Goal: Task Accomplishment & Management: Manage account settings

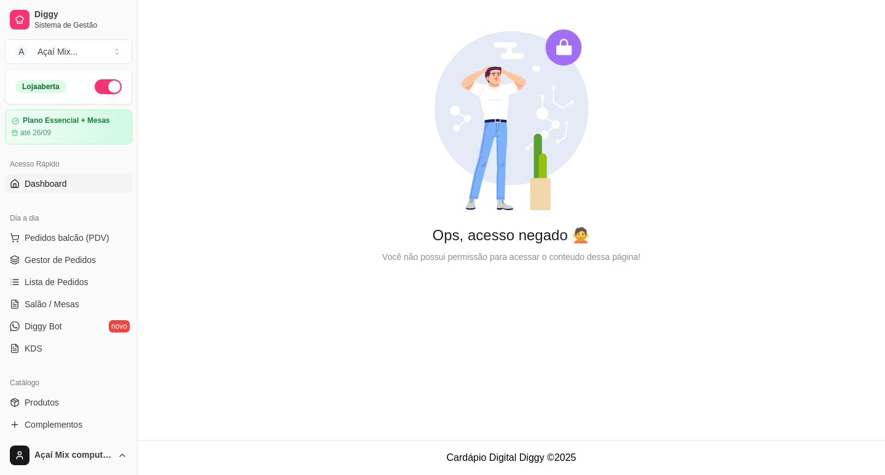
click at [64, 270] on ul "Pedidos balcão (PDV) Gestor de Pedidos Lista de Pedidos Salão / Mesas Diggy Bot…" at bounding box center [68, 293] width 127 height 130
click at [65, 256] on span "Gestor de Pedidos" at bounding box center [60, 260] width 71 height 12
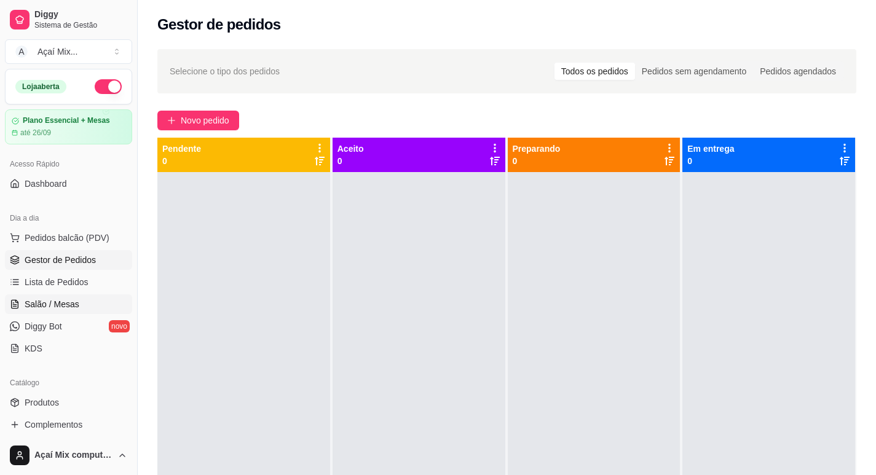
click at [67, 303] on span "Salão / Mesas" at bounding box center [52, 304] width 55 height 12
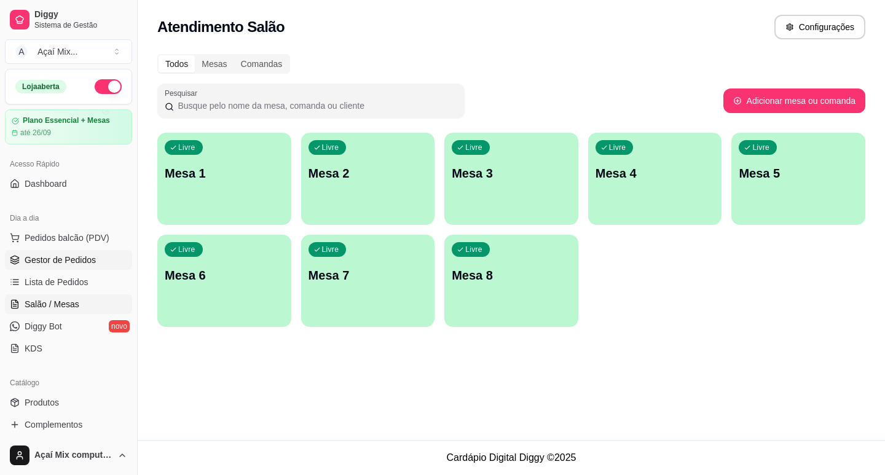
click at [87, 252] on link "Gestor de Pedidos" at bounding box center [68, 260] width 127 height 20
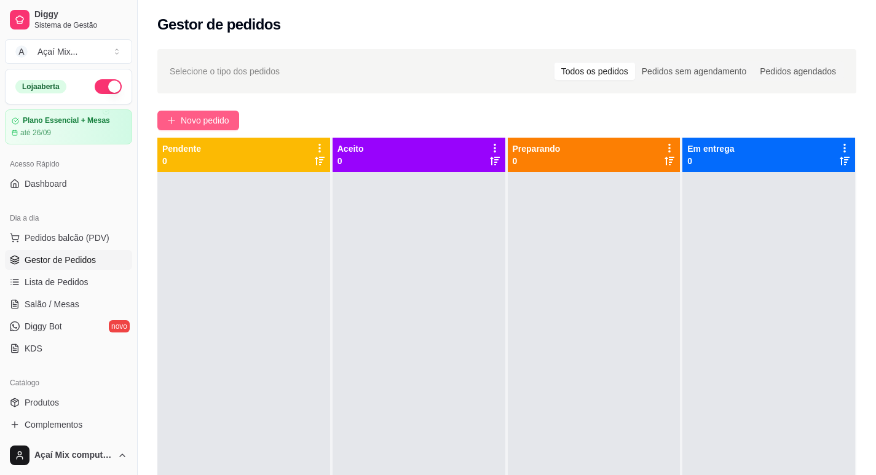
click at [207, 122] on span "Novo pedido" at bounding box center [205, 121] width 49 height 14
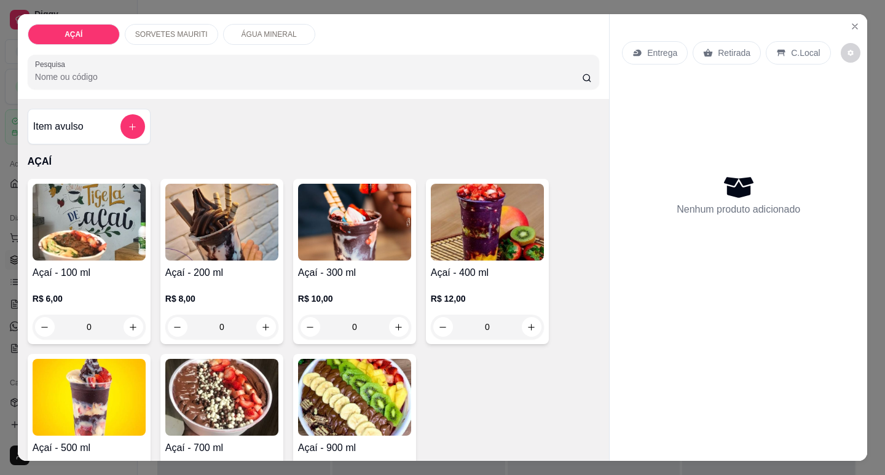
click at [459, 234] on img at bounding box center [487, 222] width 113 height 77
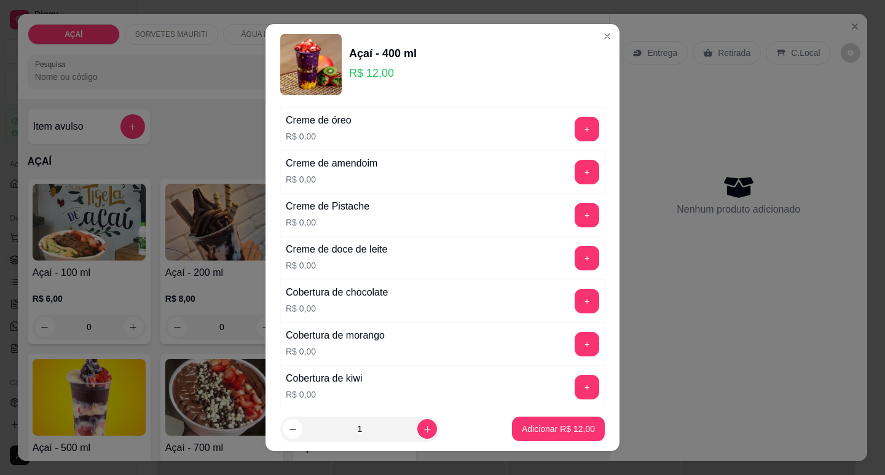
scroll to position [369, 0]
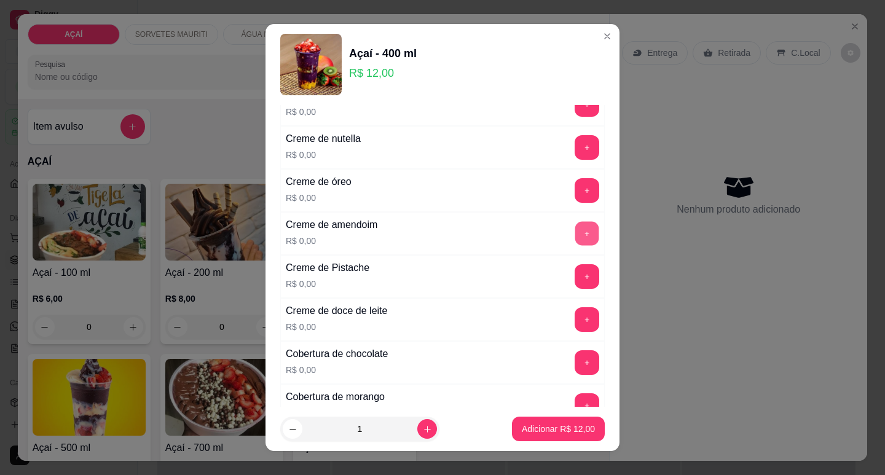
click at [576, 234] on button "+" at bounding box center [588, 233] width 24 height 24
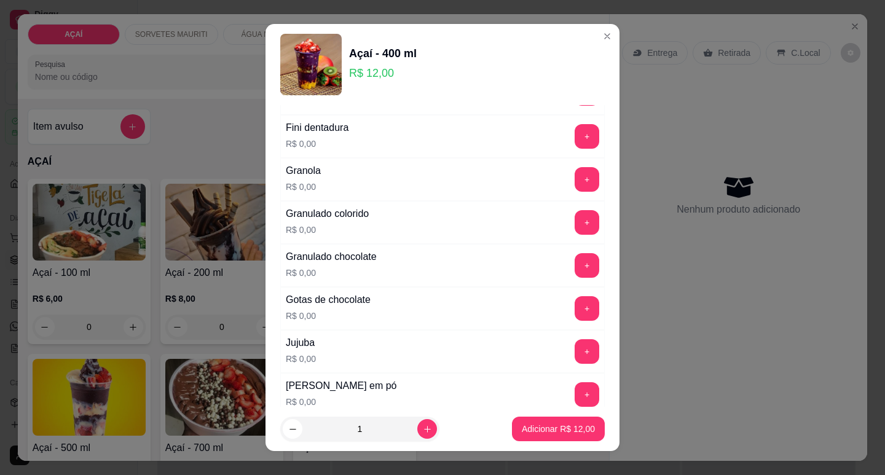
scroll to position [984, 0]
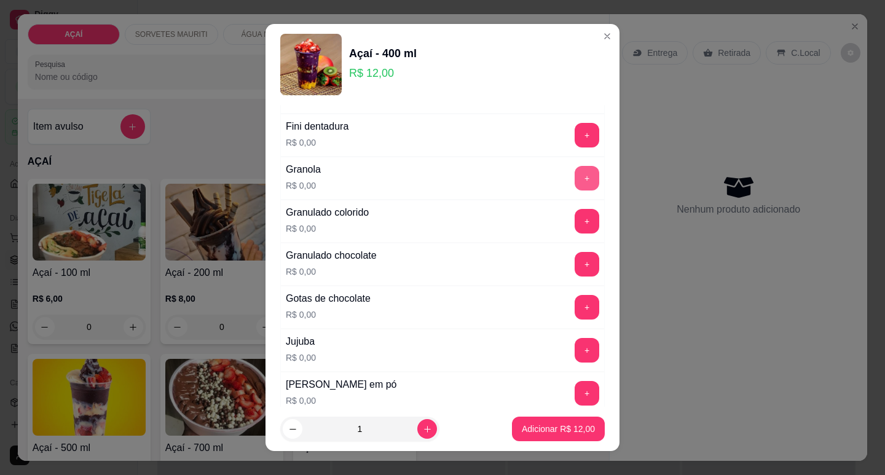
click at [575, 184] on button "+" at bounding box center [587, 178] width 25 height 25
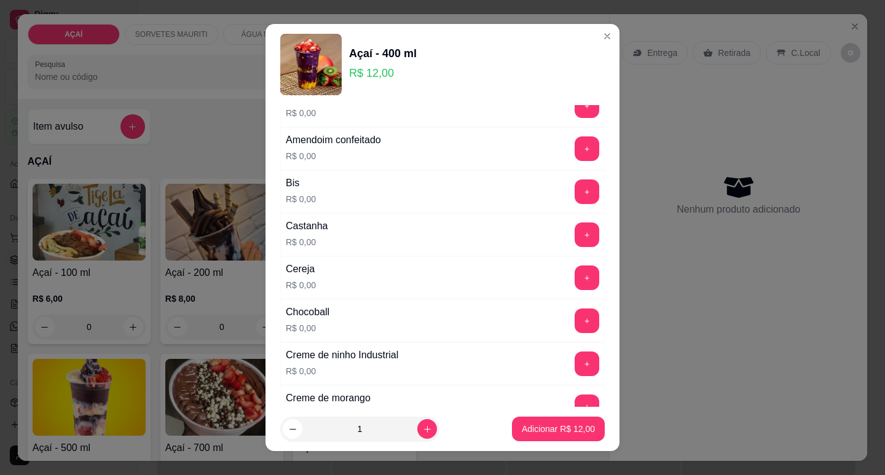
scroll to position [61, 0]
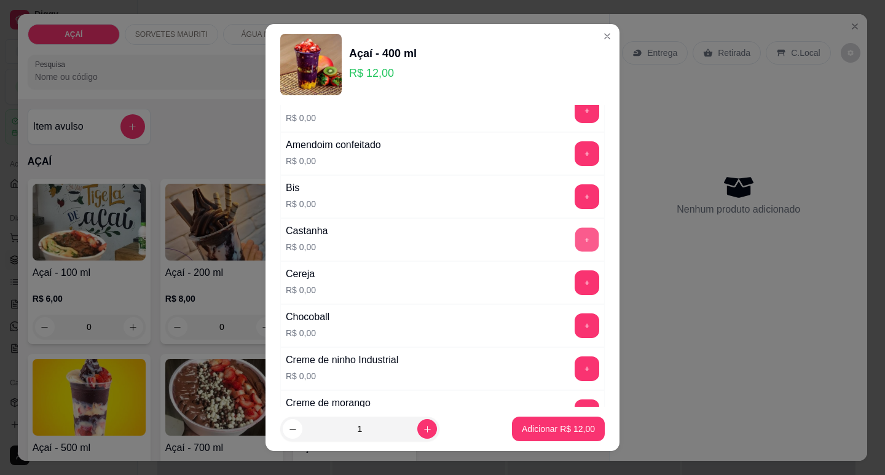
click at [576, 242] on button "+" at bounding box center [588, 240] width 24 height 24
click at [575, 242] on button "+" at bounding box center [587, 240] width 25 height 25
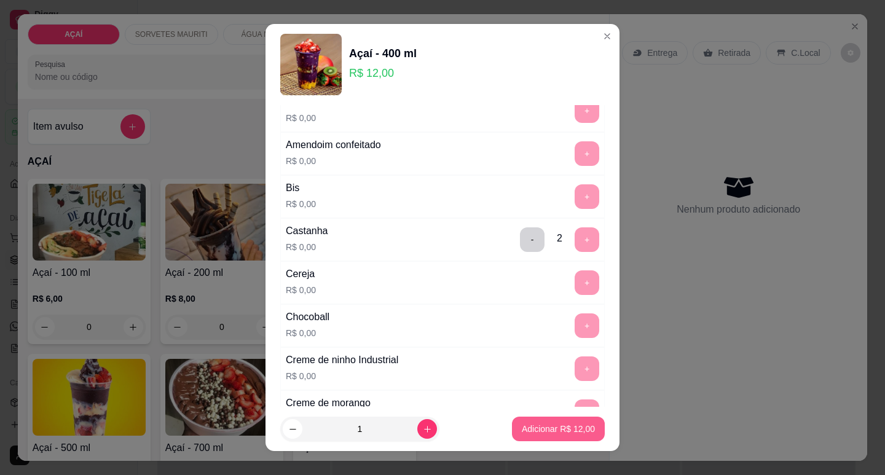
click at [522, 376] on p "Adicionar R$ 12,00" at bounding box center [558, 429] width 73 height 12
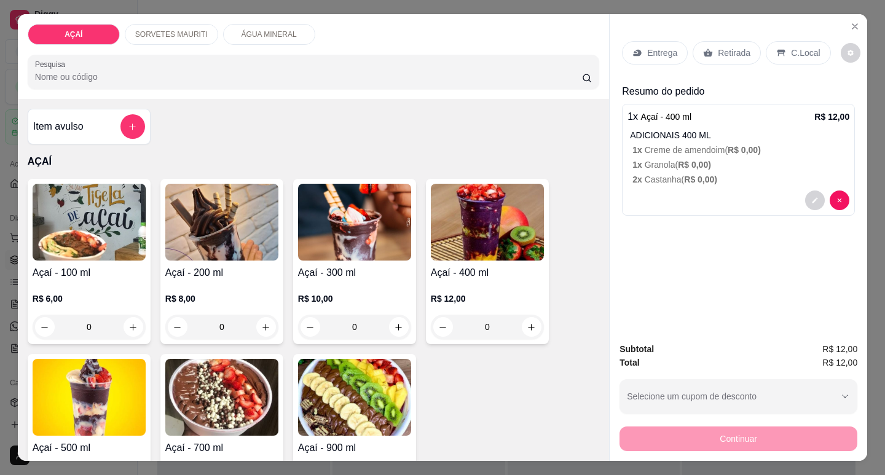
click at [492, 245] on img at bounding box center [487, 222] width 113 height 77
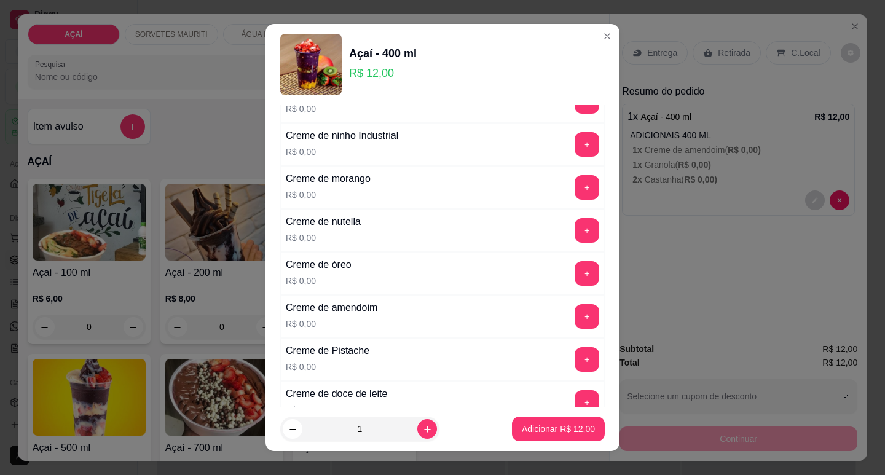
scroll to position [307, 0]
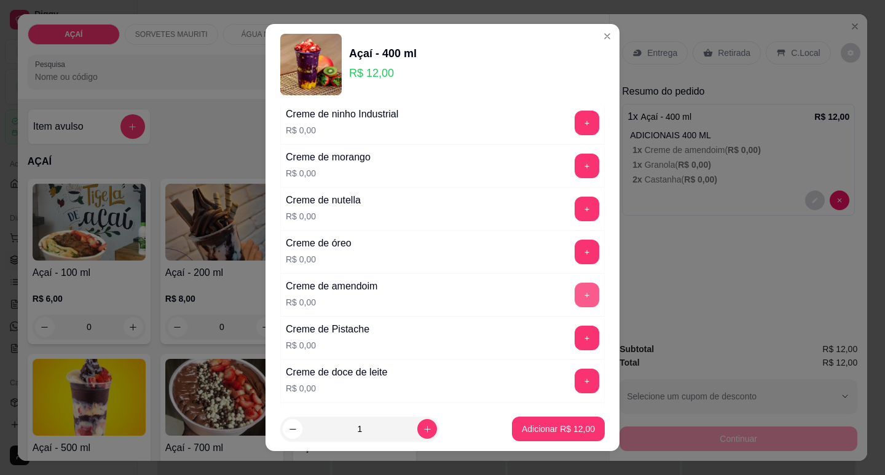
click at [575, 289] on button "+" at bounding box center [587, 295] width 25 height 25
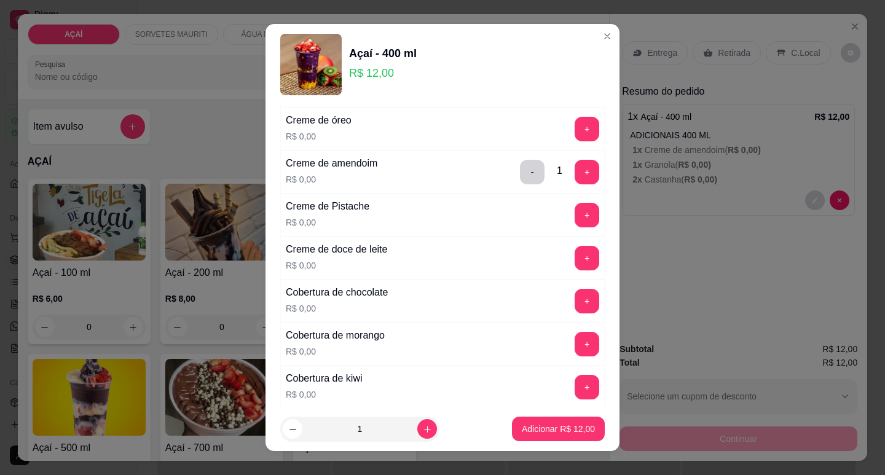
scroll to position [369, 0]
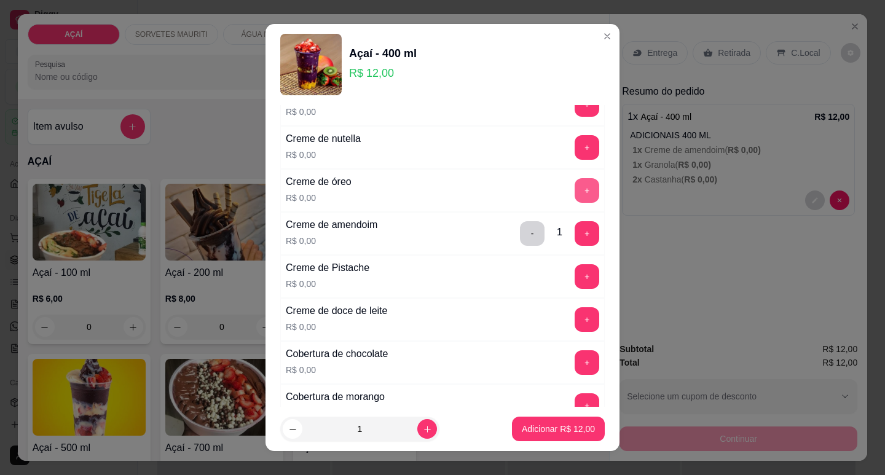
click at [575, 191] on button "+" at bounding box center [587, 190] width 25 height 25
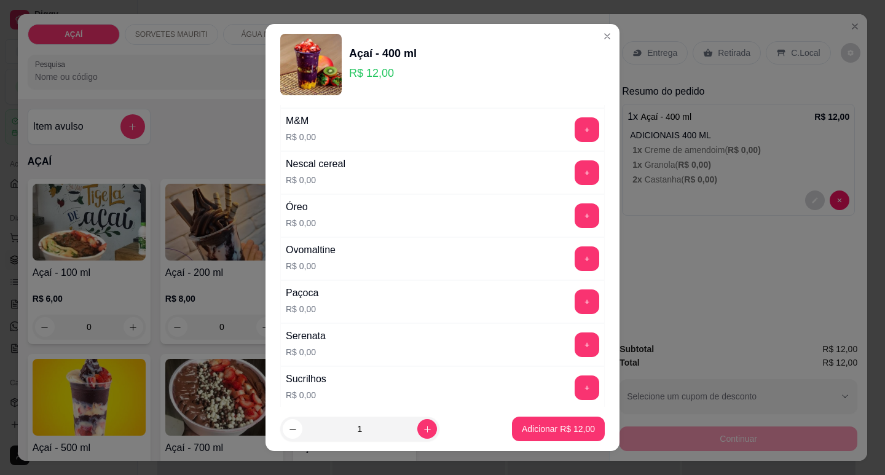
scroll to position [1291, 0]
click at [575, 255] on button "+" at bounding box center [587, 258] width 25 height 25
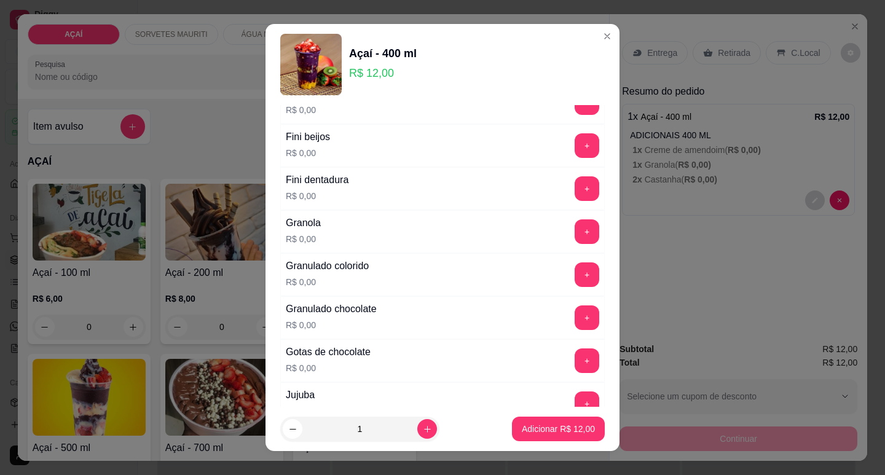
scroll to position [922, 0]
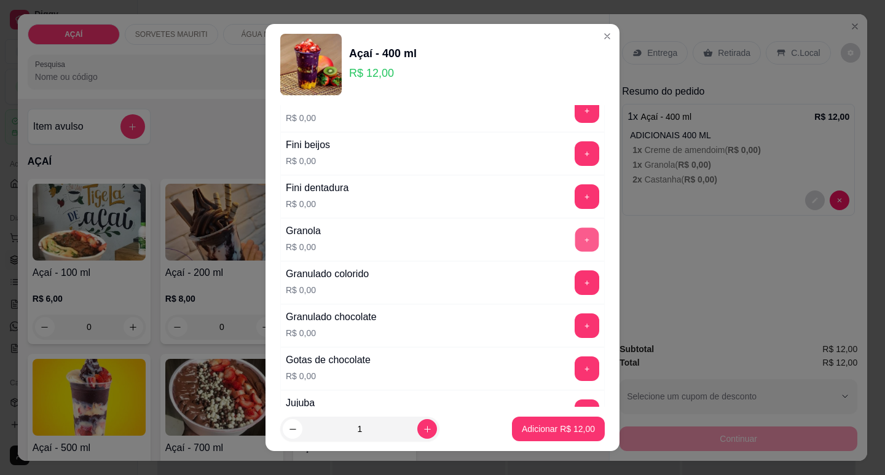
click at [576, 236] on button "+" at bounding box center [588, 240] width 24 height 24
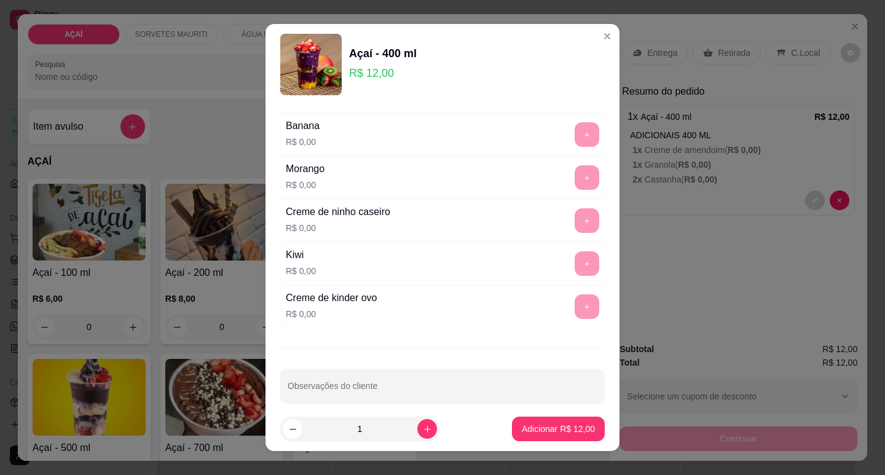
scroll to position [1643, 0]
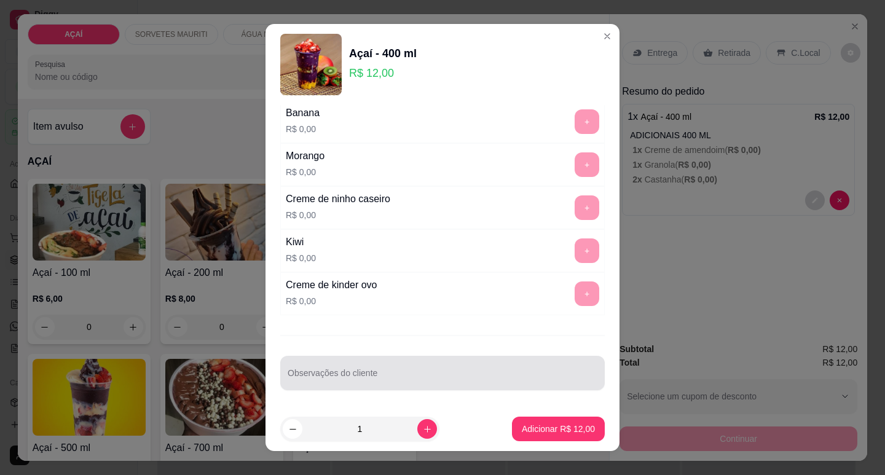
click at [386, 376] on input "Observações do cliente" at bounding box center [443, 378] width 310 height 12
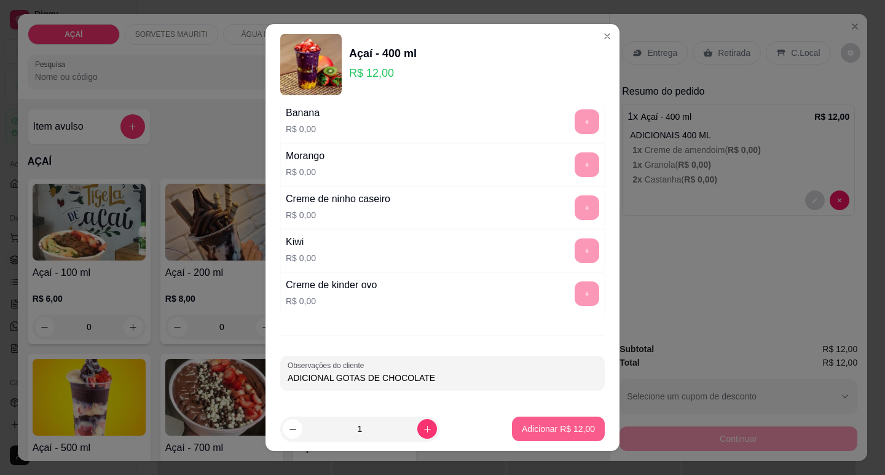
type input "ADICIONAL GOTAS DE CHOCOLATE"
click at [526, 376] on p "Adicionar R$ 12,00" at bounding box center [558, 430] width 71 height 12
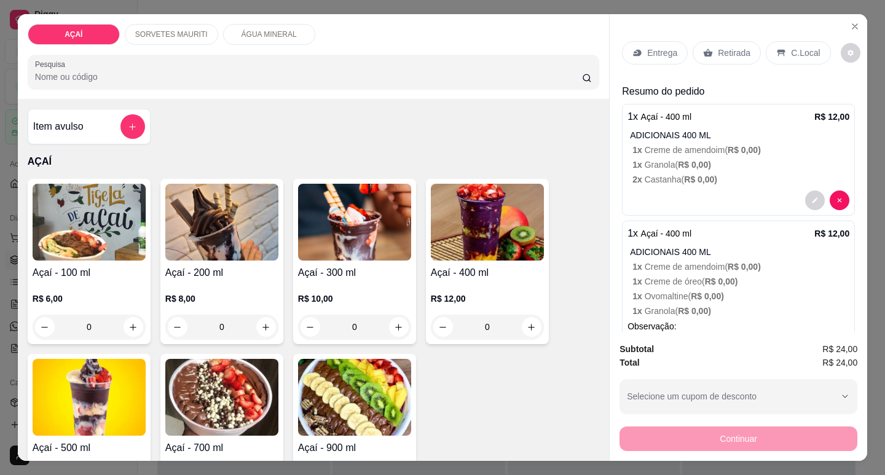
click at [635, 49] on p "Entrega" at bounding box center [662, 53] width 30 height 12
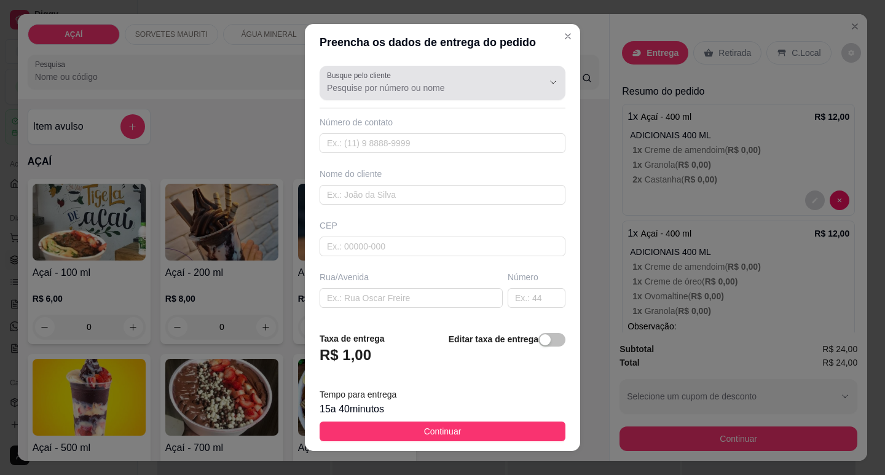
click at [483, 82] on input "Busque pelo cliente" at bounding box center [425, 88] width 197 height 12
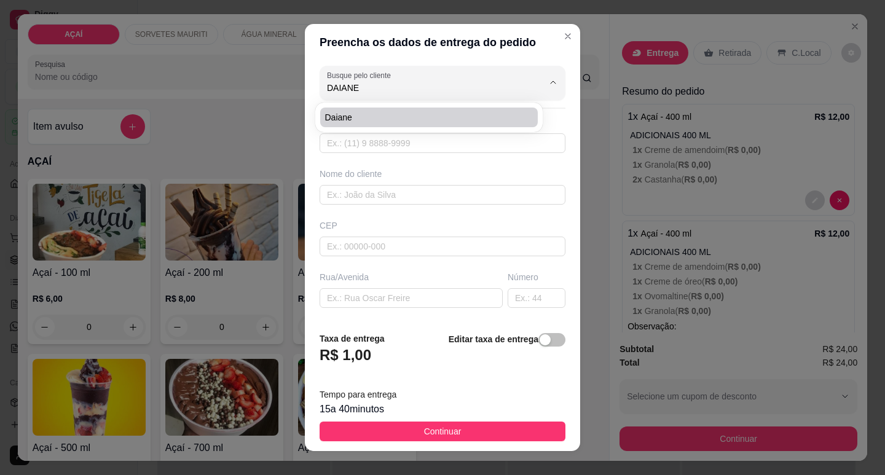
click at [380, 118] on span "Daiane" at bounding box center [423, 117] width 196 height 12
type input "Daiane"
type input "558288159599"
type input "Daiane"
type input "575200000"
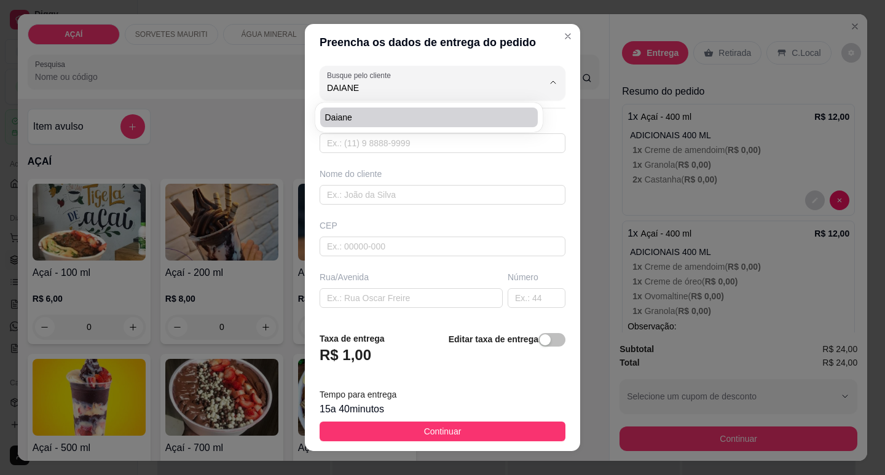
type input "Maravilha"
type input "Rua Ernesto Soares Agra n 179"
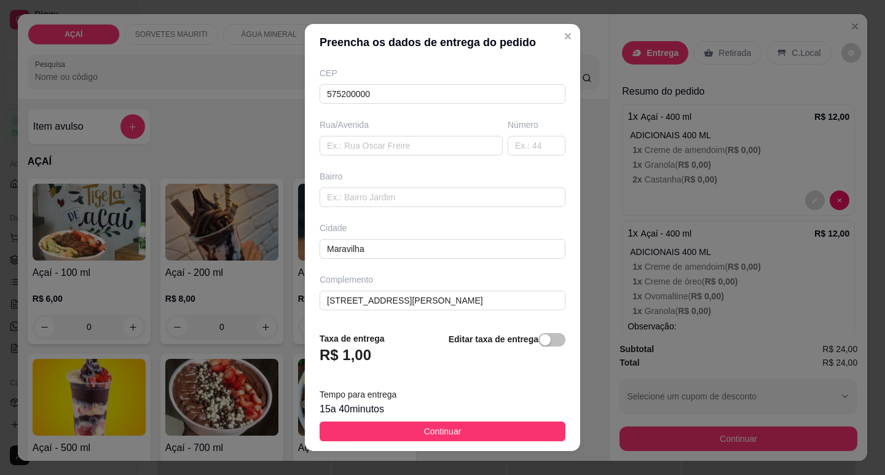
scroll to position [15, 0]
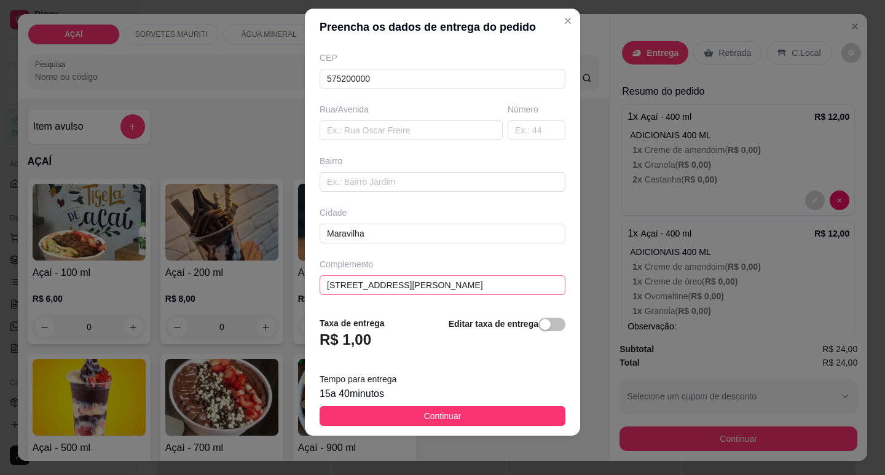
type input "Daiane"
drag, startPoint x: 454, startPoint y: 287, endPoint x: 290, endPoint y: 300, distance: 164.7
click at [297, 303] on div "Preencha os dados de entrega do pedido Busque pelo cliente Daiane Número de con…" at bounding box center [442, 237] width 885 height 475
click at [366, 125] on input "text" at bounding box center [411, 131] width 183 height 20
paste input "Rua Ernesto Soares Agra n 179"
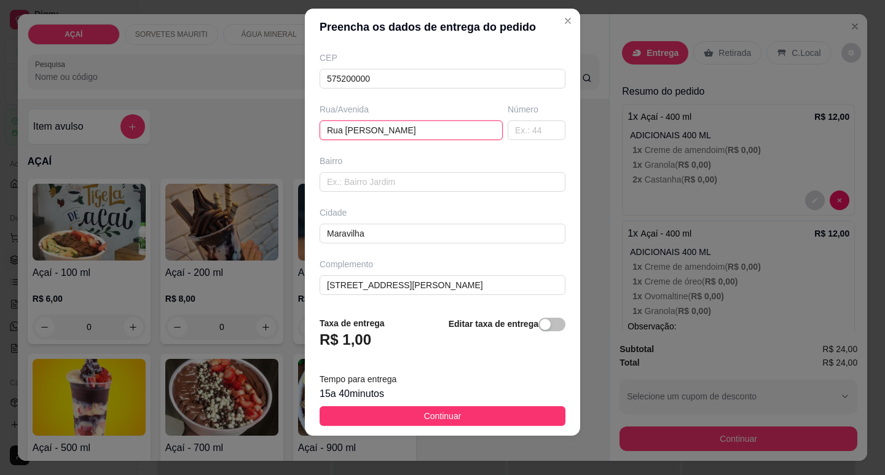
type input "Rua Ernesto Soares Agra"
type input "179"
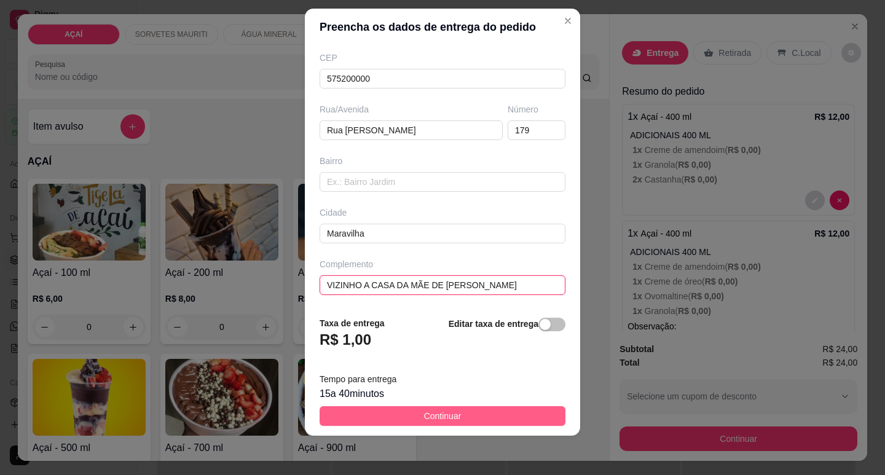
type input "VIZINHO A CASA DA MÃE DE PEDRO JUNIOR"
click at [433, 376] on span "Continuar" at bounding box center [443, 417] width 38 height 14
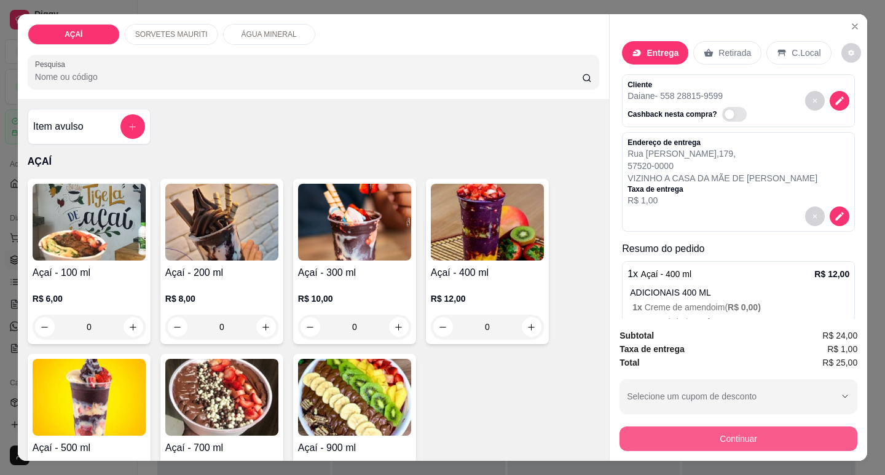
click at [635, 376] on button "Continuar" at bounding box center [739, 439] width 238 height 25
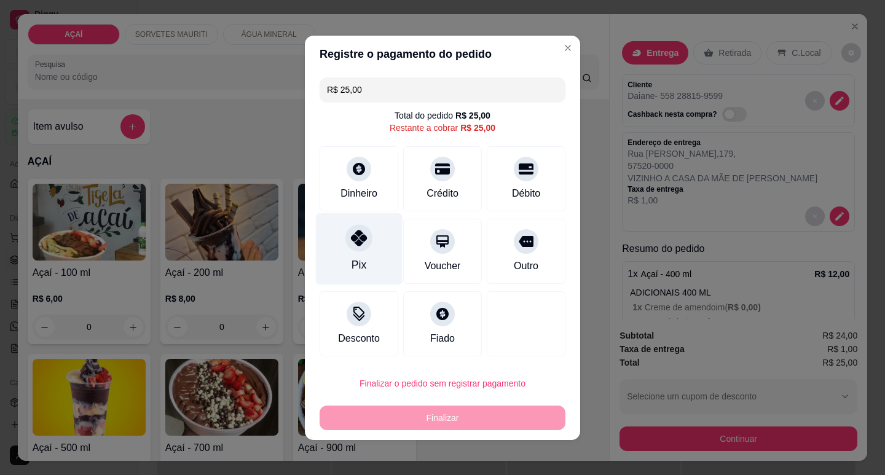
click at [348, 255] on div "Pix" at bounding box center [359, 249] width 87 height 72
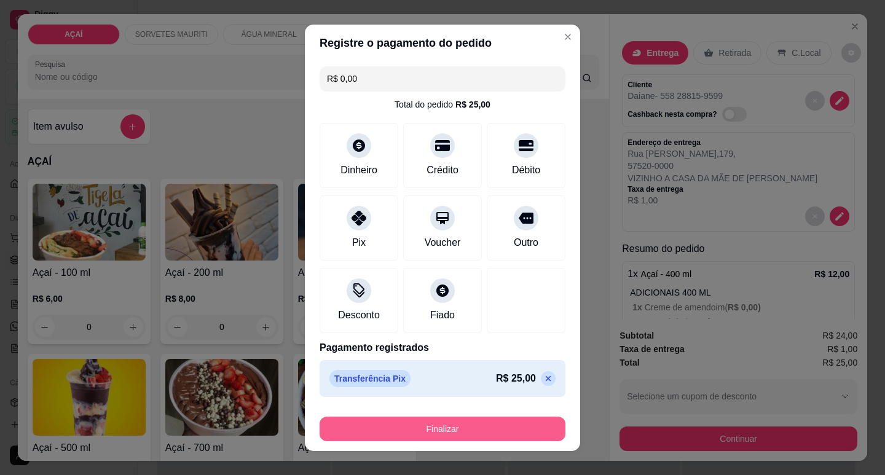
click at [408, 376] on button "Finalizar" at bounding box center [443, 429] width 246 height 25
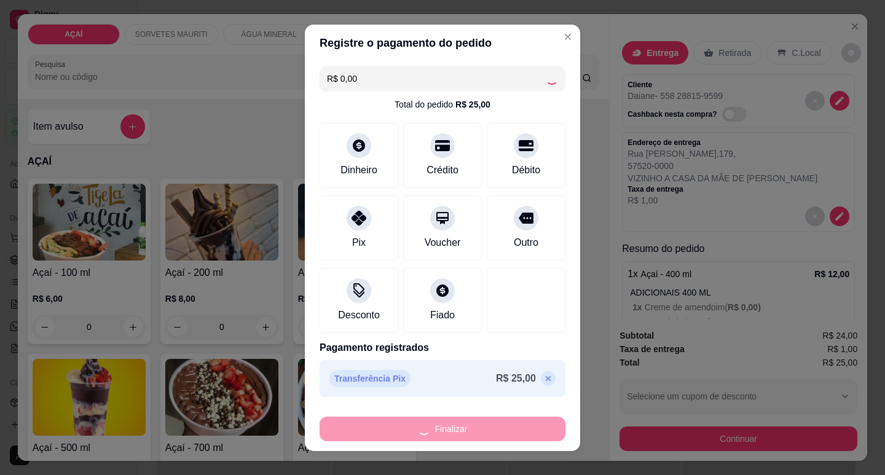
type input "-R$ 25,00"
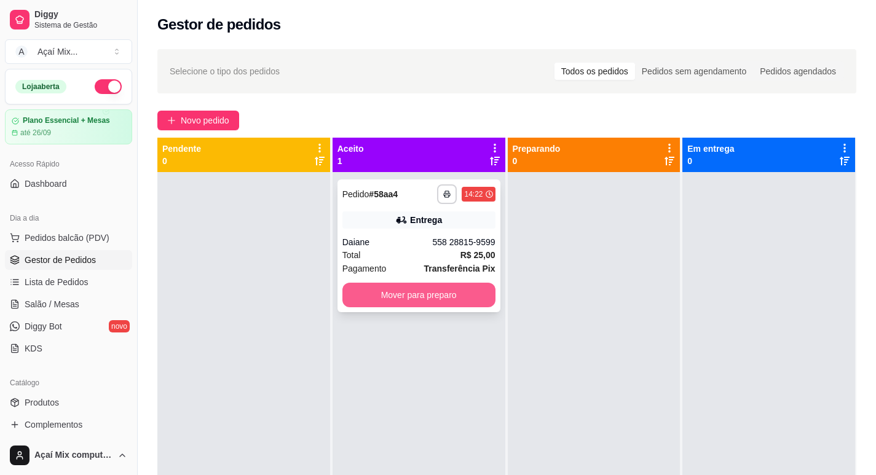
click at [445, 298] on button "Mover para preparo" at bounding box center [419, 295] width 153 height 25
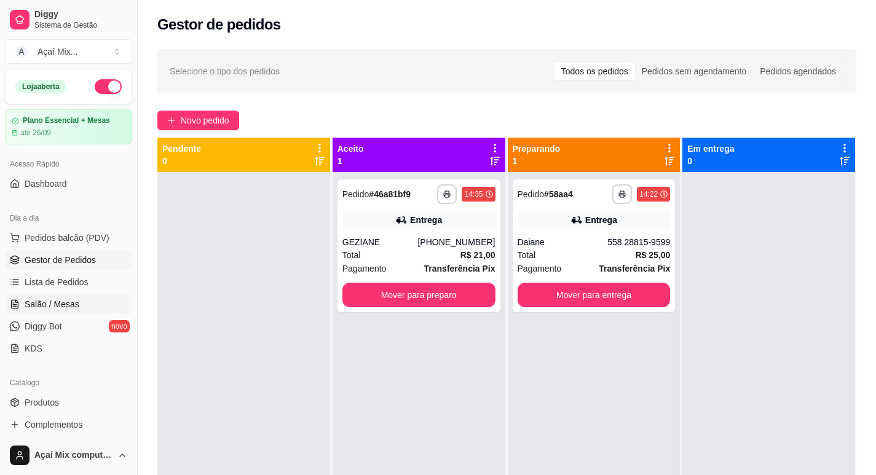
click at [52, 313] on link "Salão / Mesas" at bounding box center [68, 305] width 127 height 20
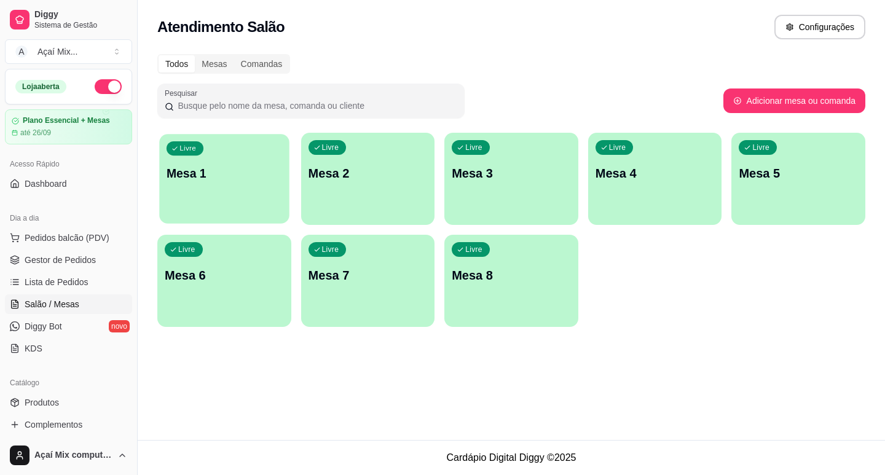
click at [240, 161] on div "Livre Mesa 1" at bounding box center [224, 171] width 130 height 75
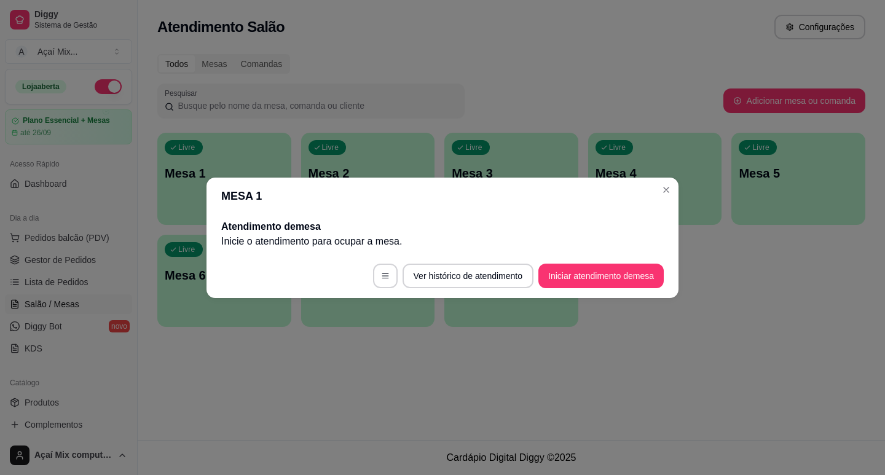
click at [599, 263] on footer "Ver histórico de atendimento Iniciar atendimento de mesa" at bounding box center [443, 276] width 472 height 44
click at [596, 274] on button "Iniciar atendimento de mesa" at bounding box center [601, 276] width 125 height 25
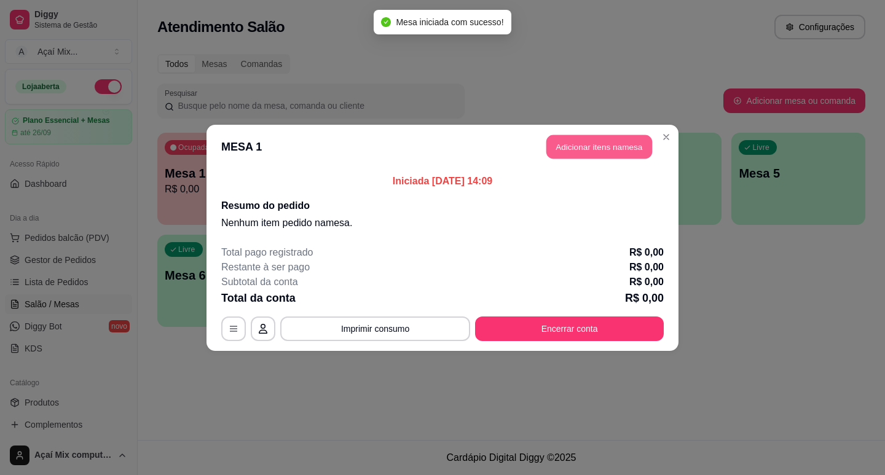
click at [558, 138] on button "Adicionar itens na mesa" at bounding box center [600, 147] width 106 height 24
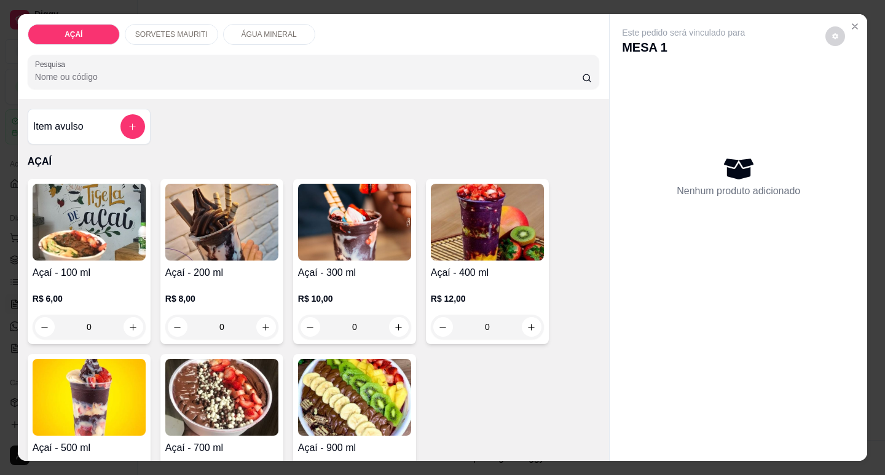
click at [231, 213] on img at bounding box center [221, 222] width 113 height 77
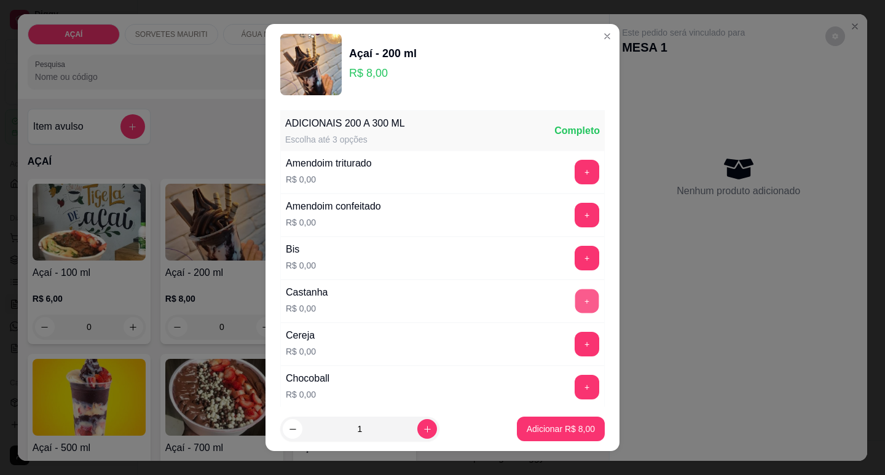
click at [576, 295] on button "+" at bounding box center [588, 301] width 24 height 24
click at [575, 169] on button "+" at bounding box center [587, 172] width 25 height 25
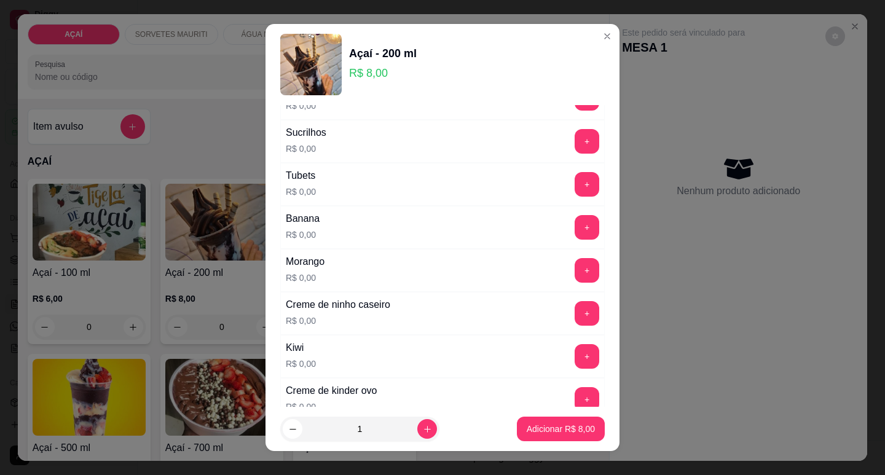
scroll to position [1643, 0]
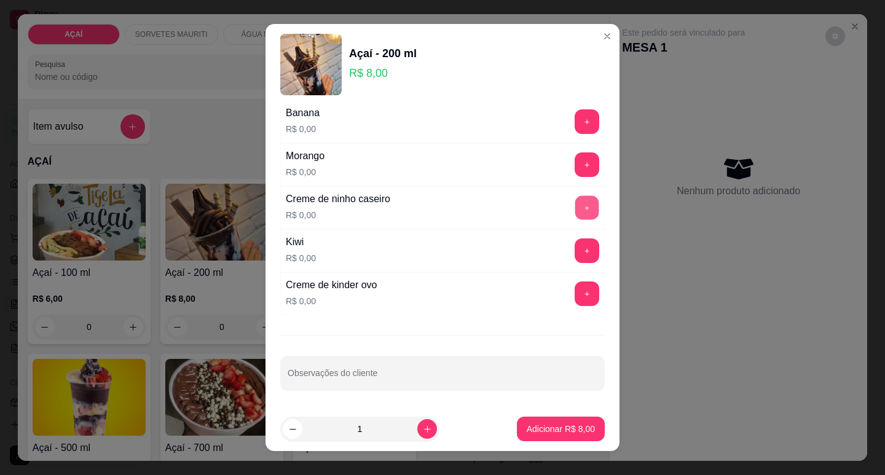
click at [576, 203] on button "+" at bounding box center [588, 208] width 24 height 24
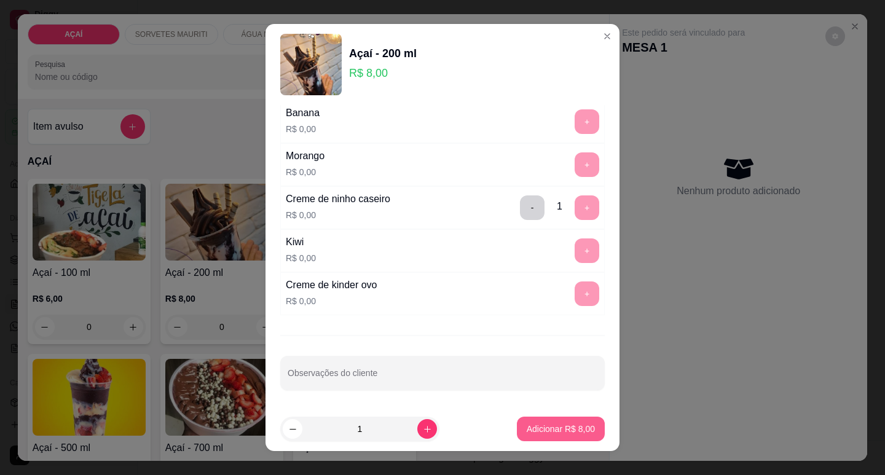
click at [567, 376] on p "Adicionar R$ 8,00" at bounding box center [561, 429] width 68 height 12
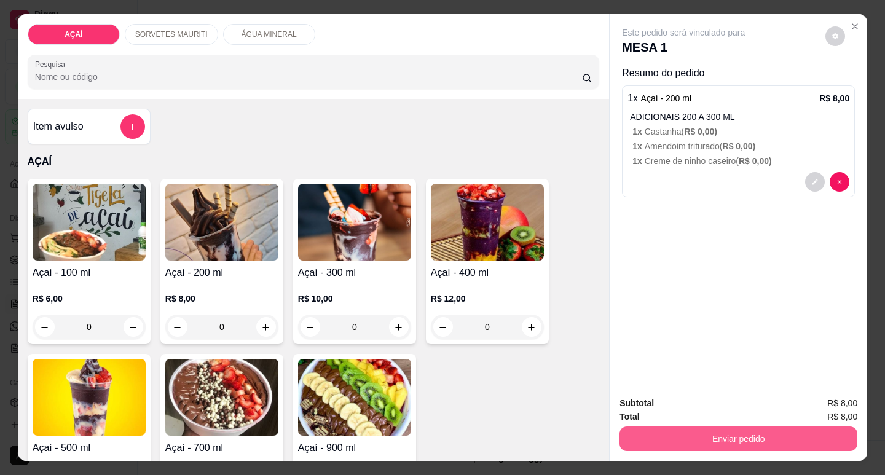
click at [635, 376] on button "Enviar pedido" at bounding box center [739, 439] width 238 height 25
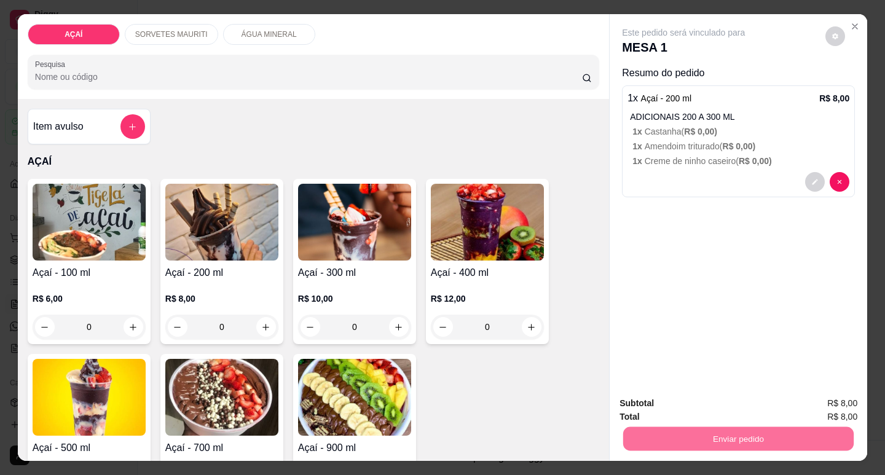
click at [635, 376] on button "Não registrar e enviar pedido" at bounding box center [698, 403] width 128 height 23
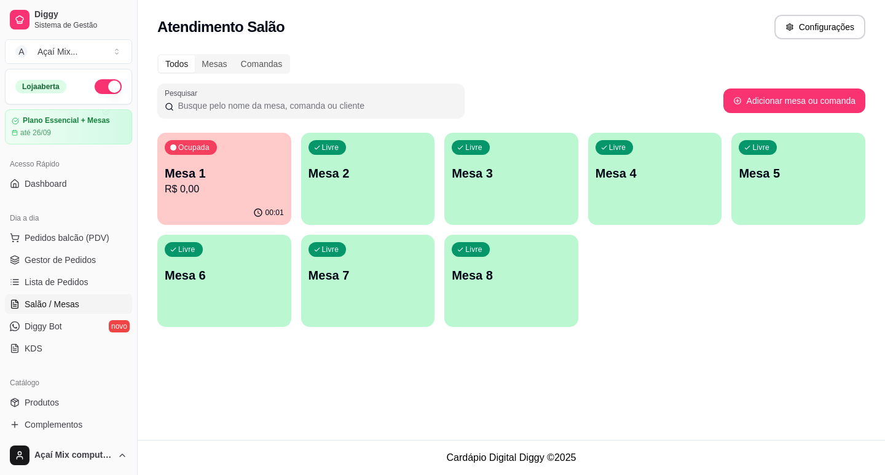
click at [635, 362] on div "Atendimento Salão Configurações Todos Mesas Comandas Pesquisar Adicionar mesa o…" at bounding box center [512, 220] width 748 height 440
click at [386, 160] on div "Livre Mesa 2" at bounding box center [368, 171] width 130 height 75
click at [357, 196] on div "Livre Mesa 2" at bounding box center [368, 171] width 130 height 75
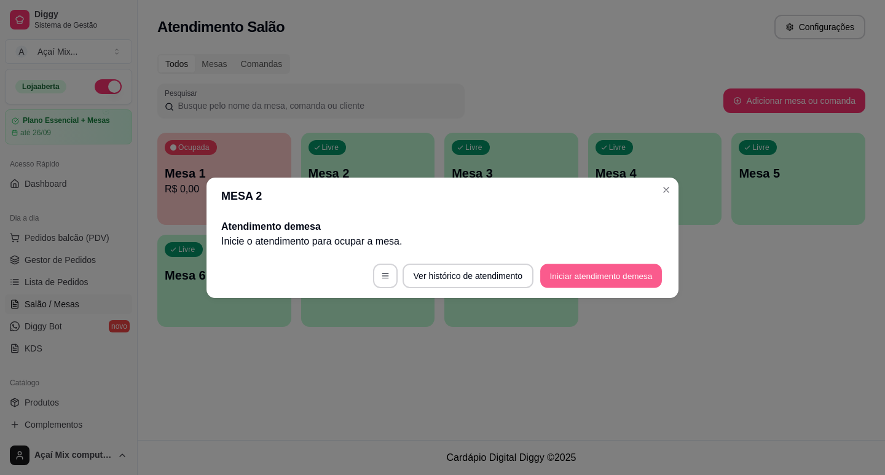
click at [576, 281] on button "Iniciar atendimento de mesa" at bounding box center [602, 276] width 122 height 24
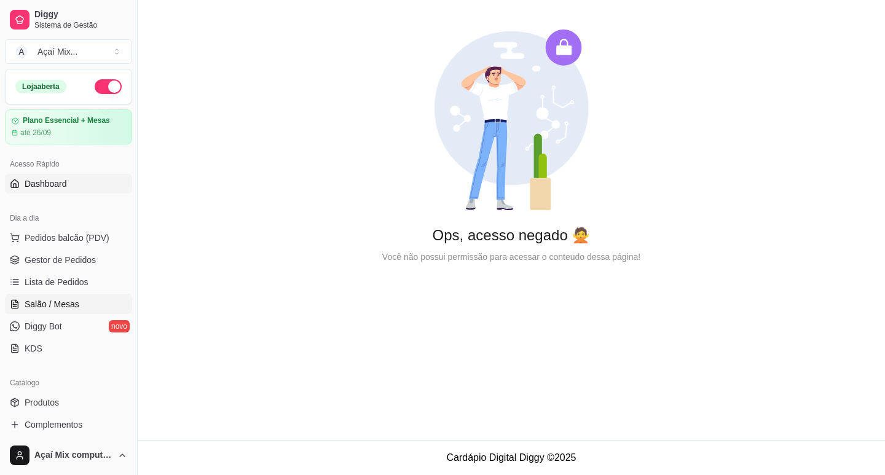
click at [56, 301] on span "Salão / Mesas" at bounding box center [52, 304] width 55 height 12
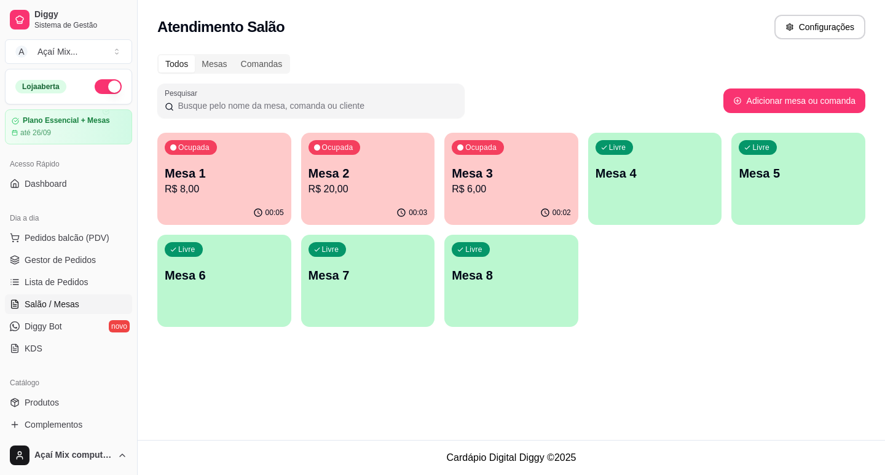
click at [497, 175] on p "Mesa 3" at bounding box center [511, 173] width 119 height 17
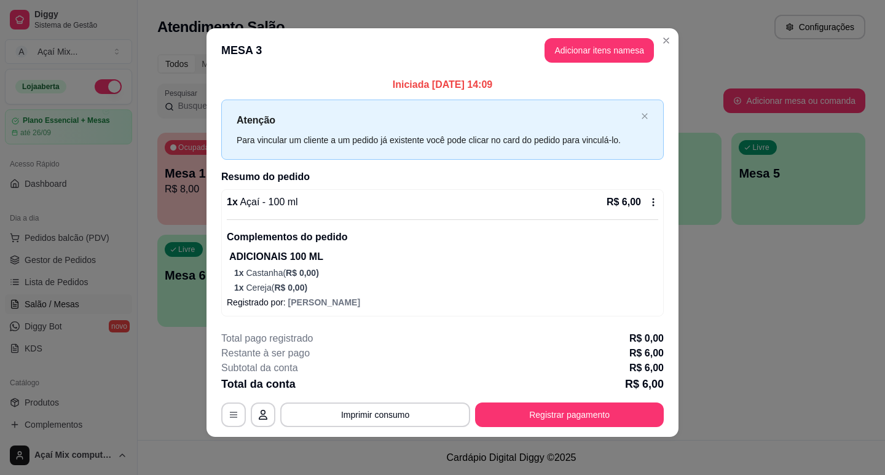
scroll to position [6, 0]
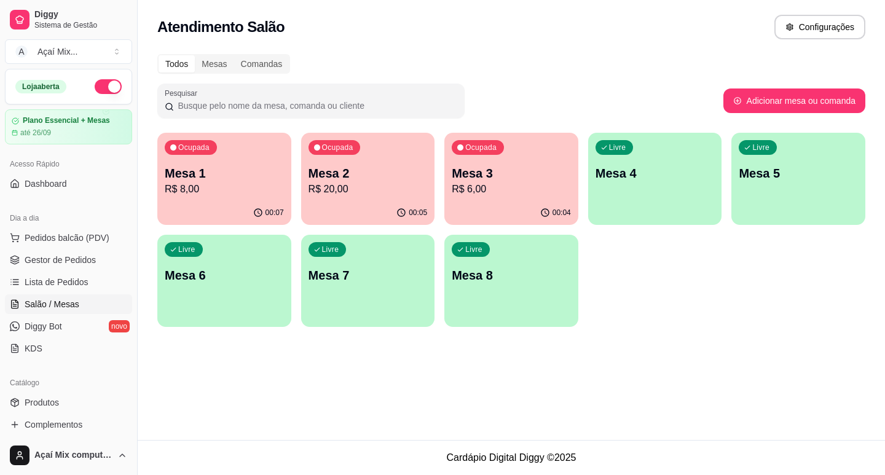
click at [269, 179] on p "Mesa 1" at bounding box center [224, 173] width 119 height 17
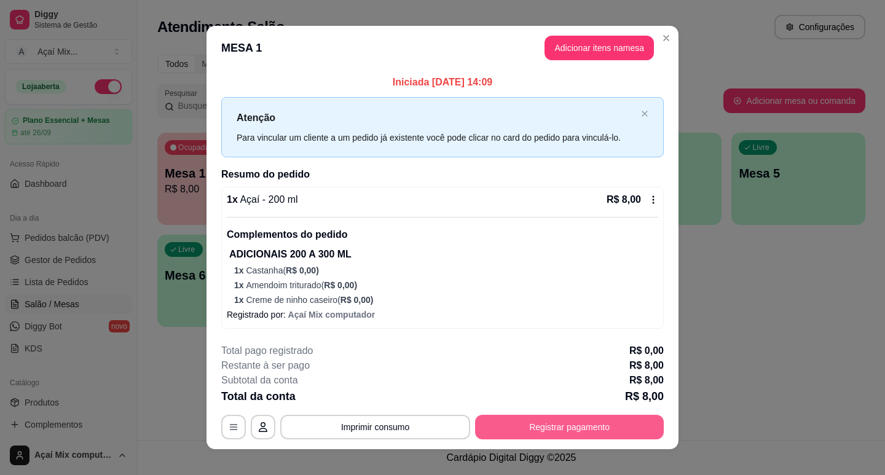
click at [561, 432] on button "Registrar pagamento" at bounding box center [569, 427] width 189 height 25
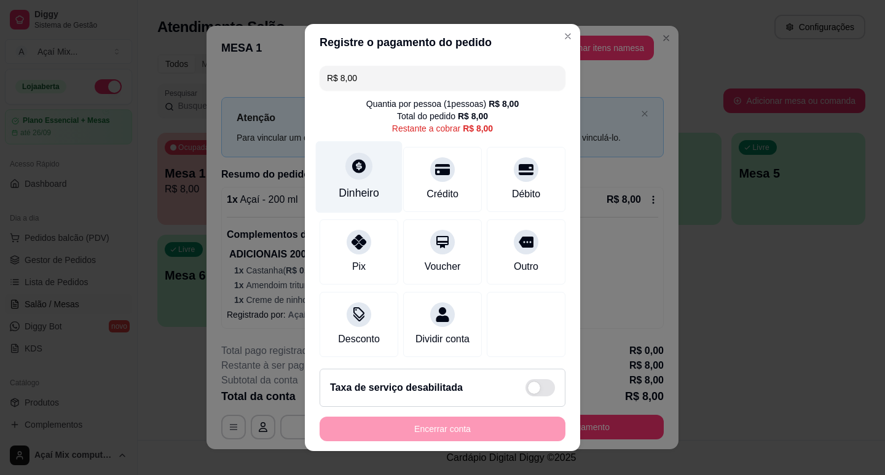
click at [351, 174] on icon at bounding box center [359, 166] width 16 height 16
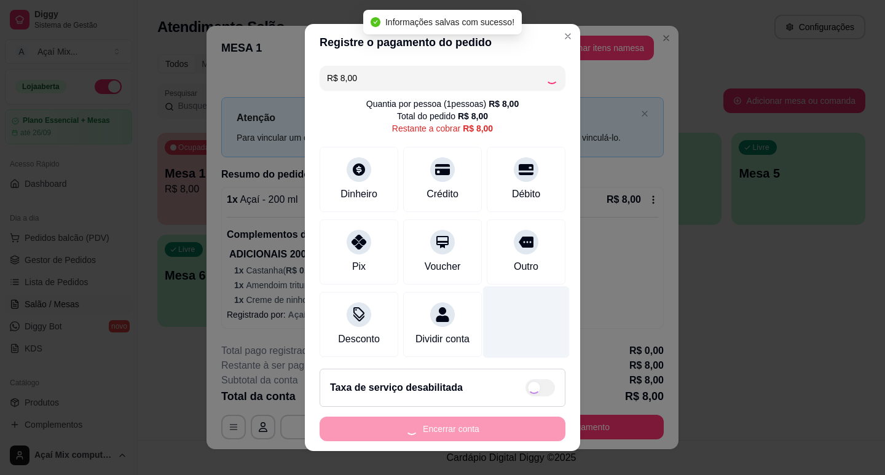
type input "R$ 0,00"
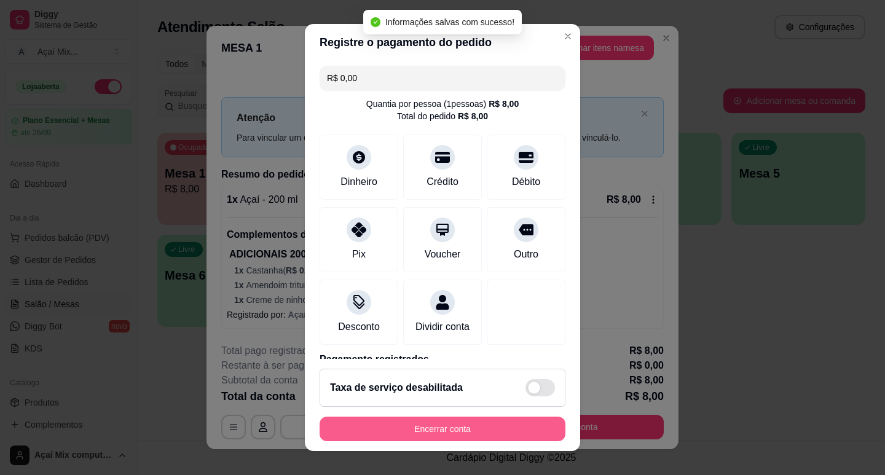
click at [445, 429] on button "Encerrar conta" at bounding box center [443, 429] width 246 height 25
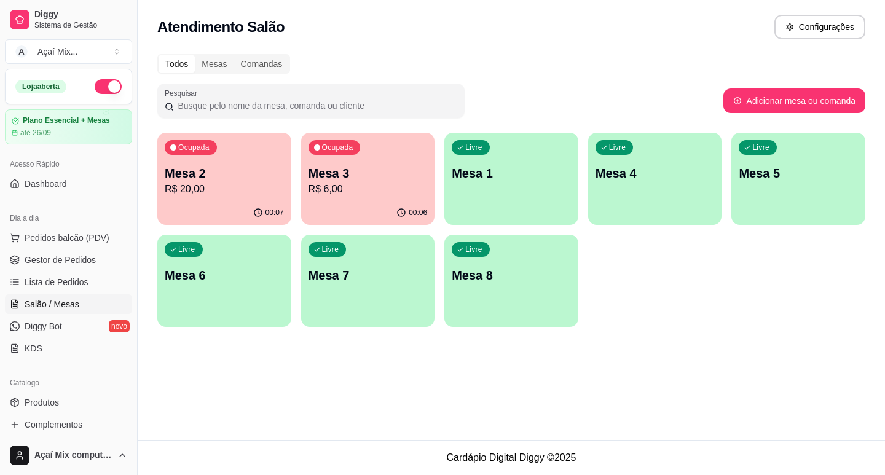
click at [420, 166] on p "Mesa 3" at bounding box center [368, 173] width 119 height 17
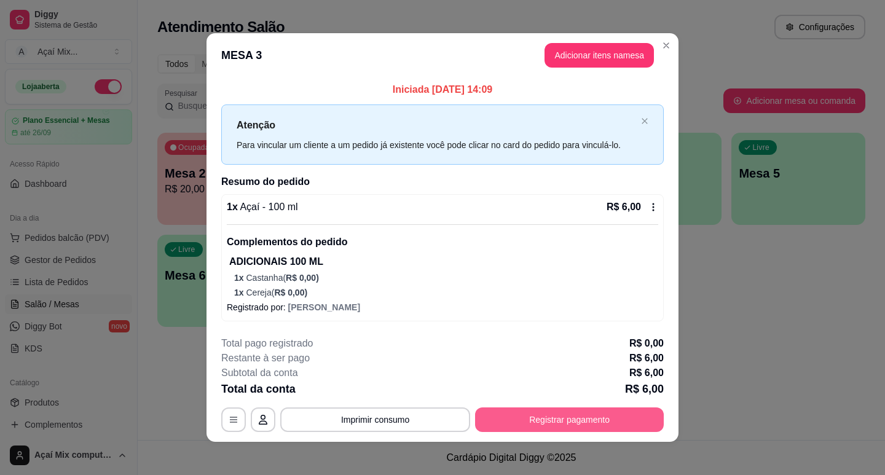
click at [591, 414] on button "Registrar pagamento" at bounding box center [569, 420] width 189 height 25
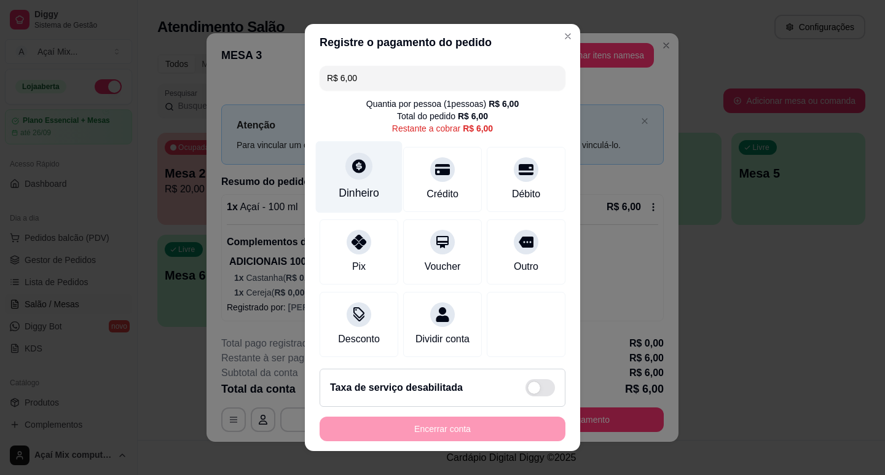
click at [367, 186] on div "Dinheiro" at bounding box center [359, 193] width 41 height 16
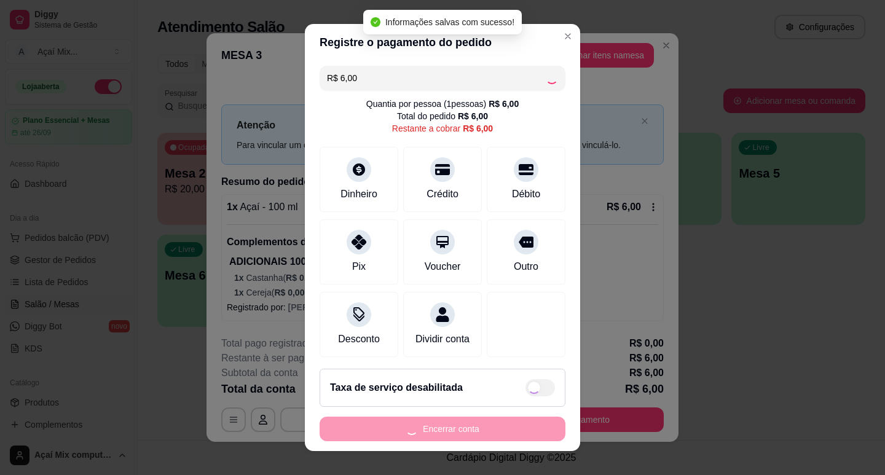
type input "R$ 0,00"
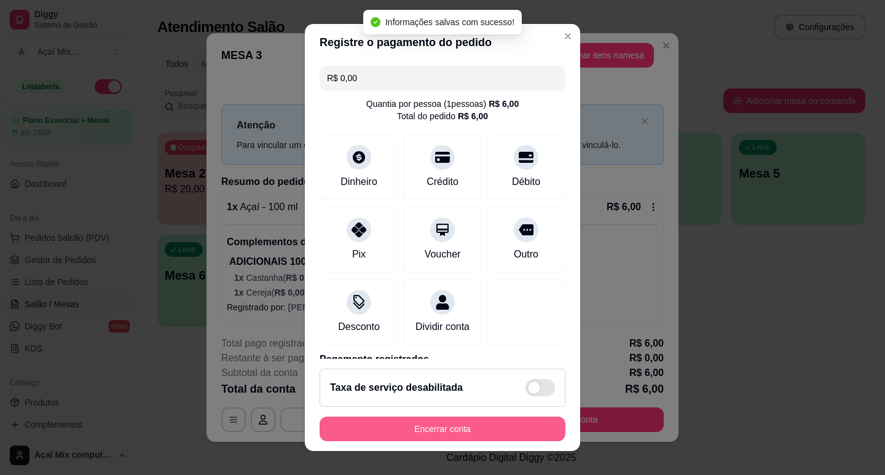
click at [470, 426] on button "Encerrar conta" at bounding box center [443, 429] width 246 height 25
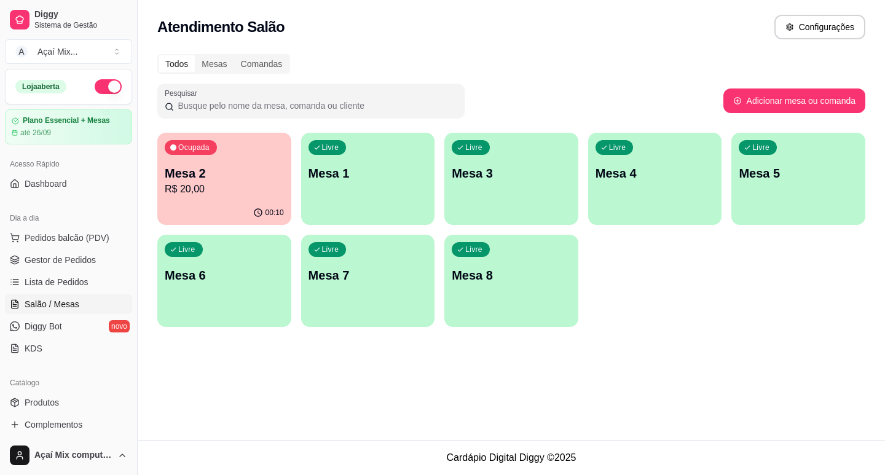
click at [350, 164] on div "Livre Mesa 1" at bounding box center [368, 171] width 134 height 77
click at [335, 180] on p "Mesa 1" at bounding box center [368, 173] width 119 height 17
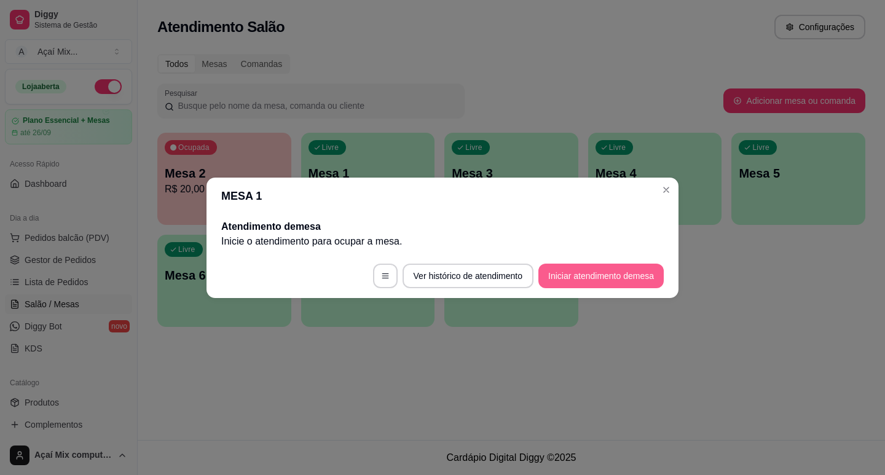
click at [619, 279] on button "Iniciar atendimento de mesa" at bounding box center [601, 276] width 125 height 25
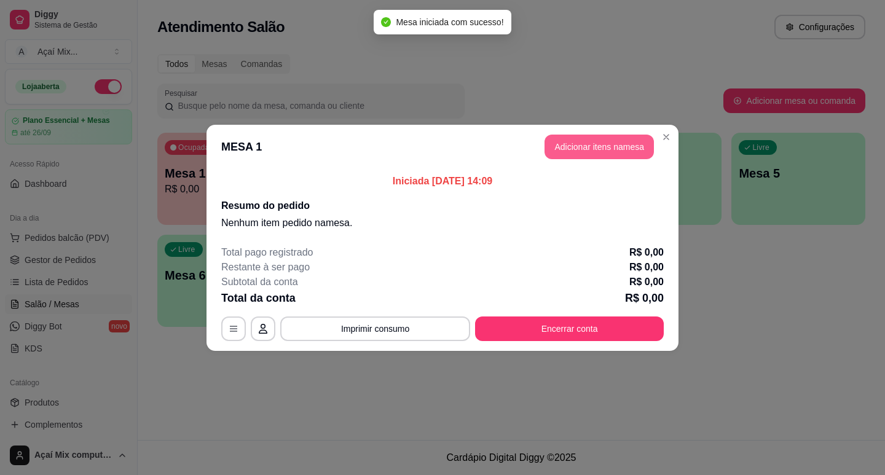
click at [576, 146] on button "Adicionar itens na mesa" at bounding box center [599, 147] width 109 height 25
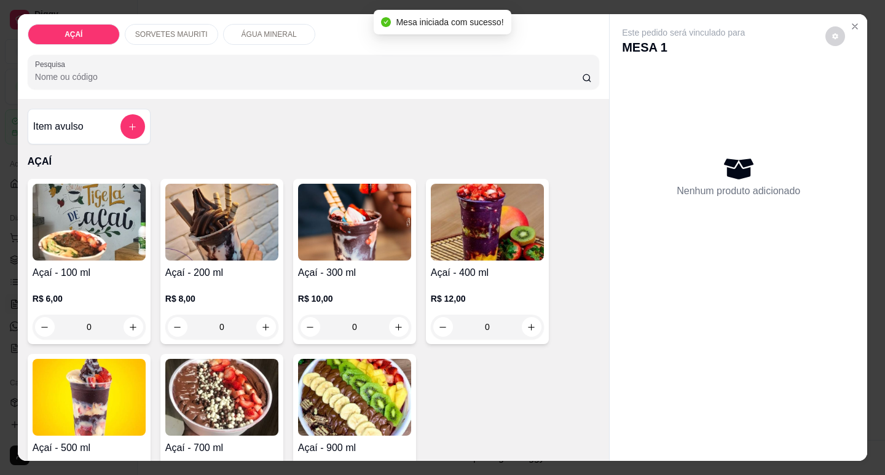
click at [175, 34] on p "SORVETES MAURITI" at bounding box center [171, 35] width 73 height 10
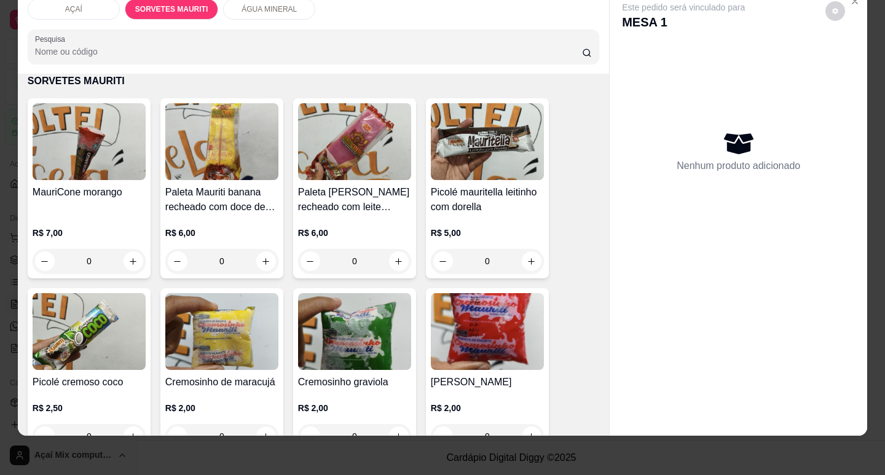
click at [350, 146] on img at bounding box center [354, 141] width 113 height 77
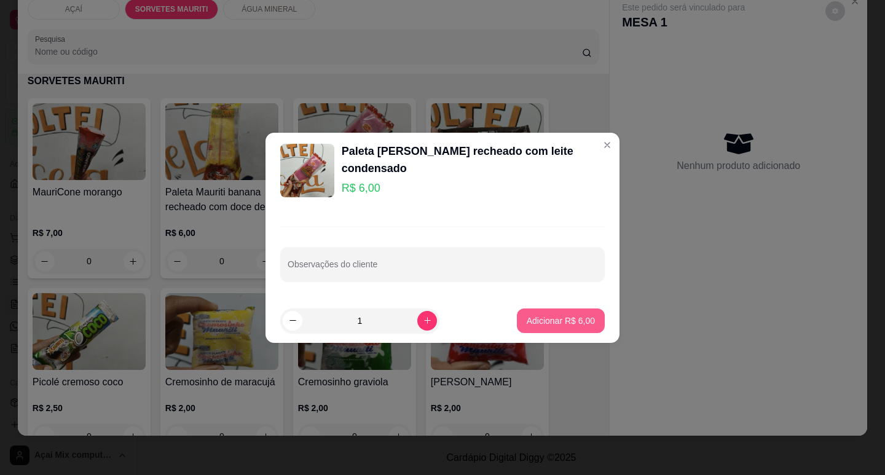
click at [541, 313] on button "Adicionar R$ 6,00" at bounding box center [561, 321] width 88 height 25
type input "1"
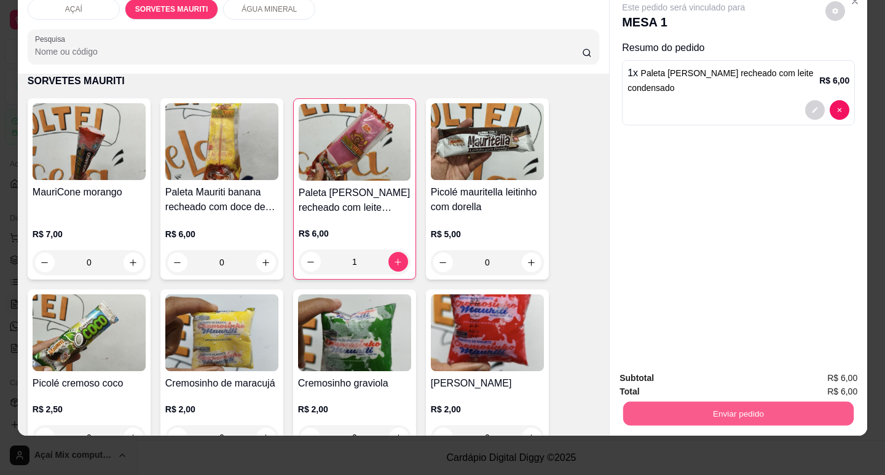
click at [695, 406] on button "Enviar pedido" at bounding box center [739, 414] width 231 height 24
click at [669, 376] on button "Não registrar e enviar pedido" at bounding box center [698, 374] width 128 height 23
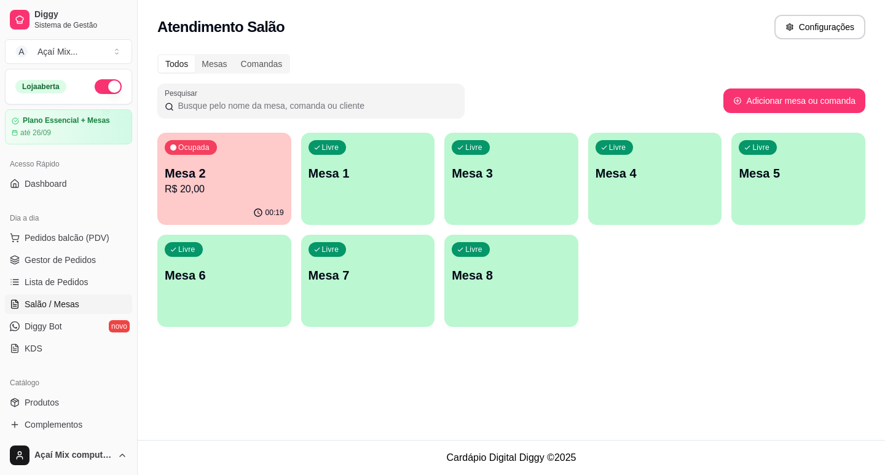
click at [197, 195] on p "R$ 20,00" at bounding box center [224, 189] width 119 height 15
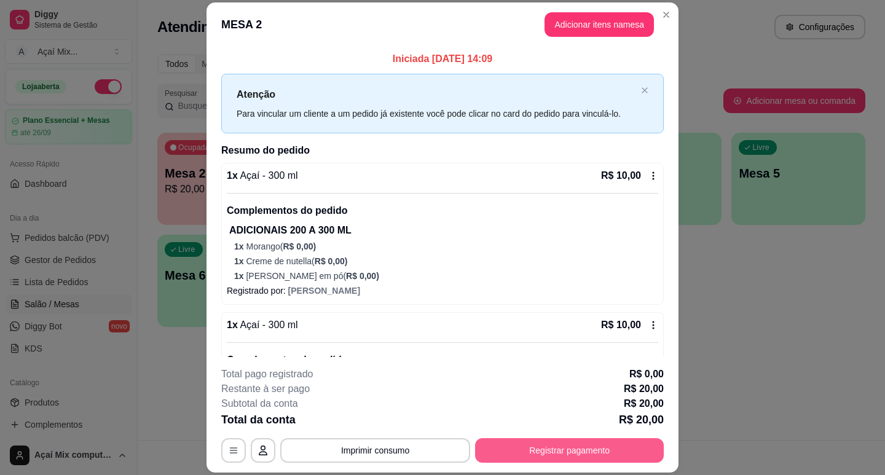
click at [582, 454] on button "Registrar pagamento" at bounding box center [569, 450] width 189 height 25
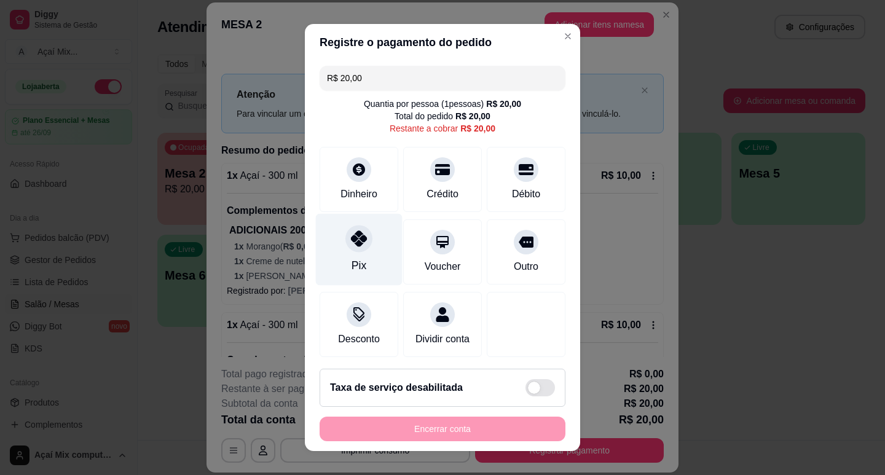
click at [356, 258] on div "Pix" at bounding box center [359, 266] width 15 height 16
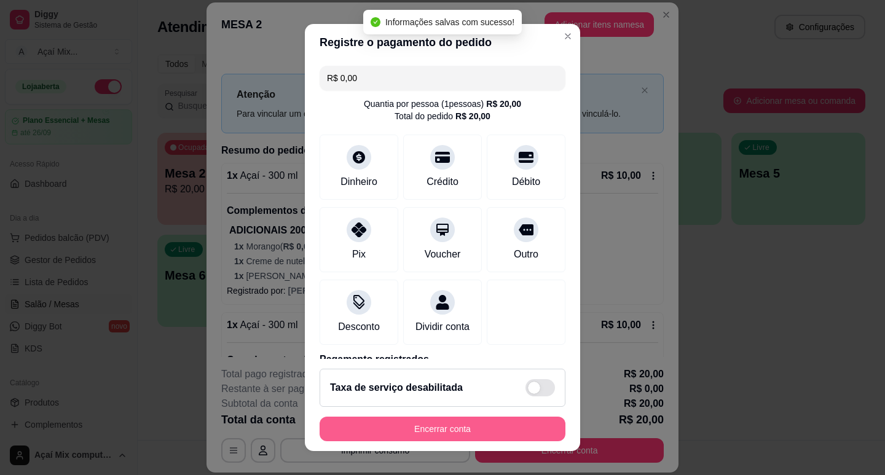
type input "R$ 0,00"
click at [467, 424] on button "Encerrar conta" at bounding box center [442, 430] width 239 height 24
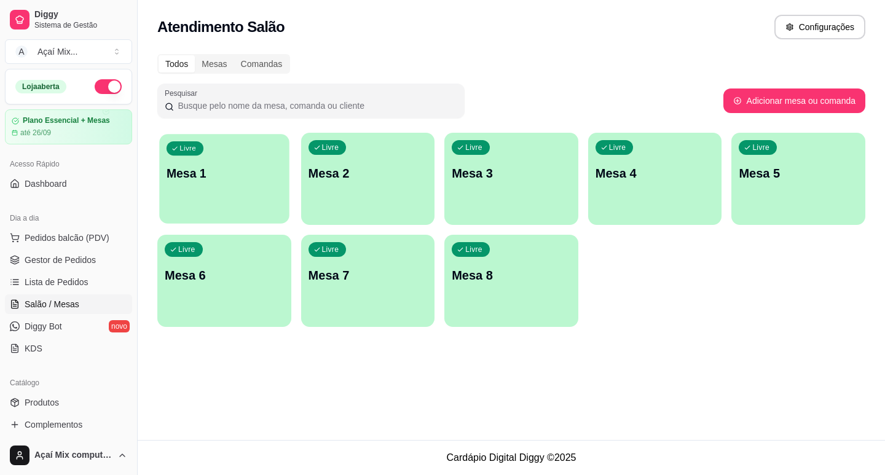
click at [251, 186] on div "Livre Mesa 1" at bounding box center [224, 171] width 130 height 75
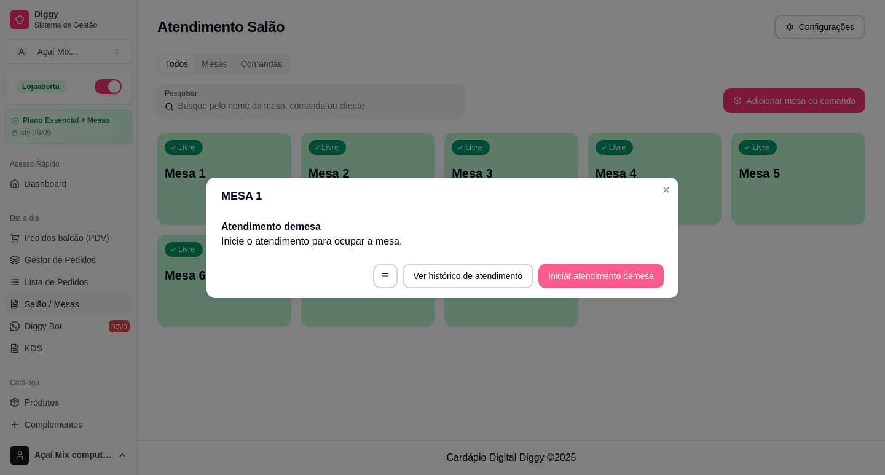
click at [631, 270] on button "Iniciar atendimento de mesa" at bounding box center [601, 276] width 125 height 25
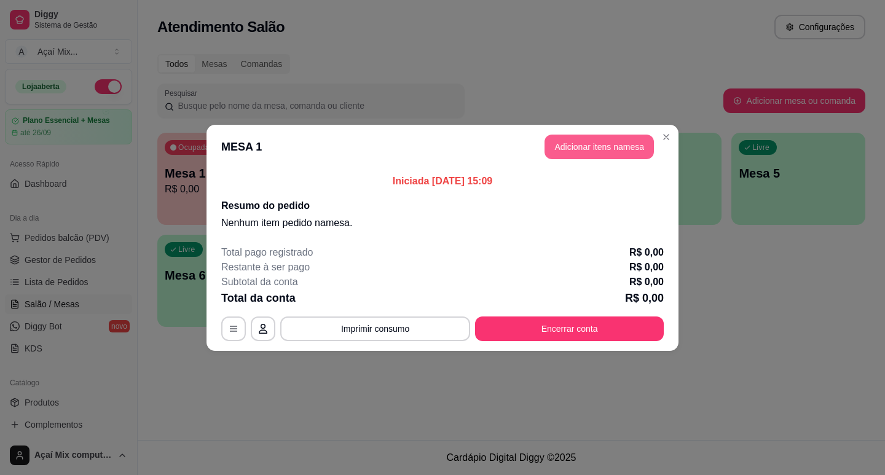
click at [588, 154] on button "Adicionar itens na mesa" at bounding box center [599, 147] width 109 height 25
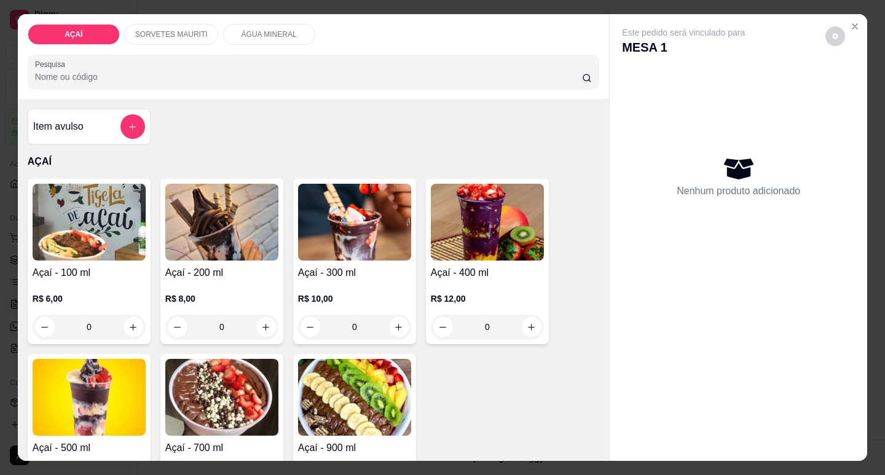
click at [484, 273] on h4 "Açaí - 400 ml" at bounding box center [487, 273] width 113 height 15
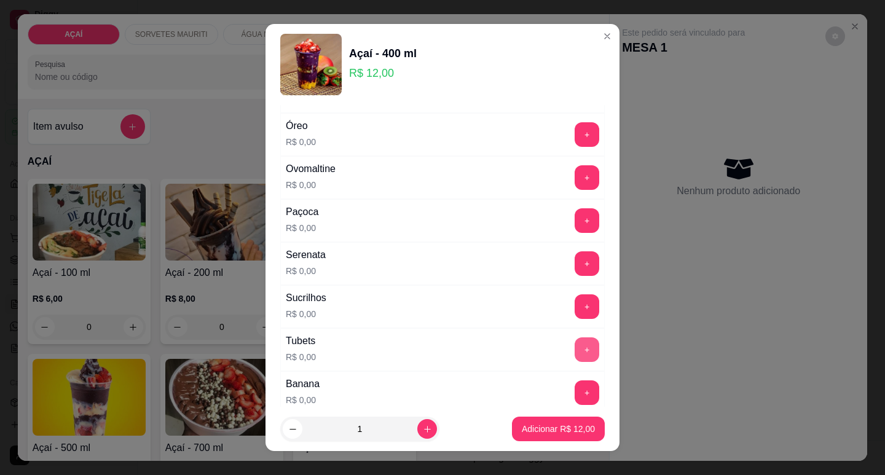
scroll to position [1353, 0]
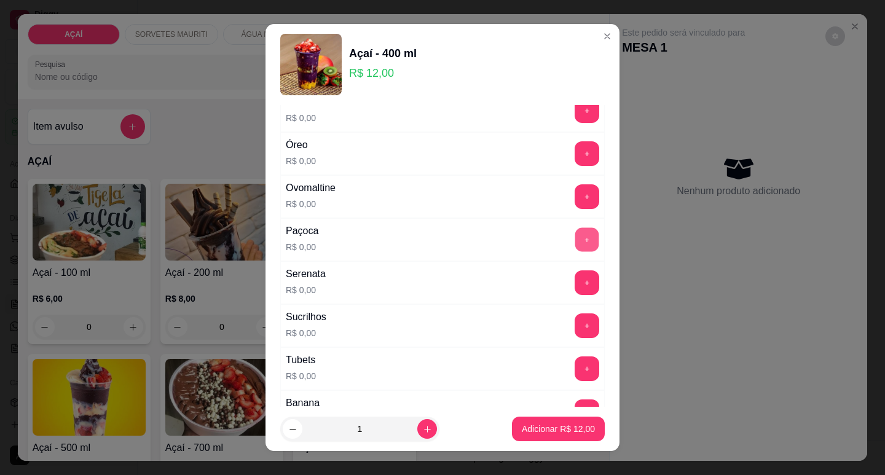
click at [576, 242] on button "+" at bounding box center [588, 240] width 24 height 24
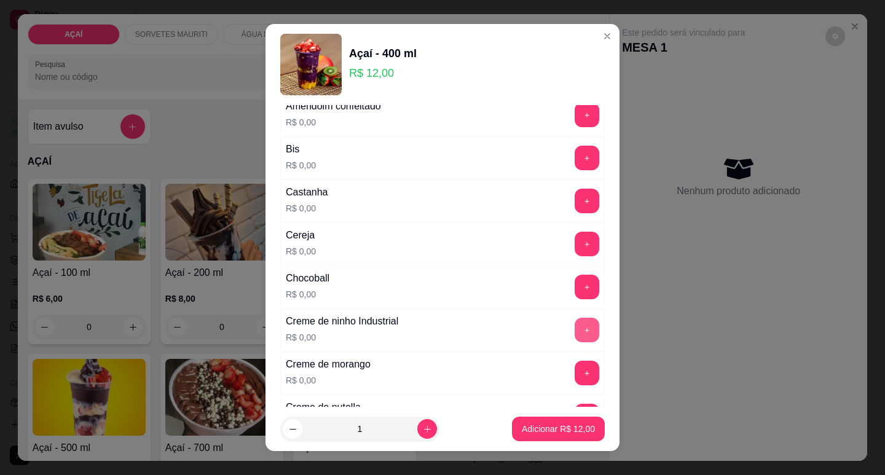
scroll to position [0, 0]
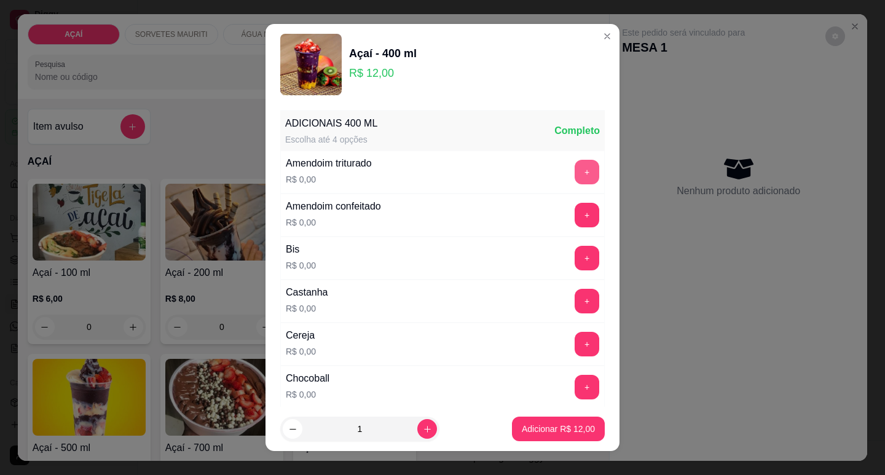
click at [575, 175] on button "+" at bounding box center [587, 172] width 25 height 25
click at [576, 294] on button "+" at bounding box center [588, 301] width 24 height 24
click at [575, 219] on button "+" at bounding box center [587, 215] width 25 height 25
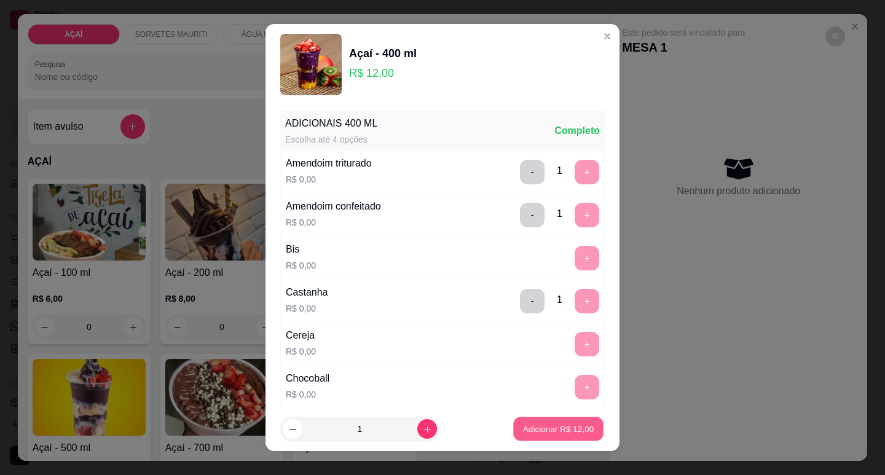
click at [547, 424] on p "Adicionar R$ 12,00" at bounding box center [558, 430] width 71 height 12
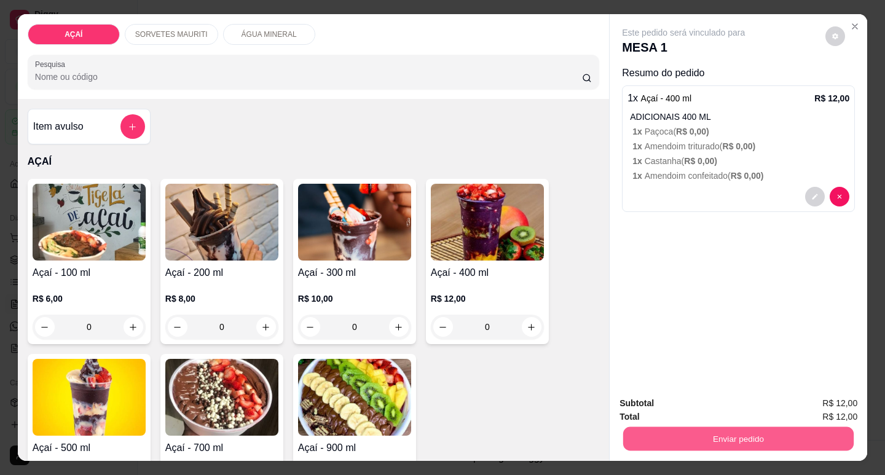
click at [685, 429] on button "Enviar pedido" at bounding box center [739, 439] width 231 height 24
click at [694, 405] on button "Não registrar e enviar pedido" at bounding box center [698, 403] width 124 height 23
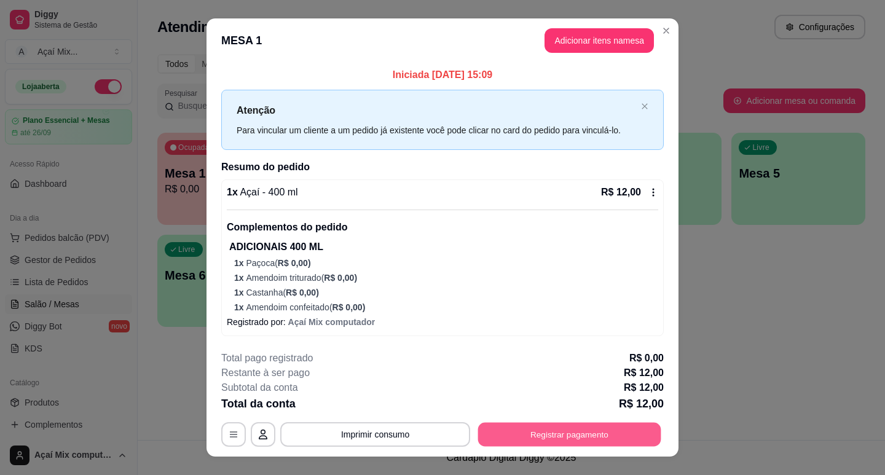
click at [550, 424] on button "Registrar pagamento" at bounding box center [569, 434] width 183 height 24
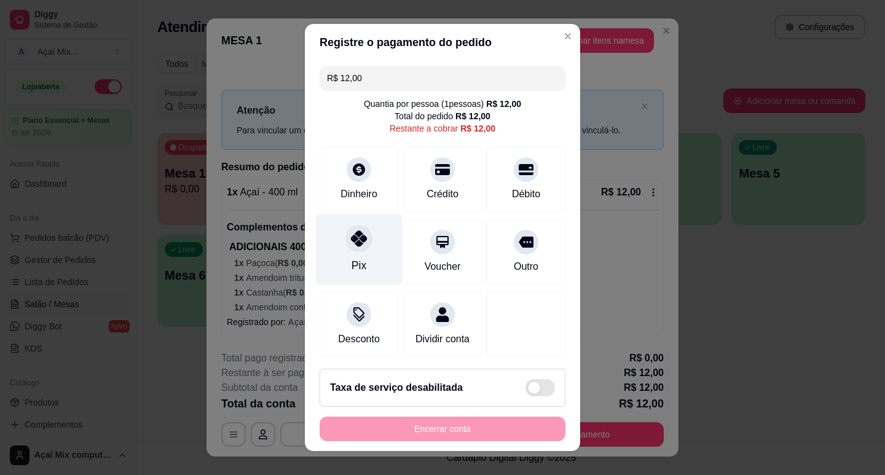
click at [357, 253] on div "Pix" at bounding box center [359, 249] width 87 height 72
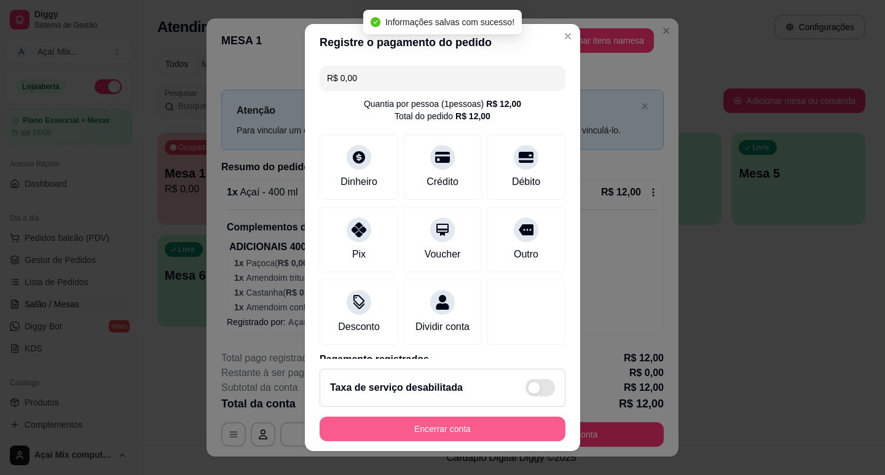
type input "R$ 0,00"
click at [475, 426] on button "Encerrar conta" at bounding box center [443, 429] width 246 height 25
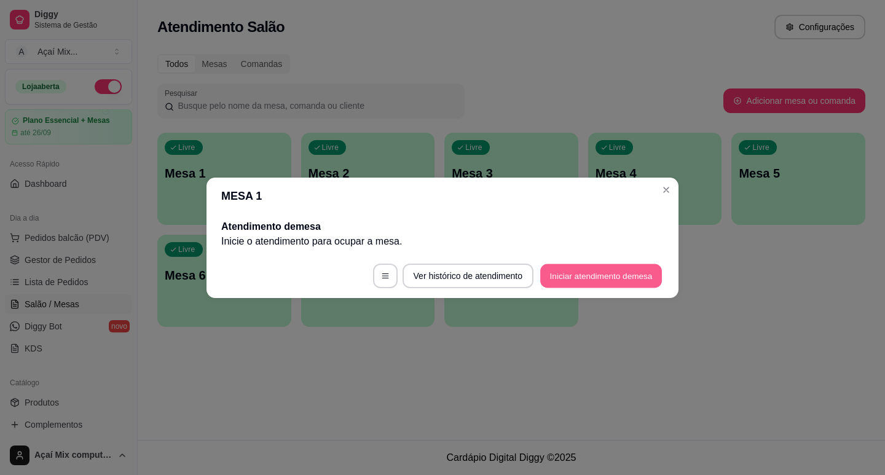
click at [607, 267] on button "Iniciar atendimento de mesa" at bounding box center [602, 276] width 122 height 24
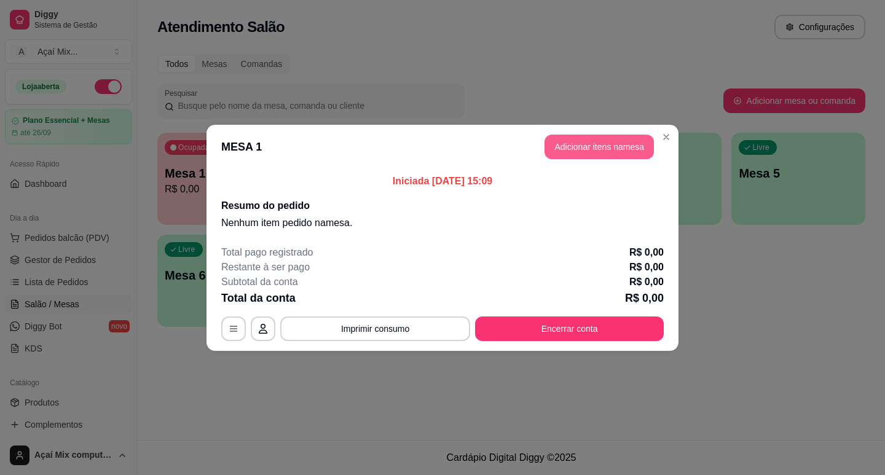
click at [621, 138] on button "Adicionar itens na mesa" at bounding box center [599, 147] width 109 height 25
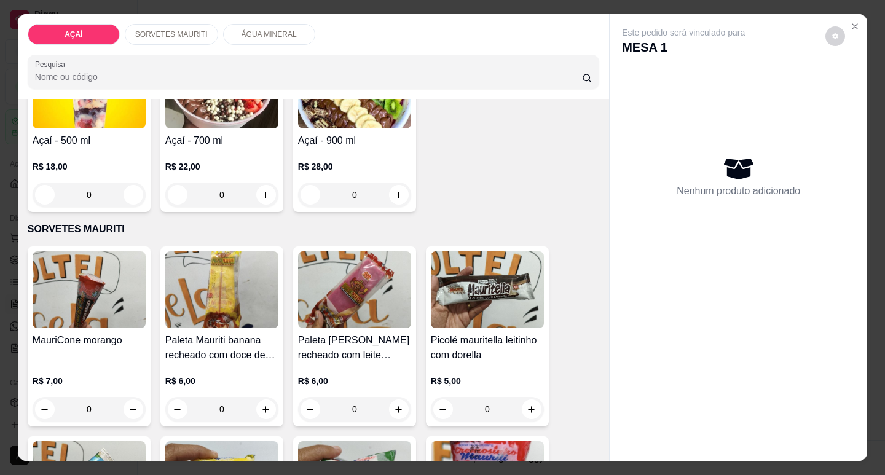
scroll to position [430, 0]
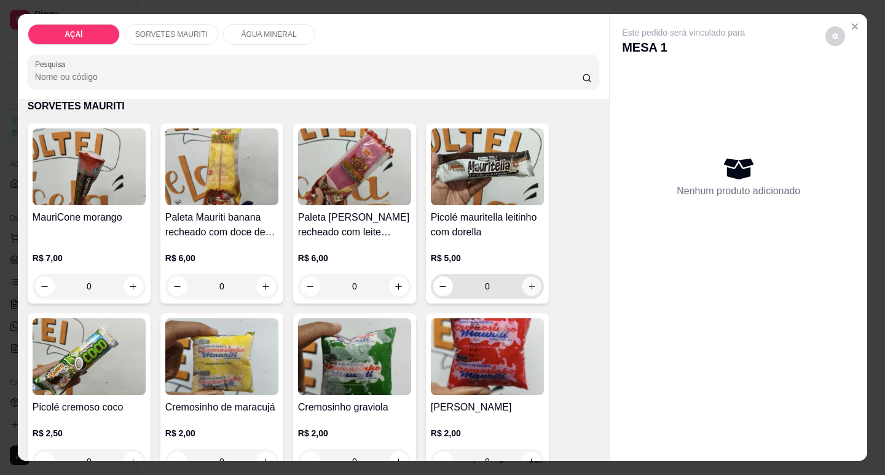
click at [522, 277] on button "increase-product-quantity" at bounding box center [531, 286] width 19 height 19
type input "1"
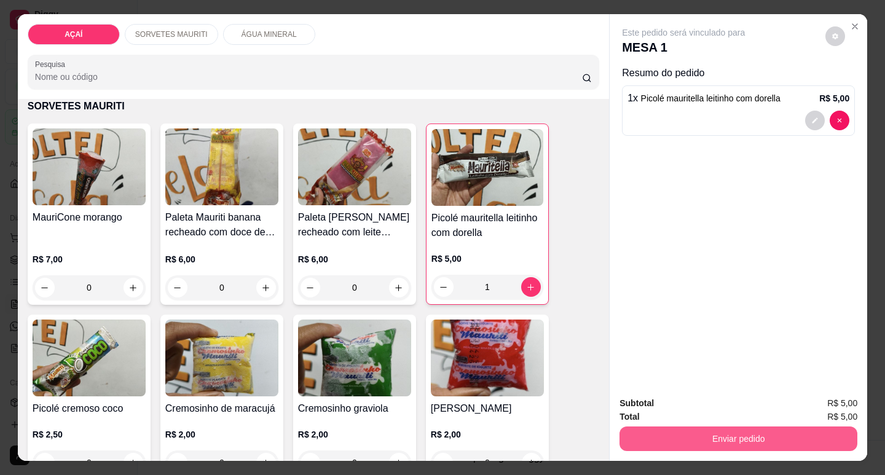
click at [647, 427] on button "Enviar pedido" at bounding box center [739, 439] width 238 height 25
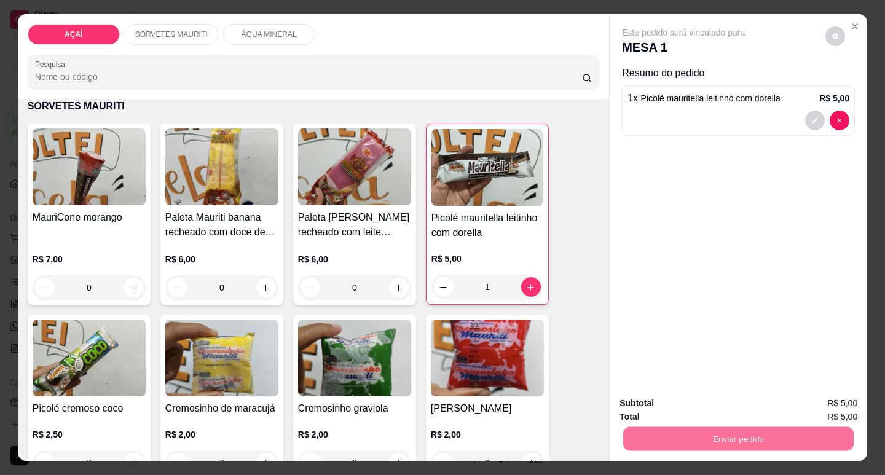
click at [661, 403] on button "Não registrar e enviar pedido" at bounding box center [698, 403] width 128 height 23
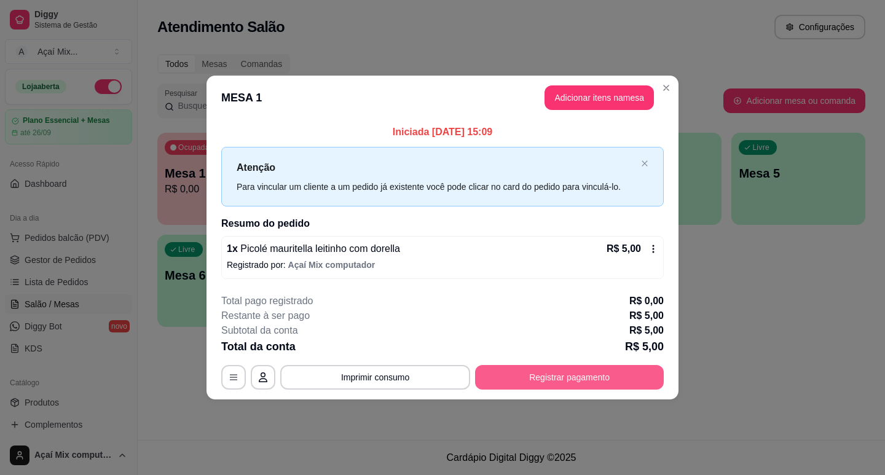
click at [571, 368] on button "Registrar pagamento" at bounding box center [569, 377] width 189 height 25
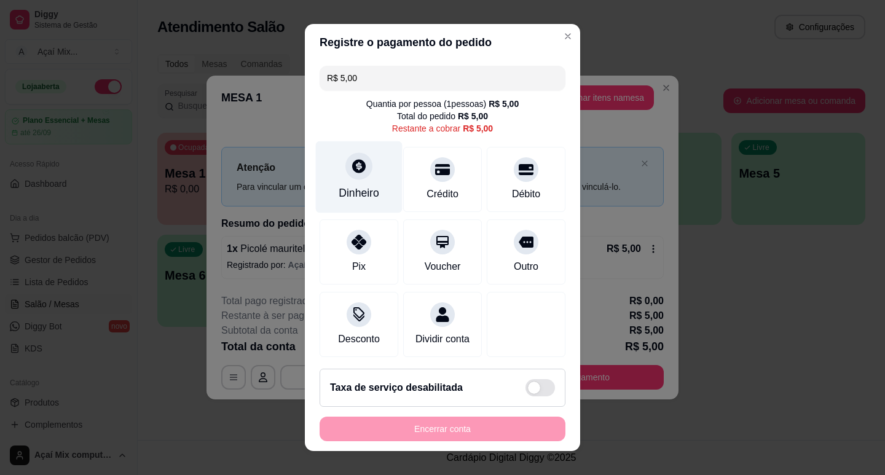
click at [367, 200] on div "Dinheiro" at bounding box center [359, 193] width 41 height 16
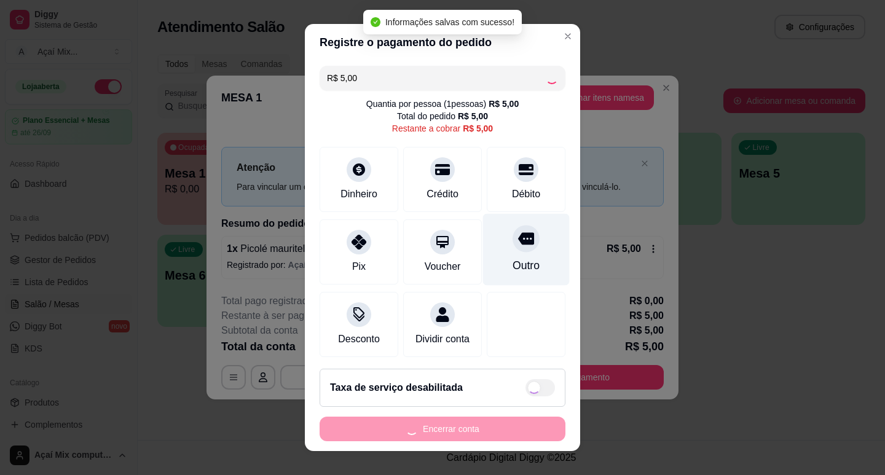
type input "R$ 0,00"
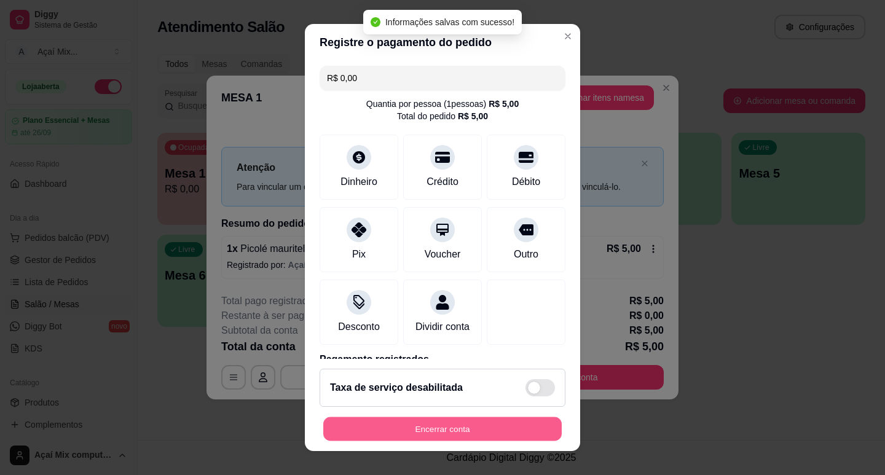
click at [459, 429] on button "Encerrar conta" at bounding box center [442, 430] width 239 height 24
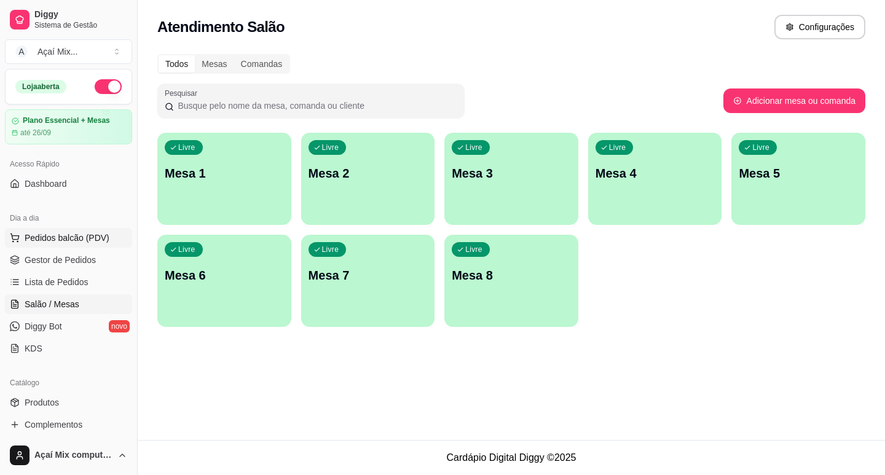
click at [62, 230] on button "Pedidos balcão (PDV)" at bounding box center [68, 238] width 127 height 20
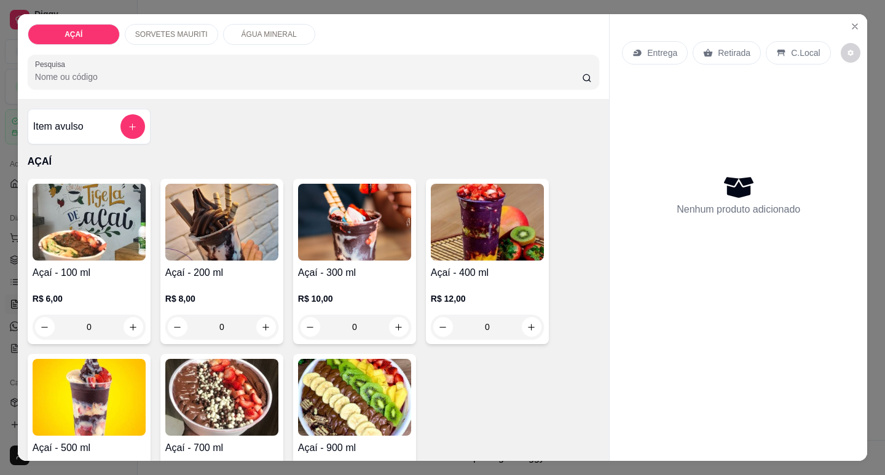
click at [242, 234] on img at bounding box center [221, 222] width 113 height 77
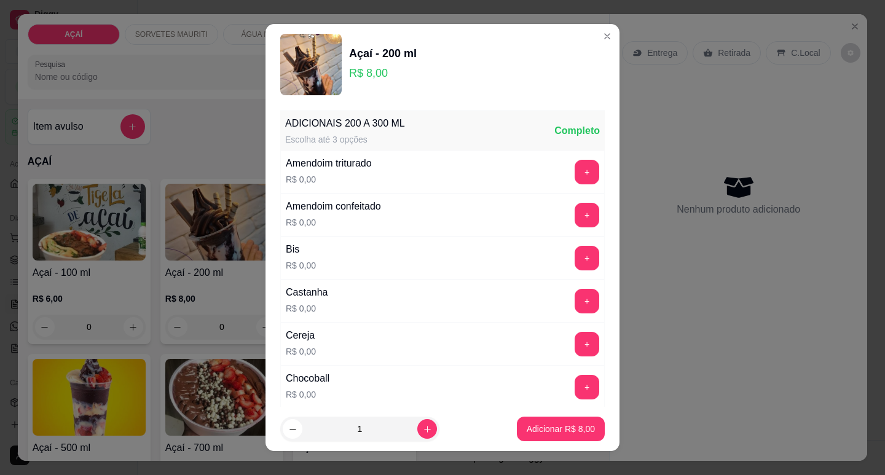
scroll to position [184, 0]
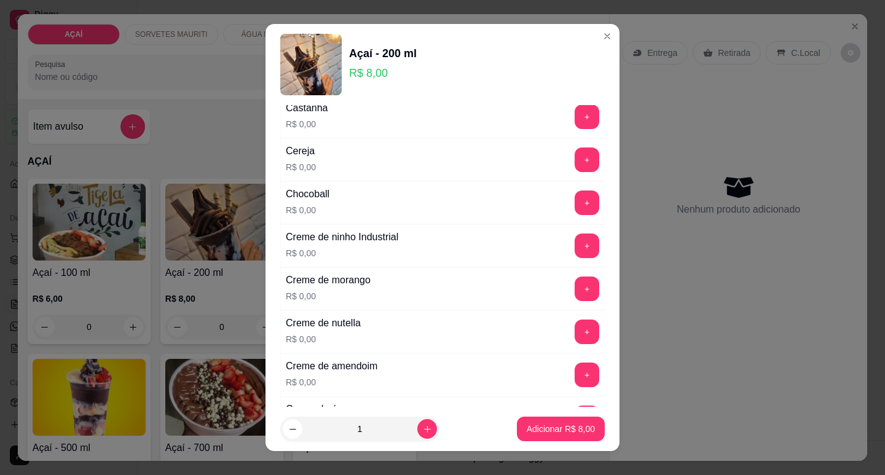
click at [570, 289] on div "+" at bounding box center [587, 289] width 34 height 25
click at [576, 289] on button "+" at bounding box center [588, 289] width 24 height 24
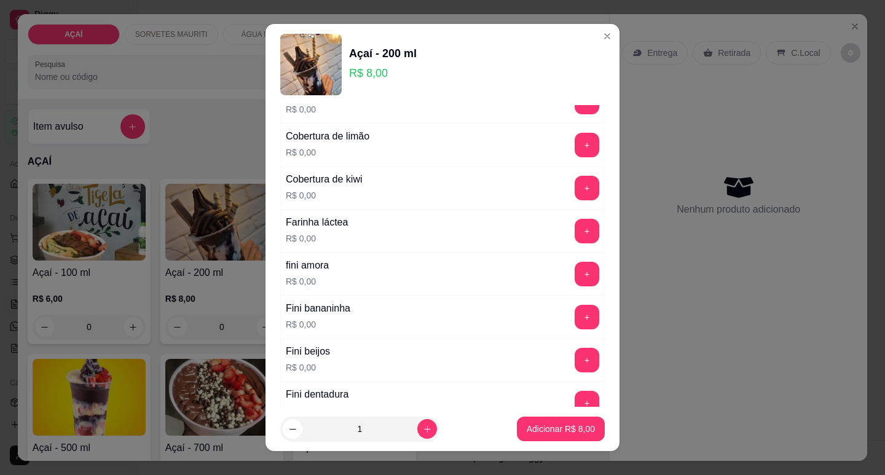
scroll to position [738, 0]
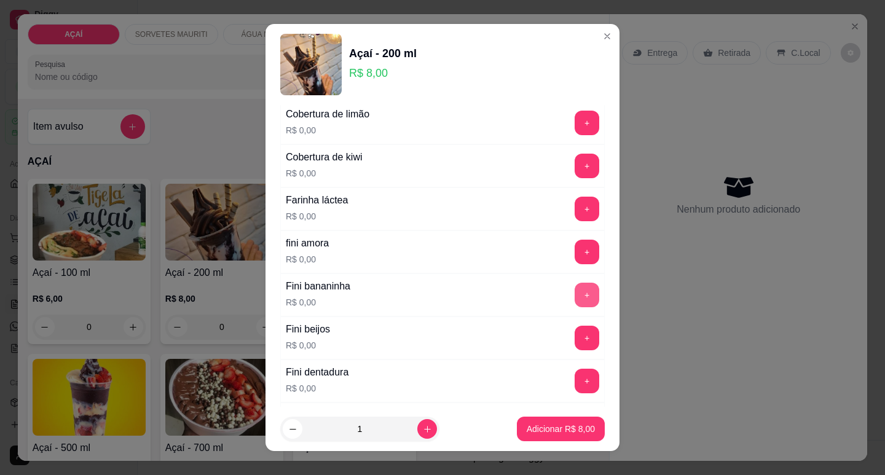
click at [575, 304] on button "+" at bounding box center [587, 295] width 25 height 25
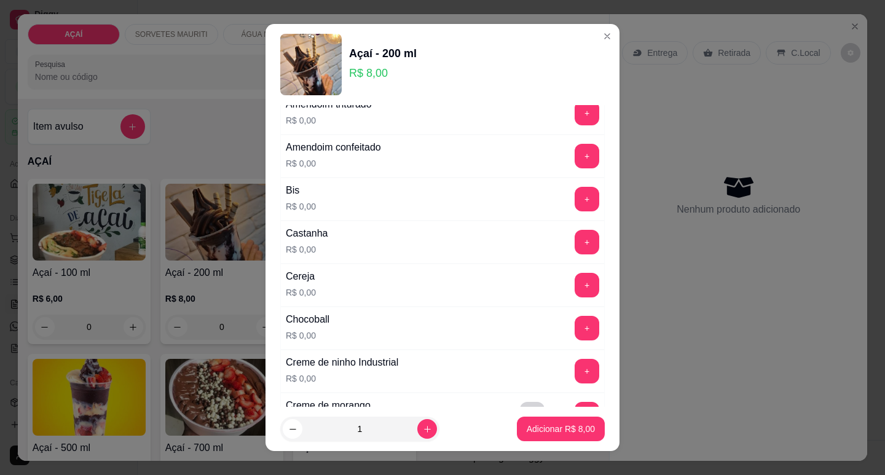
scroll to position [0, 0]
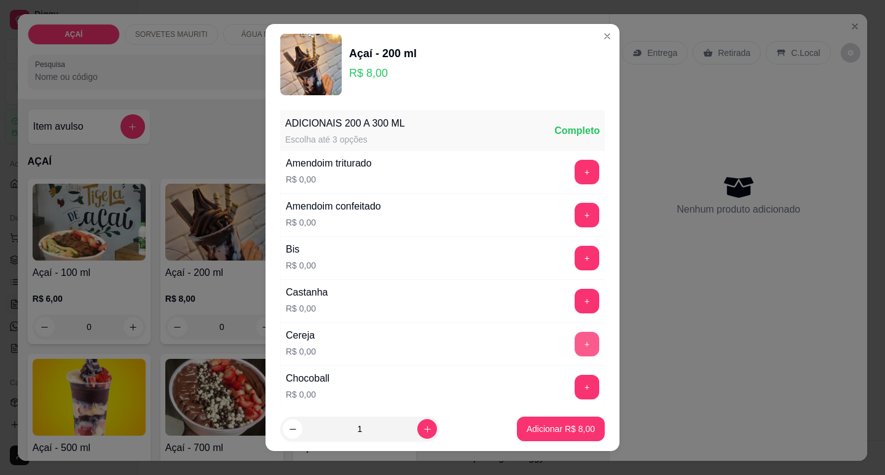
click at [575, 349] on button "+" at bounding box center [587, 344] width 25 height 25
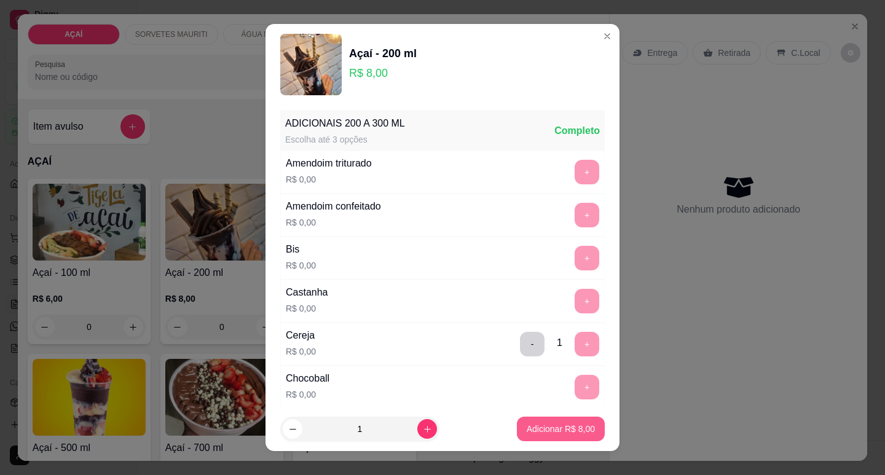
click at [561, 424] on p "Adicionar R$ 8,00" at bounding box center [561, 429] width 68 height 12
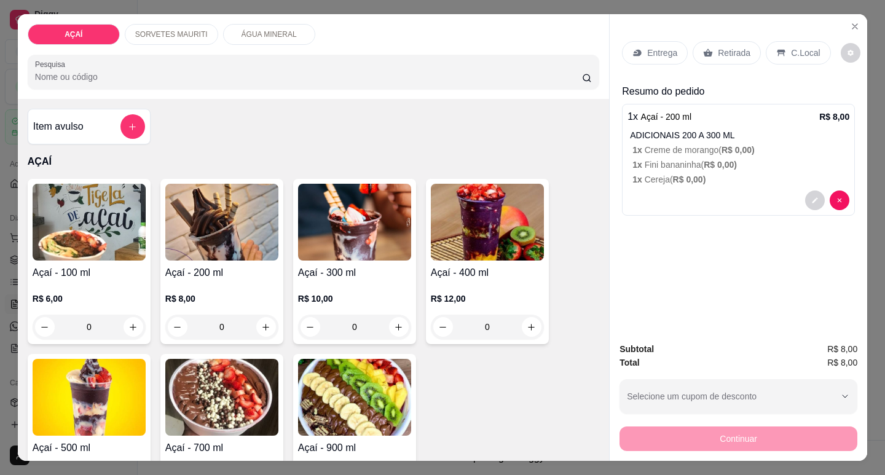
click at [236, 282] on div "R$ 8,00 0" at bounding box center [221, 309] width 113 height 59
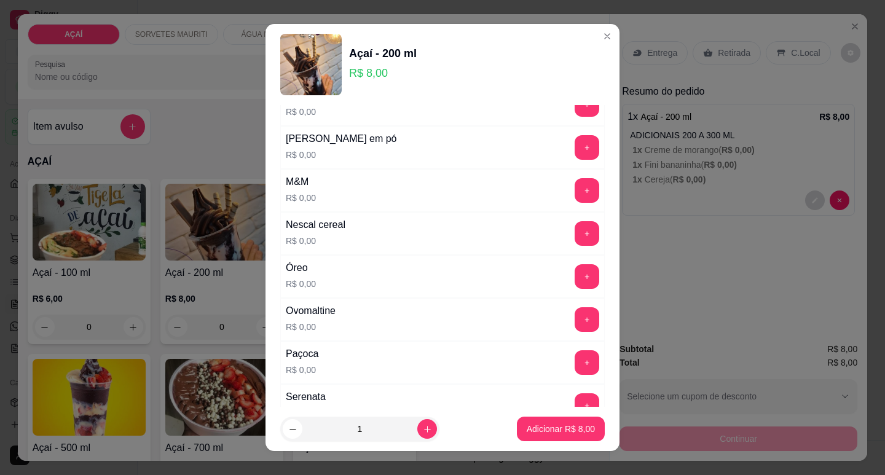
scroll to position [1291, 0]
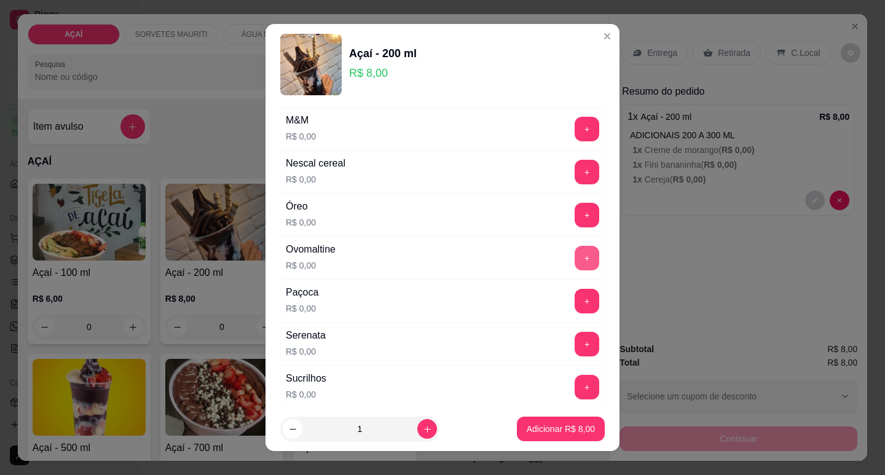
click at [576, 253] on button "+" at bounding box center [587, 258] width 25 height 25
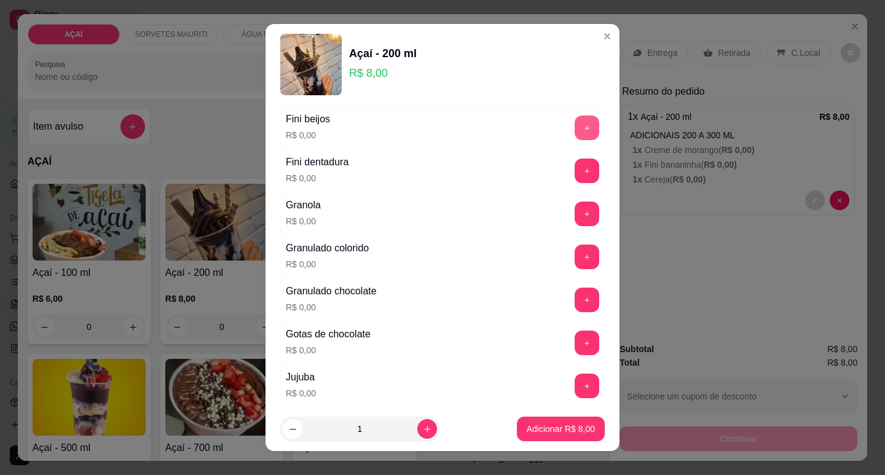
scroll to position [967, 0]
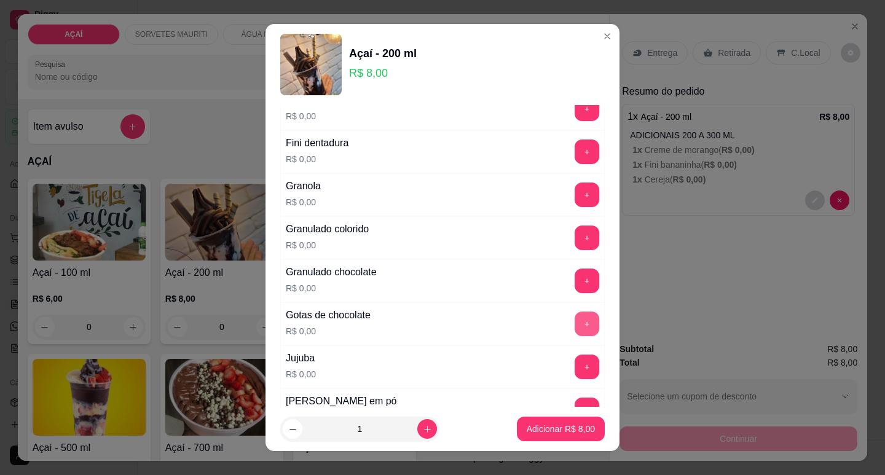
click at [575, 322] on button "+" at bounding box center [587, 324] width 25 height 25
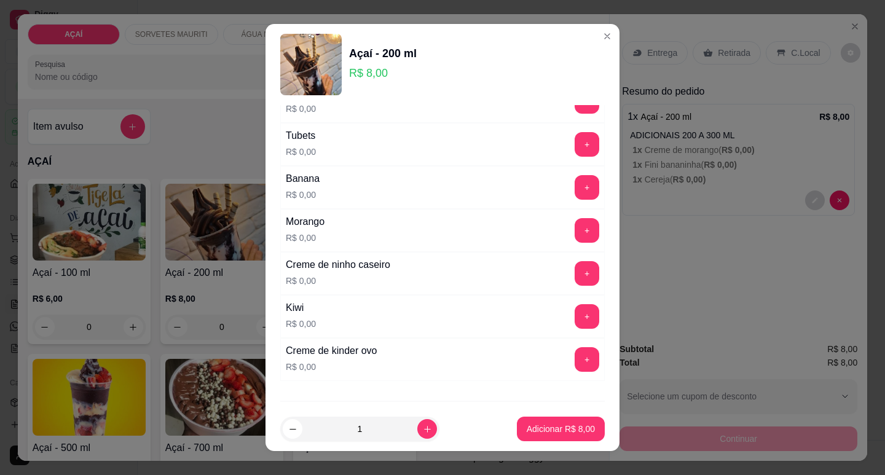
scroll to position [1599, 0]
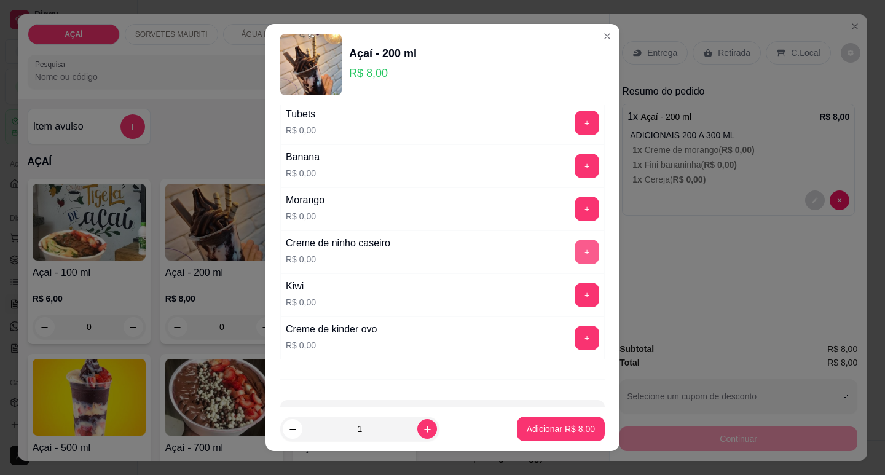
click at [575, 242] on button "+" at bounding box center [587, 252] width 25 height 25
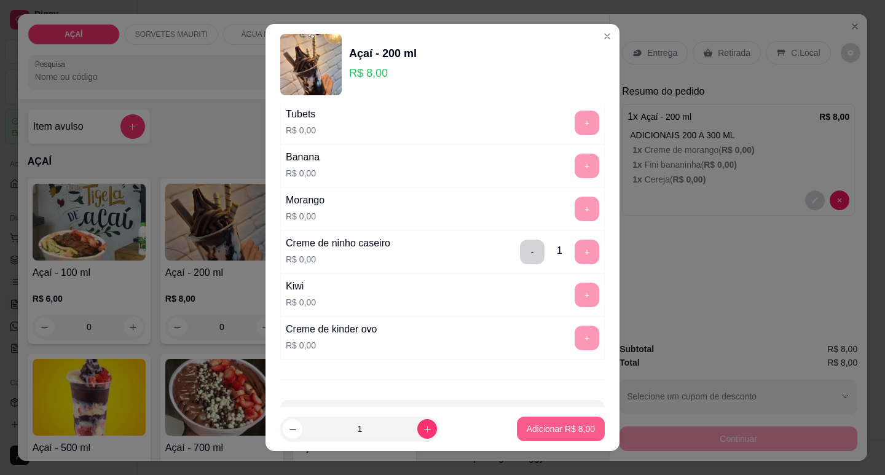
click at [541, 429] on p "Adicionar R$ 8,00" at bounding box center [561, 429] width 68 height 12
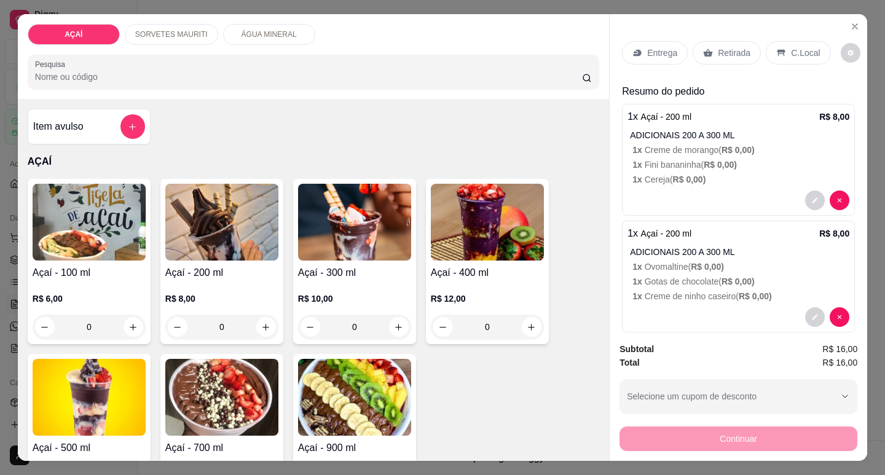
click at [651, 52] on p "Entrega" at bounding box center [662, 53] width 30 height 12
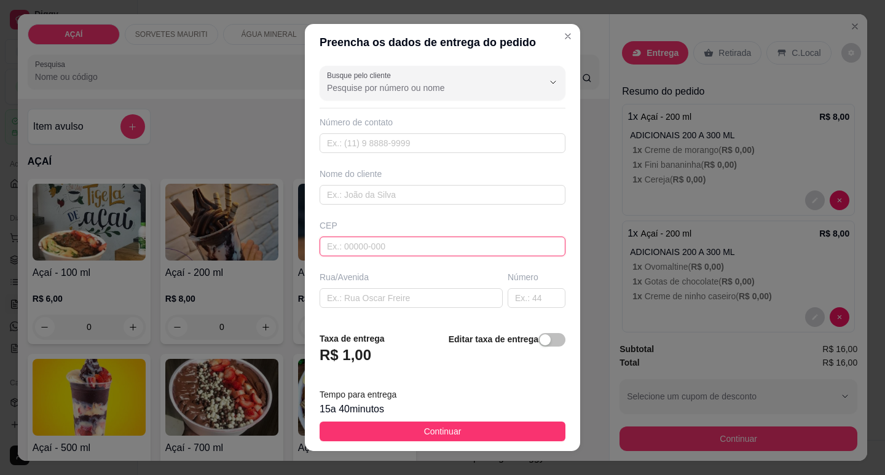
click at [473, 241] on input "text" at bounding box center [443, 247] width 246 height 20
type input "57520000"
type input "Maravilha"
type input "57520000000000000"
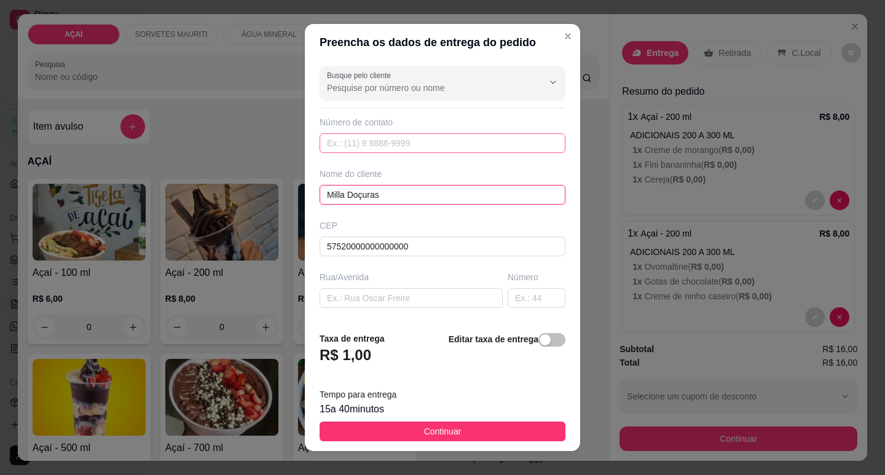
type input "Milla Doçuras"
click at [405, 145] on input "text" at bounding box center [443, 143] width 246 height 20
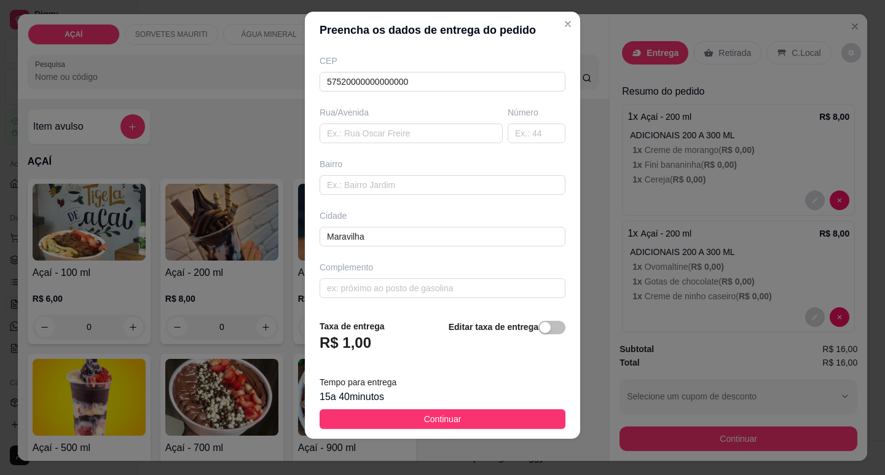
scroll to position [15, 0]
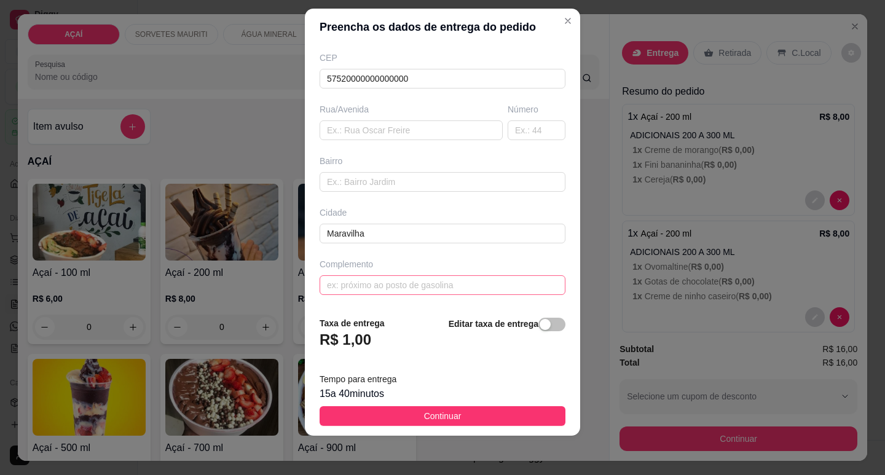
type input "8218-3660"
click at [435, 289] on input "text" at bounding box center [443, 285] width 246 height 20
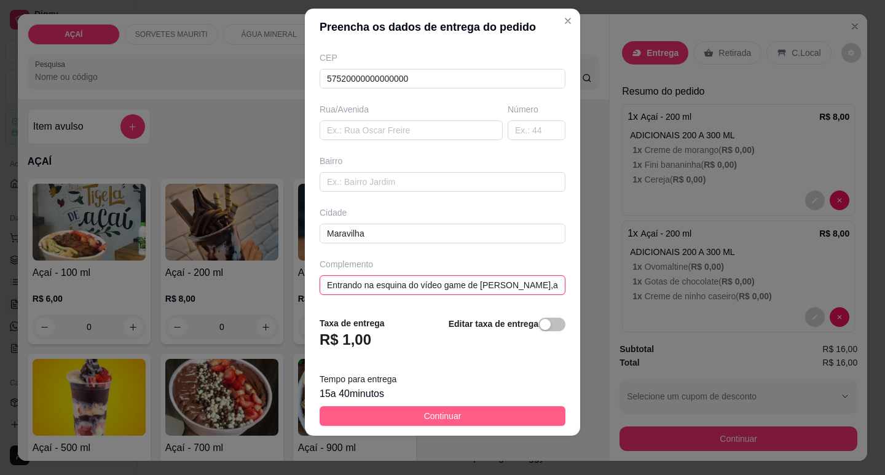
type input "Entrando na esquina do vídeo game de Arnóbio,ao lado da casa miro"
click at [505, 419] on button "Continuar" at bounding box center [443, 416] width 246 height 20
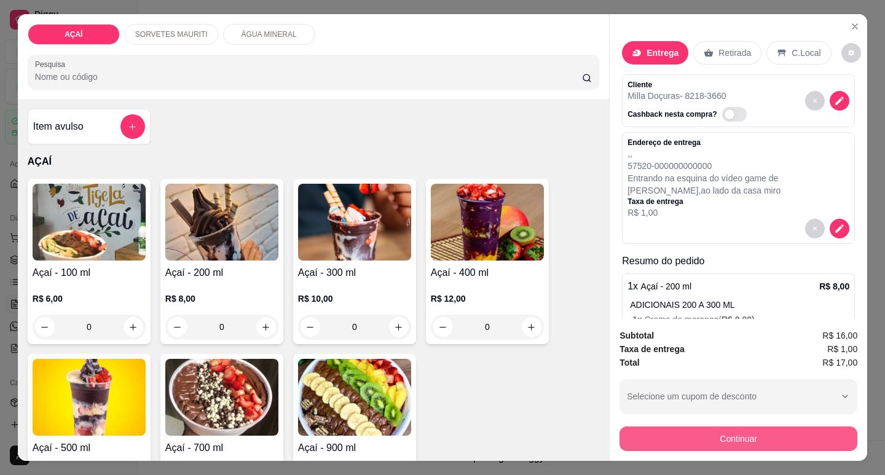
click at [659, 427] on button "Continuar" at bounding box center [739, 439] width 238 height 25
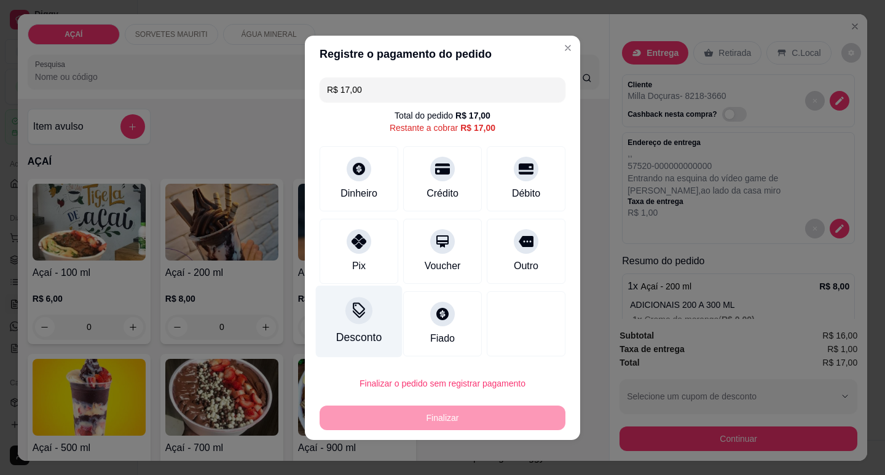
drag, startPoint x: 365, startPoint y: 255, endPoint x: 381, endPoint y: 272, distance: 23.5
click at [366, 255] on div "Pix" at bounding box center [359, 251] width 79 height 65
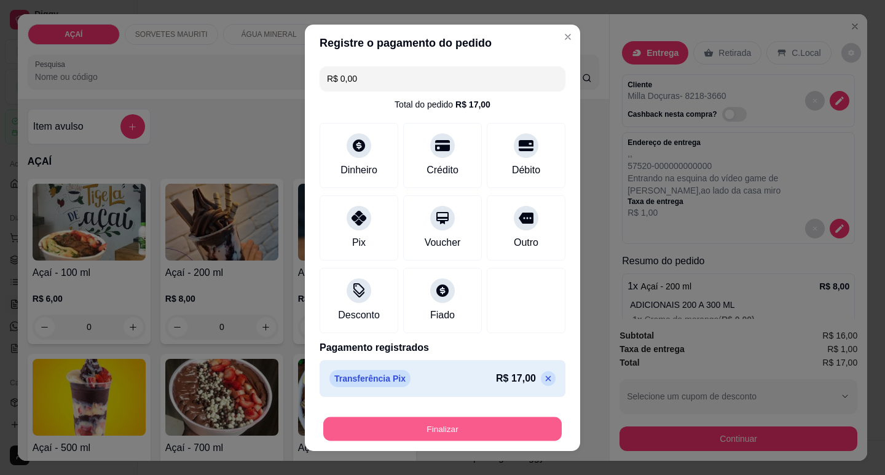
click at [483, 434] on button "Finalizar" at bounding box center [442, 429] width 239 height 24
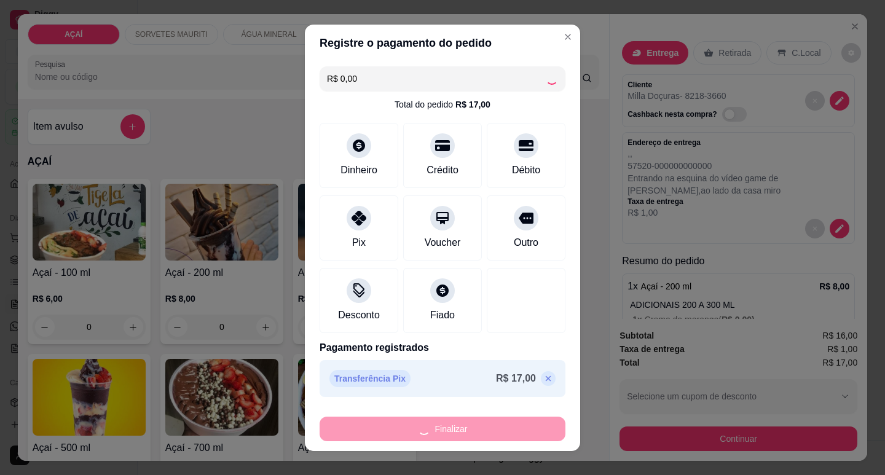
type input "-R$ 17,00"
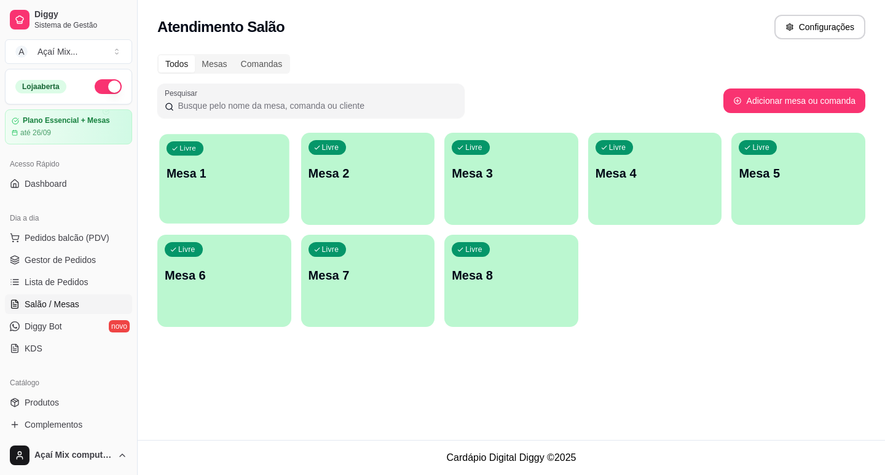
click at [223, 172] on p "Mesa 1" at bounding box center [225, 173] width 116 height 17
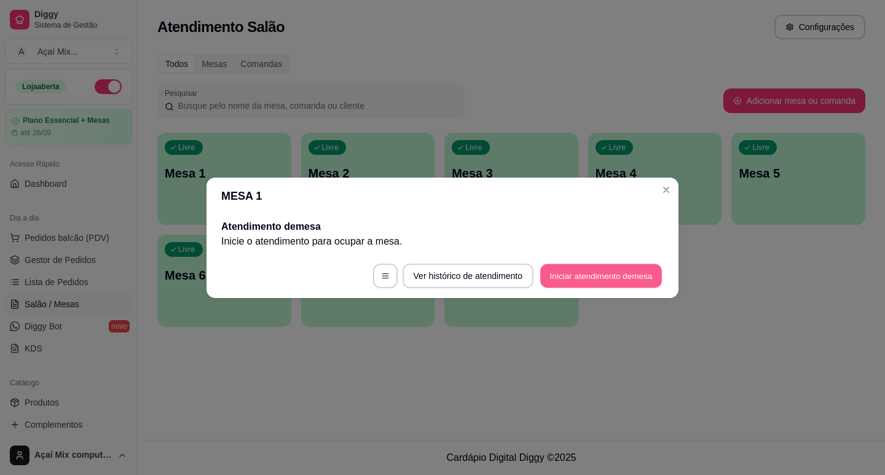
click at [619, 269] on button "Iniciar atendimento de mesa" at bounding box center [602, 276] width 122 height 24
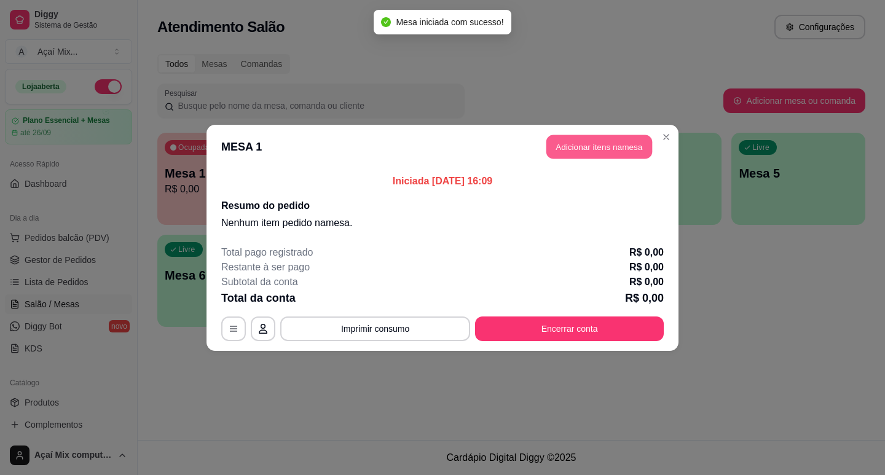
click at [572, 141] on button "Adicionar itens na mesa" at bounding box center [600, 147] width 106 height 24
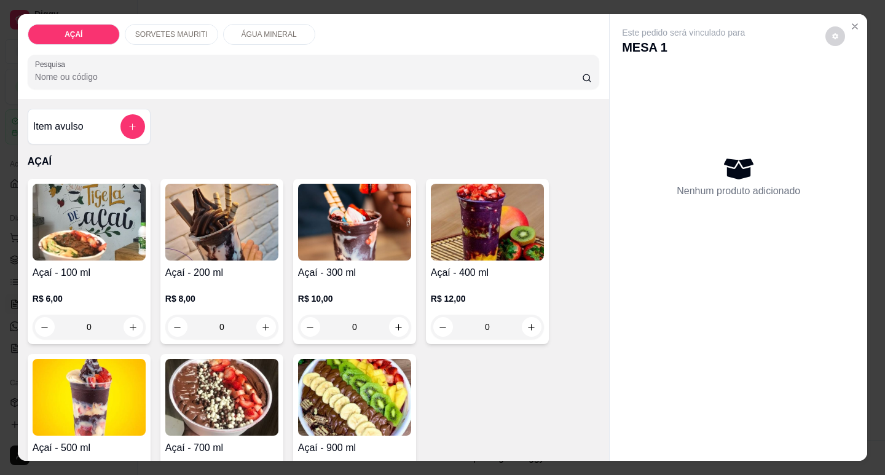
click at [258, 305] on div "R$ 8,00 0" at bounding box center [221, 316] width 113 height 47
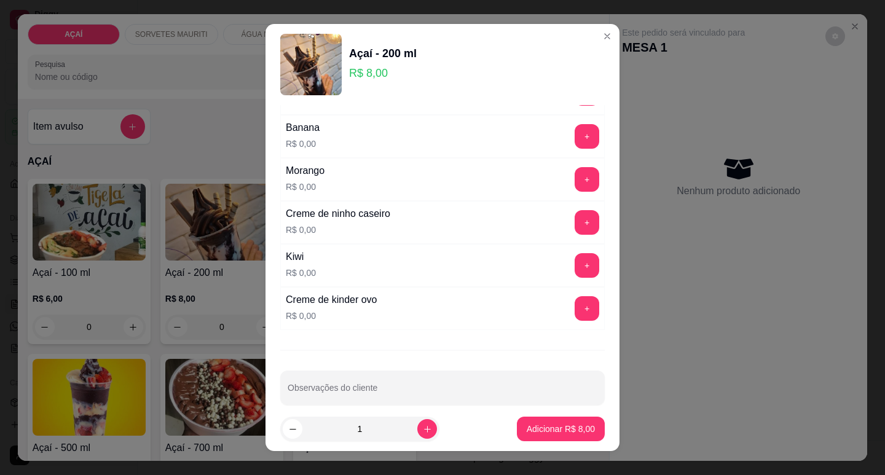
scroll to position [1643, 0]
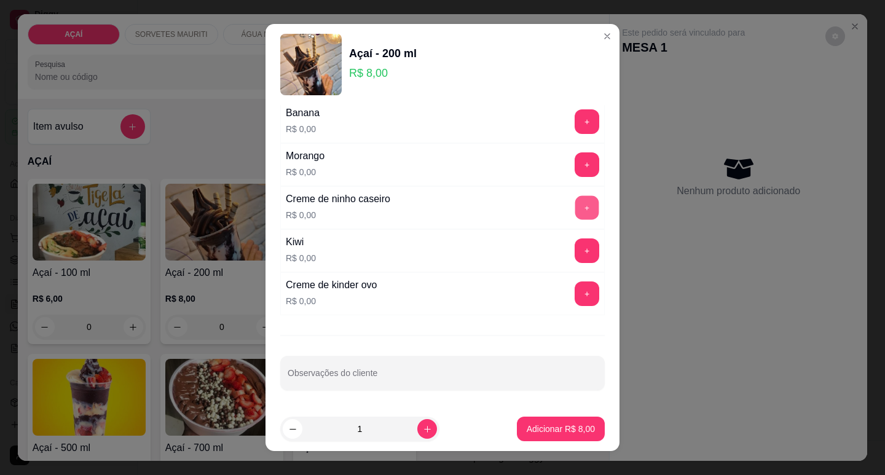
click at [576, 199] on button "+" at bounding box center [588, 208] width 24 height 24
click at [576, 250] on button "+" at bounding box center [588, 251] width 24 height 24
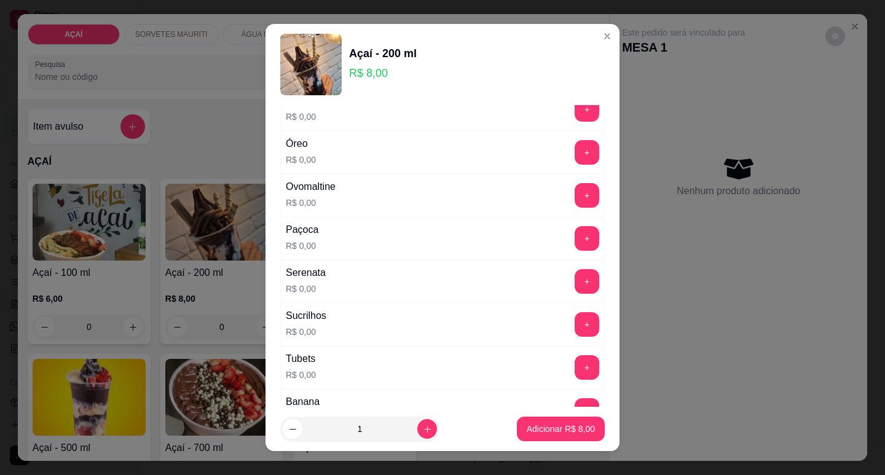
scroll to position [1336, 0]
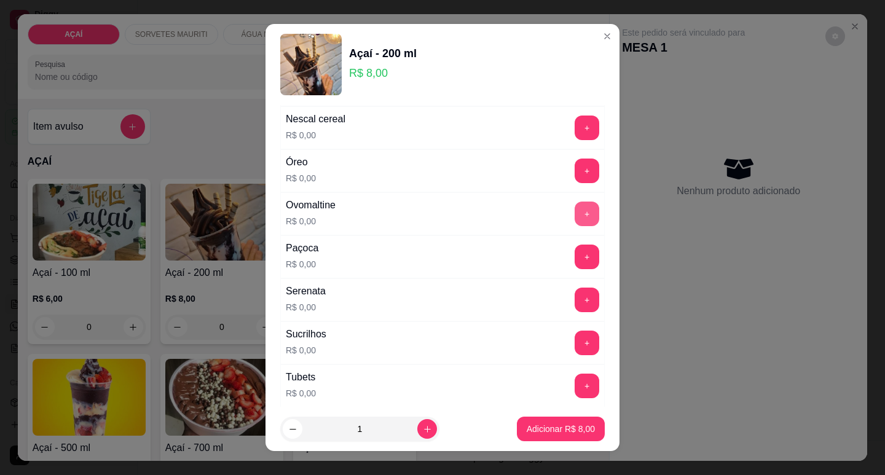
click at [575, 215] on button "+" at bounding box center [587, 214] width 25 height 25
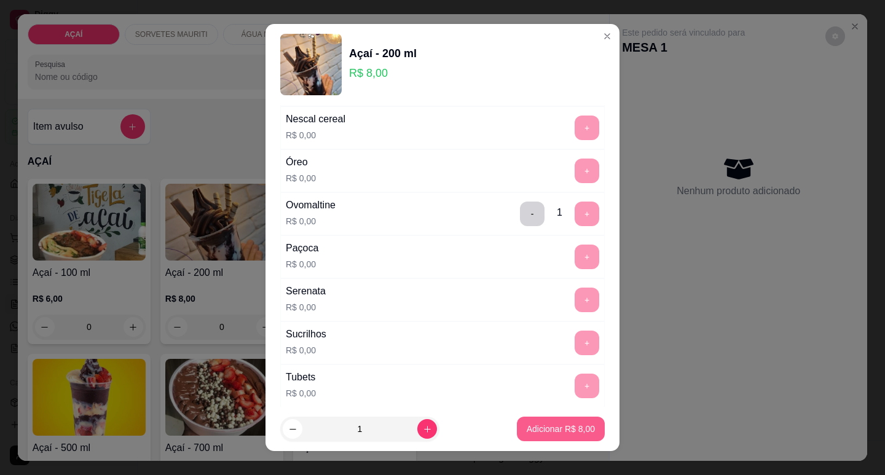
click at [518, 422] on button "Adicionar R$ 8,00" at bounding box center [561, 429] width 88 height 25
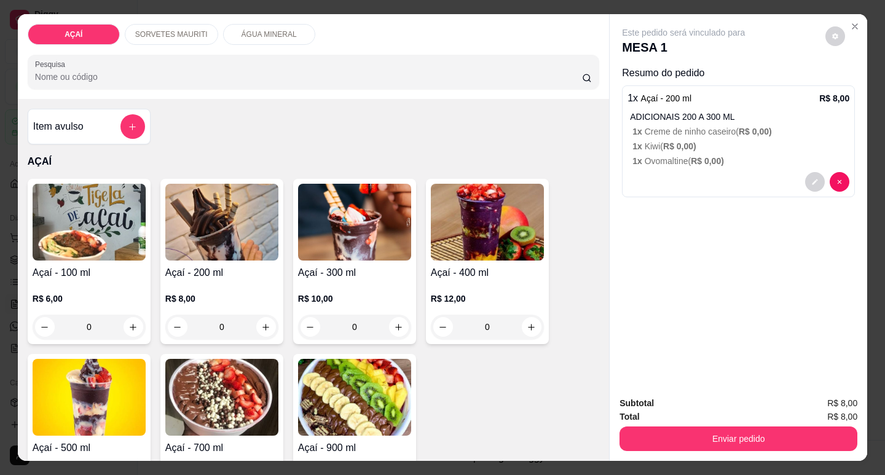
click at [695, 464] on div "AÇAÍ SORVETES MAURITI ÁGUA MINERAL Pesquisa Item avulso AÇAÍ Açaí - 100 ml R$ 6…" at bounding box center [442, 237] width 885 height 475
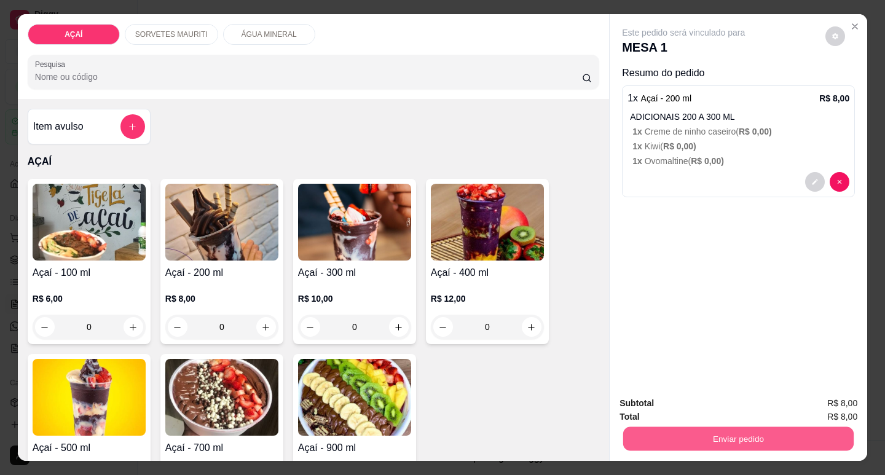
click at [697, 436] on button "Enviar pedido" at bounding box center [739, 439] width 231 height 24
click at [700, 405] on button "Não registrar e enviar pedido" at bounding box center [698, 403] width 124 height 23
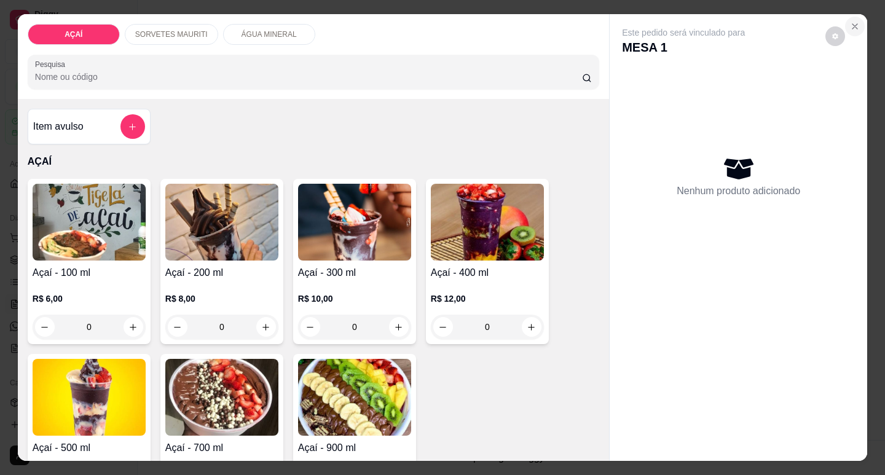
click at [853, 22] on icon "Close" at bounding box center [855, 27] width 10 height 10
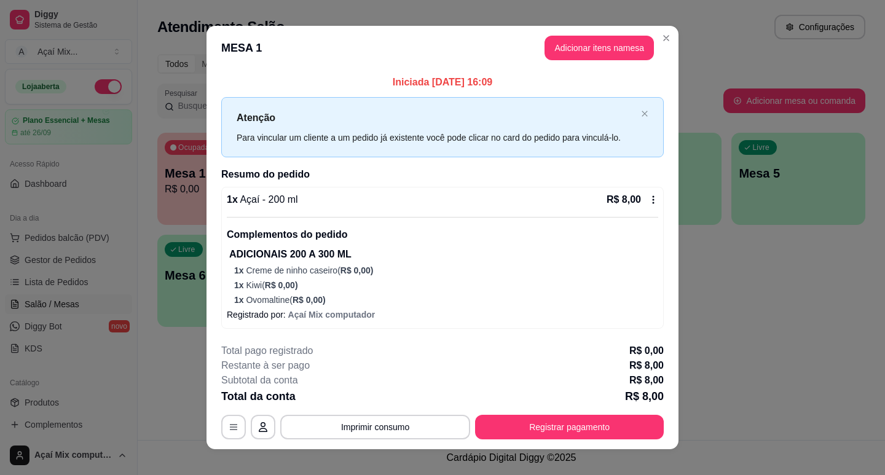
click at [560, 409] on div "**********" at bounding box center [442, 392] width 443 height 96
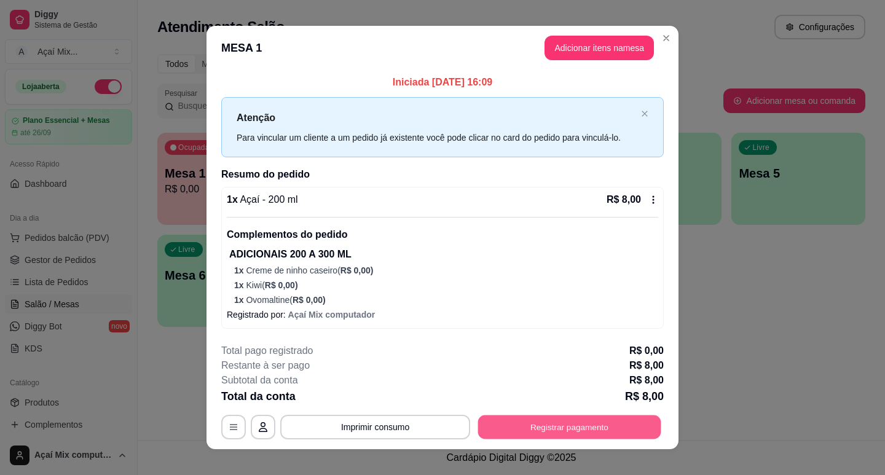
click at [548, 432] on button "Registrar pagamento" at bounding box center [569, 427] width 183 height 24
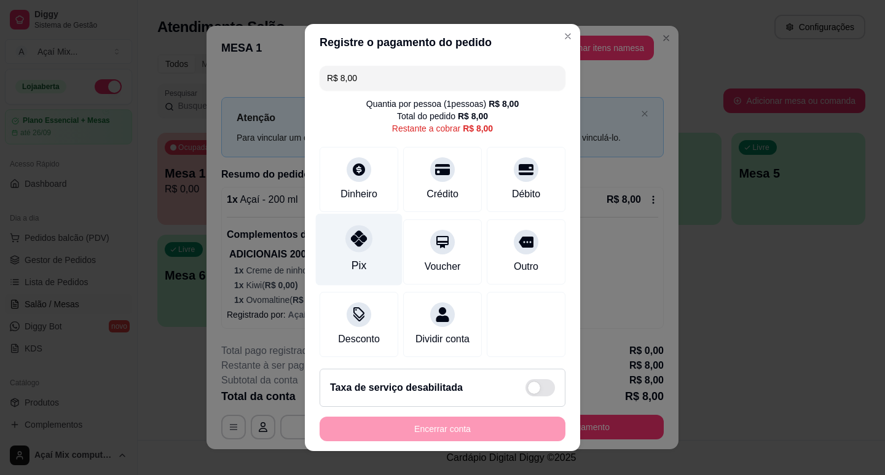
click at [350, 248] on div at bounding box center [359, 238] width 27 height 27
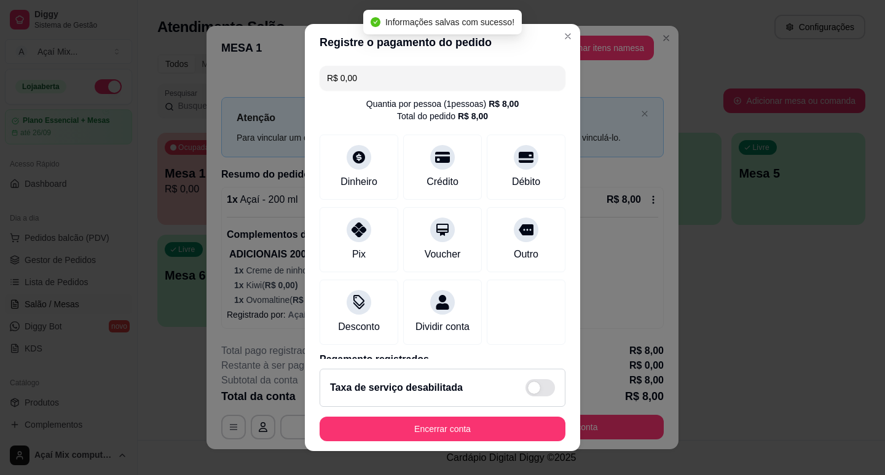
type input "R$ 0,00"
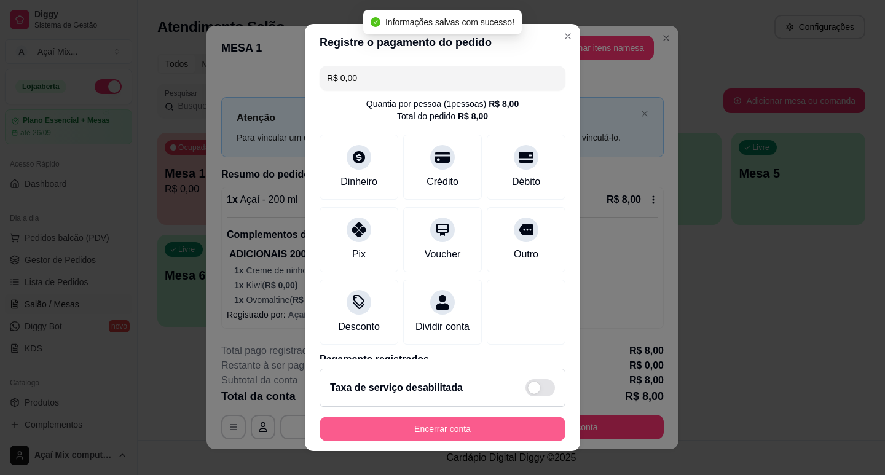
click at [443, 420] on button "Encerrar conta" at bounding box center [443, 429] width 246 height 25
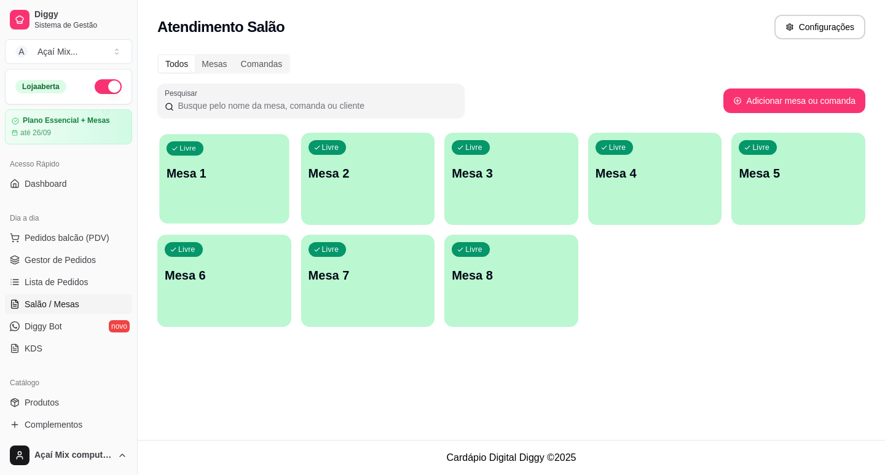
click at [174, 205] on div "Livre Mesa 1" at bounding box center [224, 171] width 130 height 75
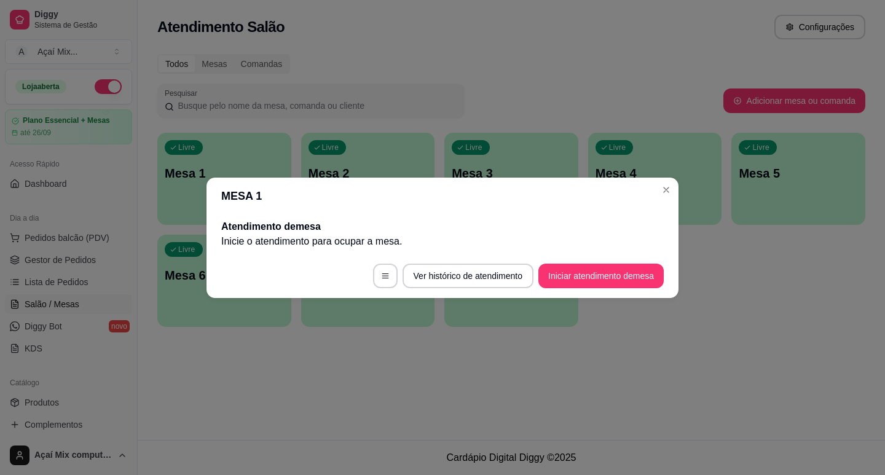
click at [579, 258] on footer "Ver histórico de atendimento Iniciar atendimento de mesa" at bounding box center [443, 276] width 472 height 44
click at [581, 269] on button "Iniciar atendimento de mesa" at bounding box center [601, 276] width 125 height 25
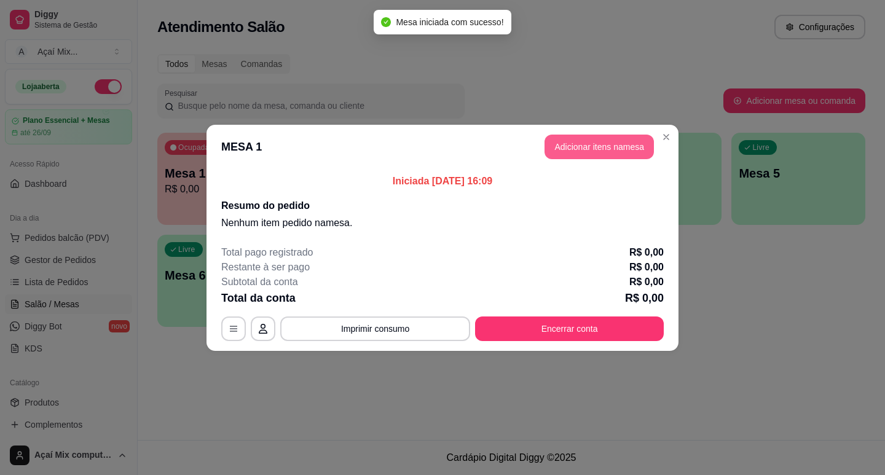
click at [607, 157] on button "Adicionar itens na mesa" at bounding box center [599, 147] width 109 height 25
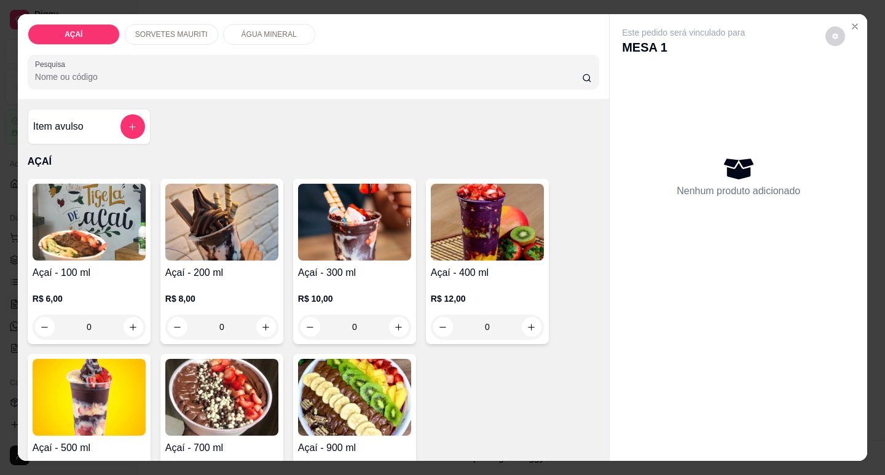
click at [261, 316] on div "0" at bounding box center [221, 327] width 113 height 25
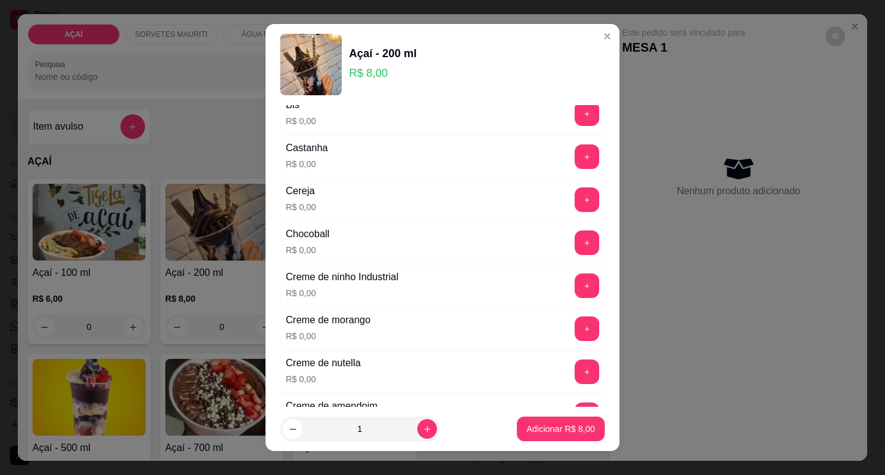
scroll to position [123, 0]
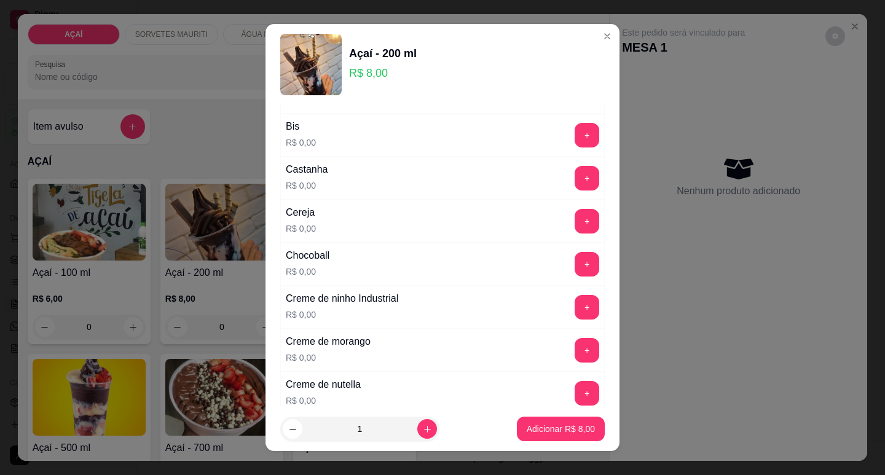
click at [570, 216] on div "+" at bounding box center [587, 221] width 34 height 25
click at [576, 220] on button "+" at bounding box center [588, 221] width 24 height 24
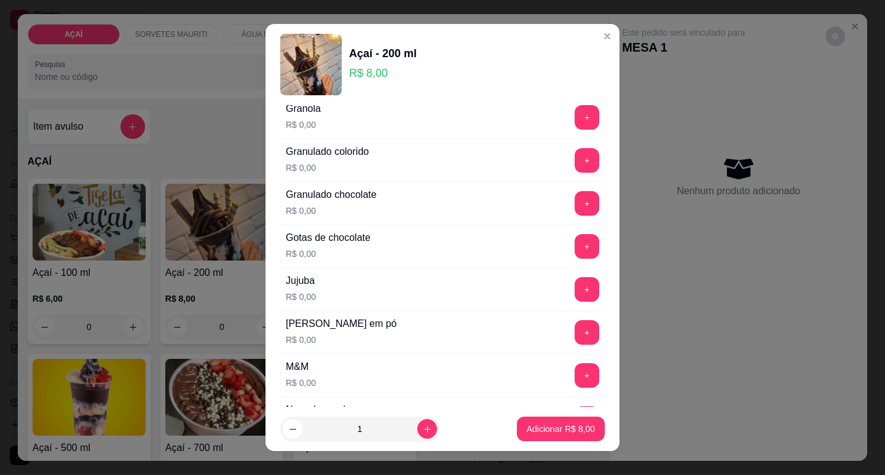
scroll to position [1045, 0]
click at [575, 326] on button "+" at bounding box center [587, 332] width 25 height 25
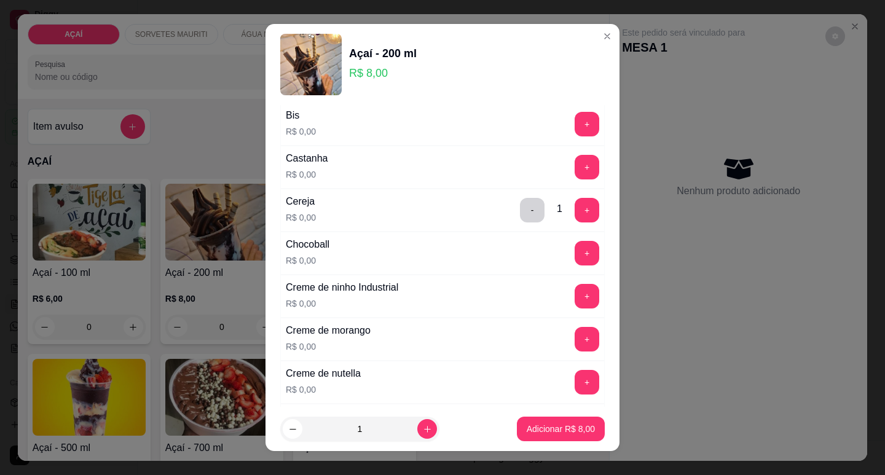
scroll to position [123, 0]
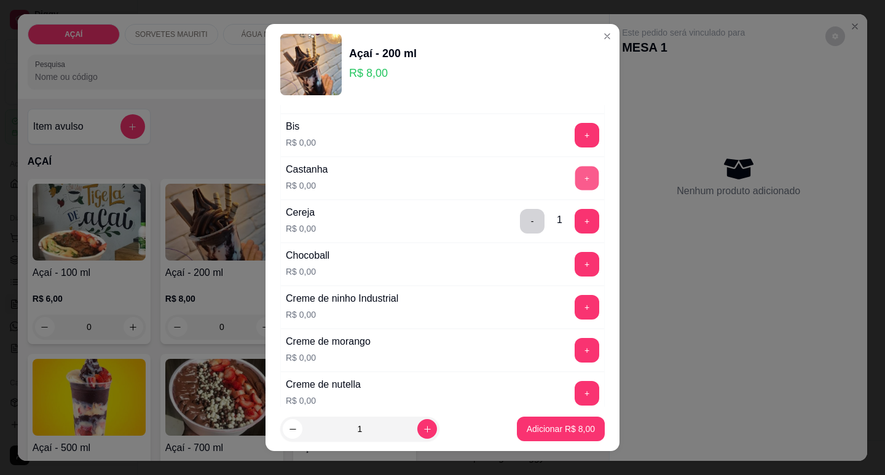
click at [576, 171] on button "+" at bounding box center [588, 178] width 24 height 24
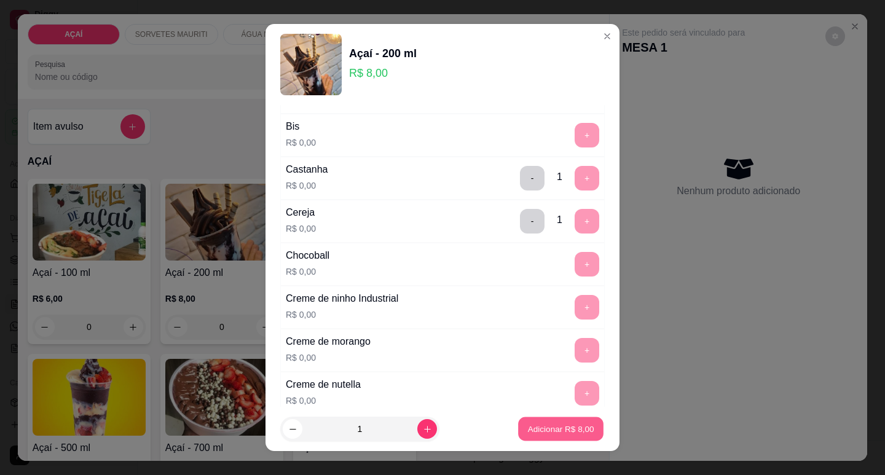
click at [537, 419] on button "Adicionar R$ 8,00" at bounding box center [560, 430] width 85 height 24
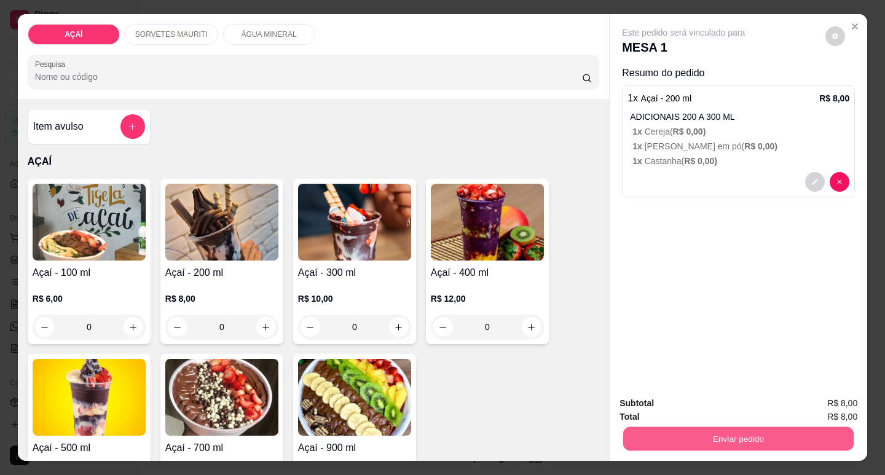
click at [668, 427] on button "Enviar pedido" at bounding box center [739, 439] width 231 height 24
click at [662, 409] on button "Não registrar e enviar pedido" at bounding box center [698, 403] width 124 height 23
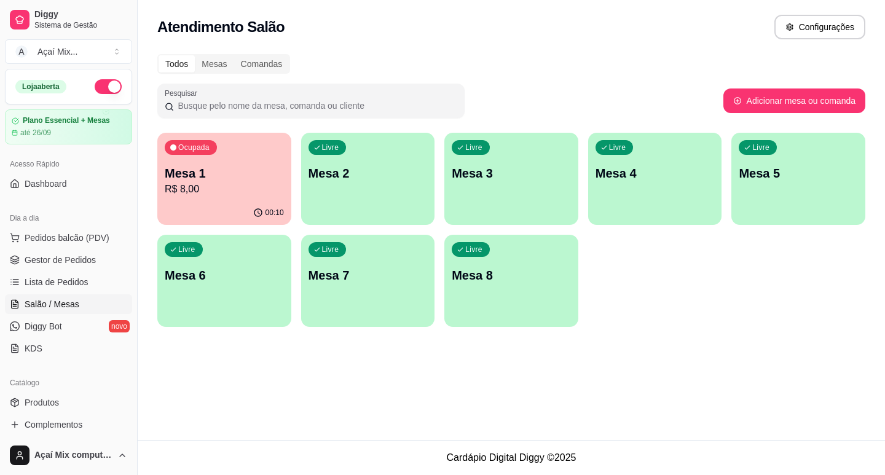
click at [366, 205] on div "Livre Mesa 2" at bounding box center [368, 171] width 134 height 77
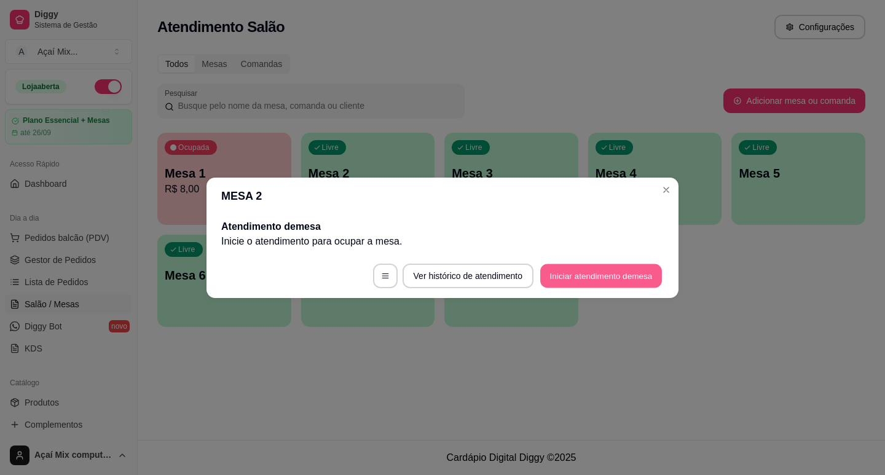
click at [562, 274] on button "Iniciar atendimento de mesa" at bounding box center [602, 276] width 122 height 24
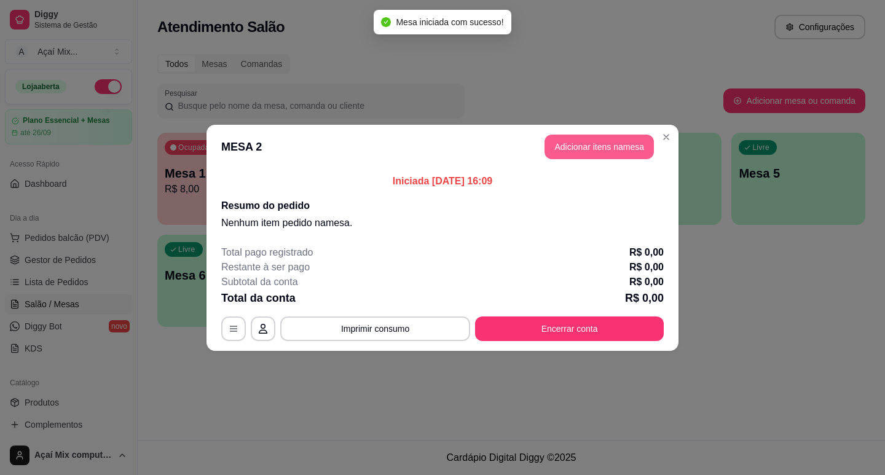
click at [596, 152] on button "Adicionar itens na mesa" at bounding box center [599, 147] width 109 height 25
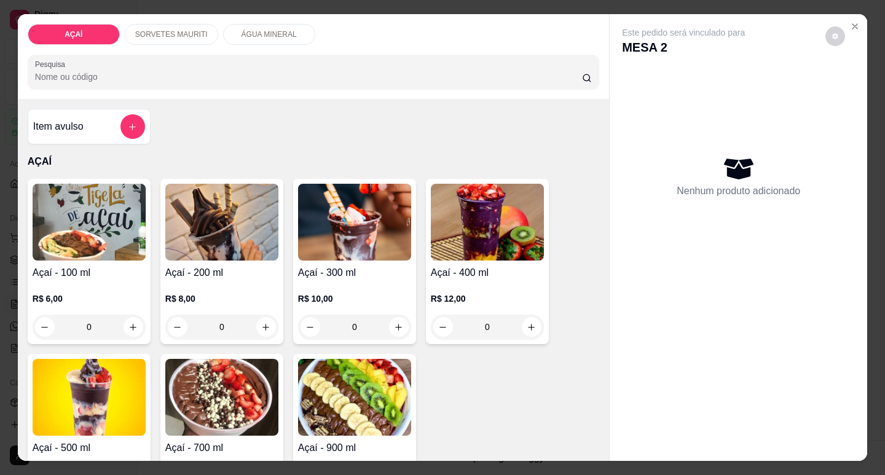
click at [365, 282] on div "R$ 10,00 0" at bounding box center [354, 309] width 113 height 59
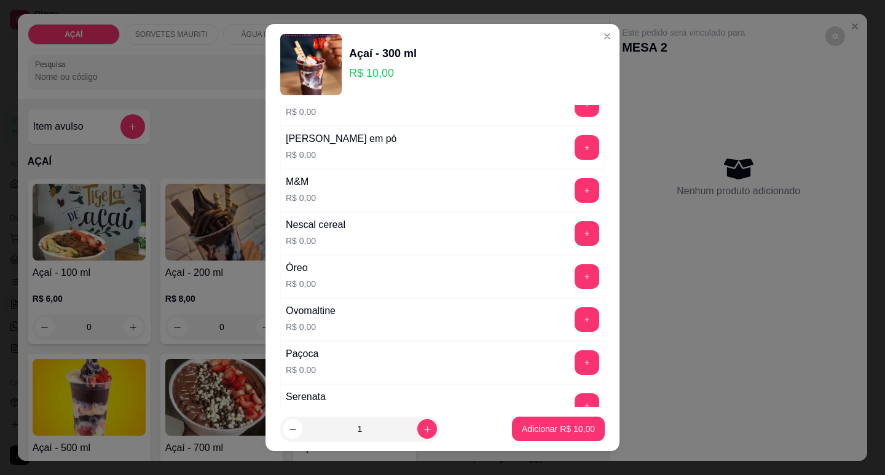
scroll to position [1168, 0]
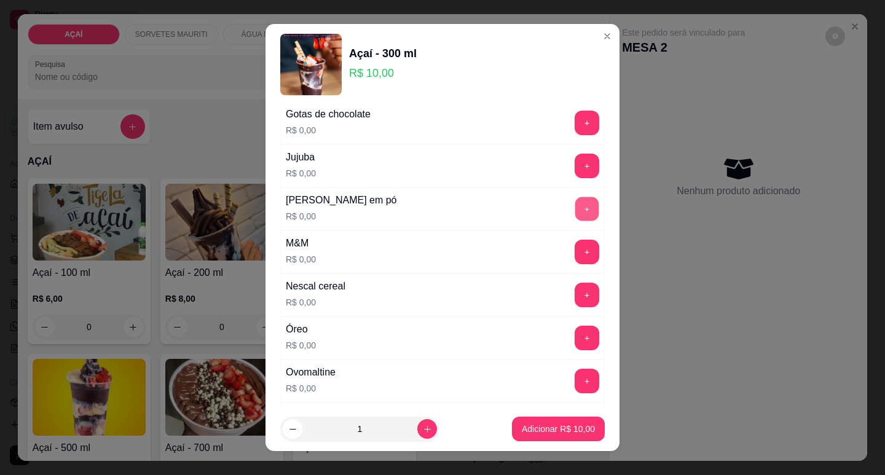
click at [576, 217] on button "+" at bounding box center [588, 209] width 24 height 24
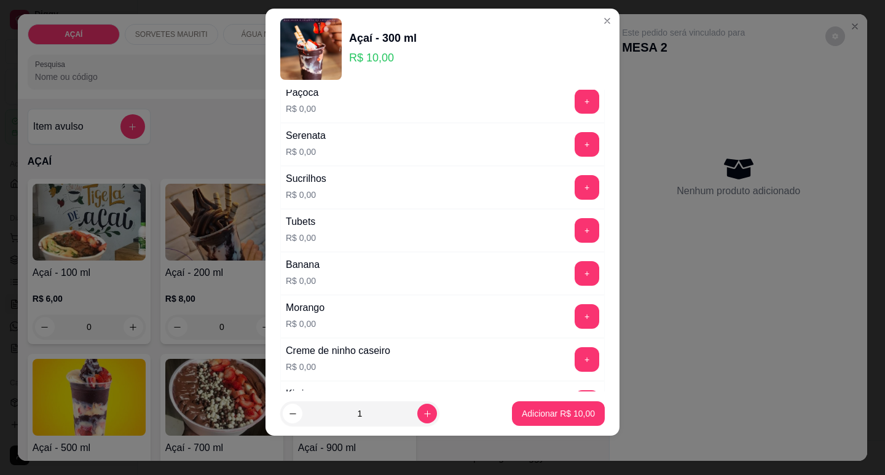
scroll to position [1599, 0]
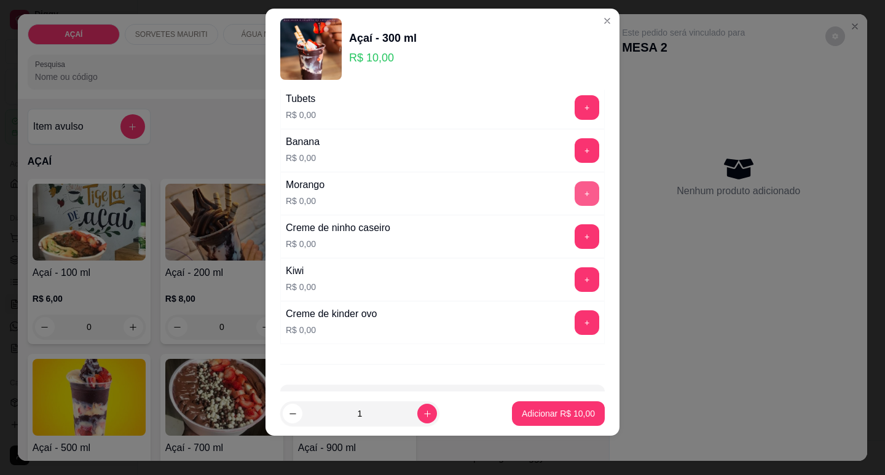
click at [575, 196] on button "+" at bounding box center [587, 193] width 25 height 25
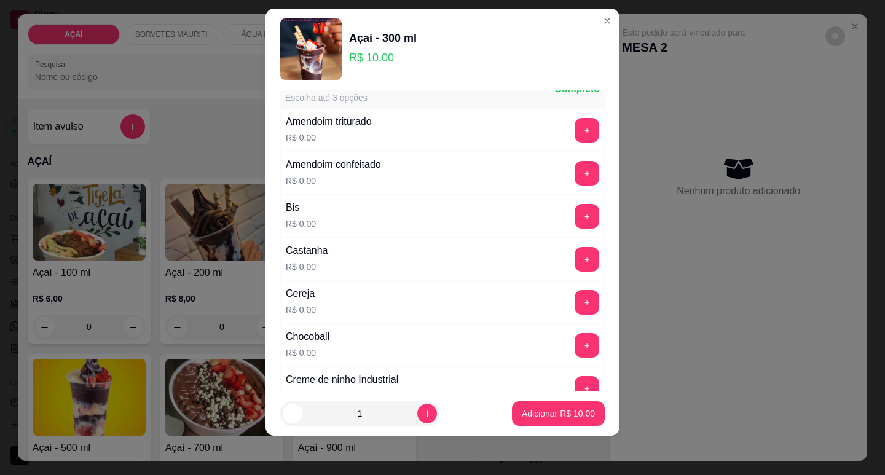
scroll to position [0, 0]
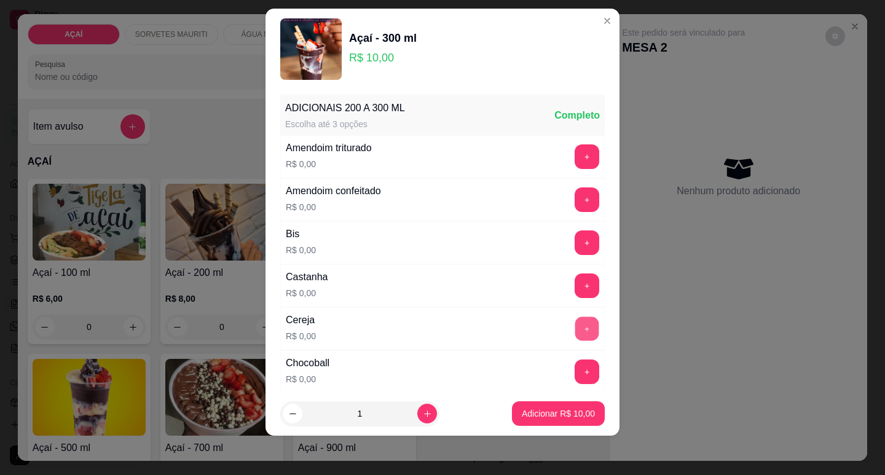
click at [576, 323] on button "+" at bounding box center [588, 329] width 24 height 24
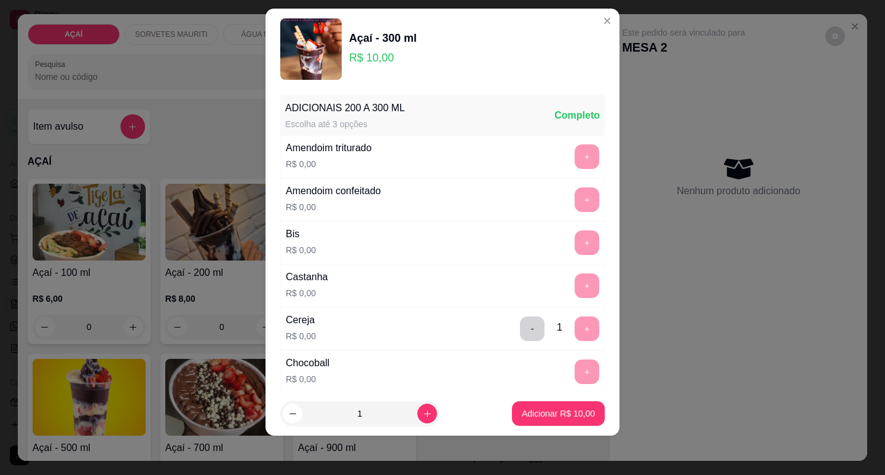
click at [526, 430] on footer "1 Adicionar R$ 10,00" at bounding box center [443, 414] width 354 height 44
click at [533, 410] on p "Adicionar R$ 10,00" at bounding box center [558, 414] width 71 height 12
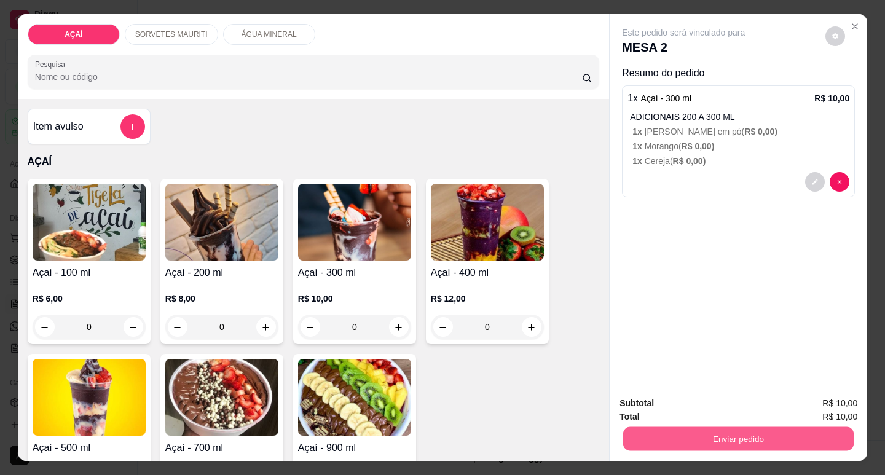
click at [646, 427] on button "Enviar pedido" at bounding box center [739, 439] width 231 height 24
click at [660, 401] on button "Não registrar e enviar pedido" at bounding box center [698, 403] width 124 height 23
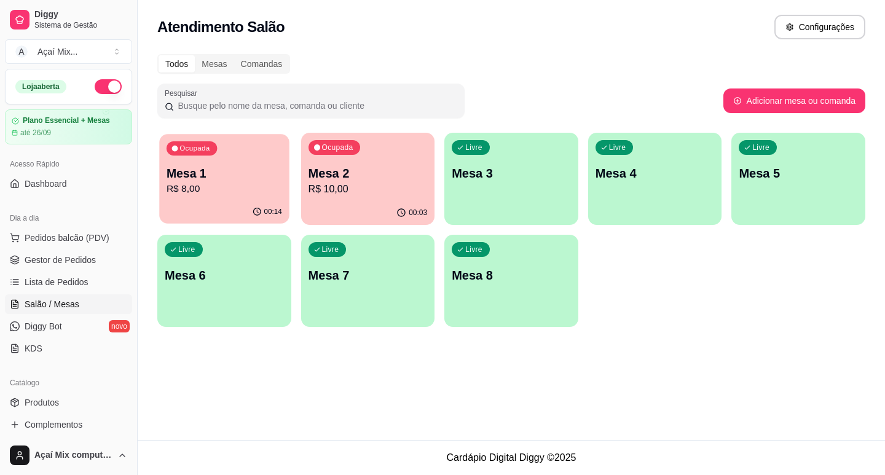
click at [200, 212] on div "00:14" at bounding box center [224, 211] width 130 height 23
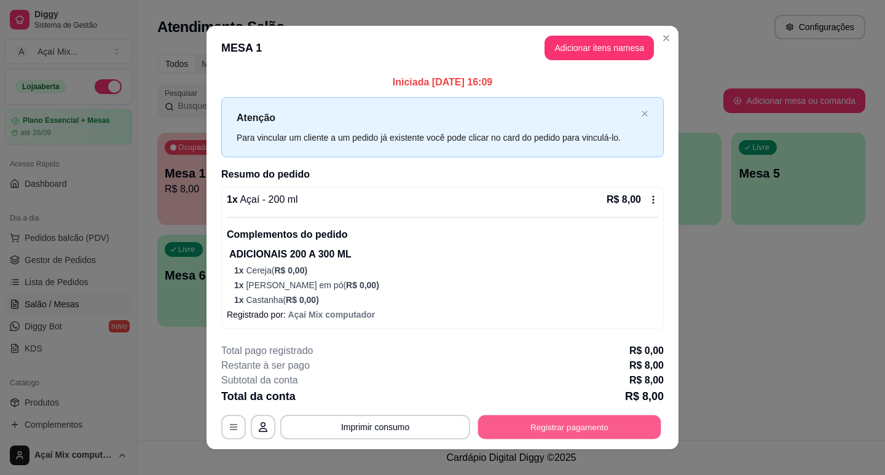
click at [523, 415] on button "Registrar pagamento" at bounding box center [569, 427] width 183 height 24
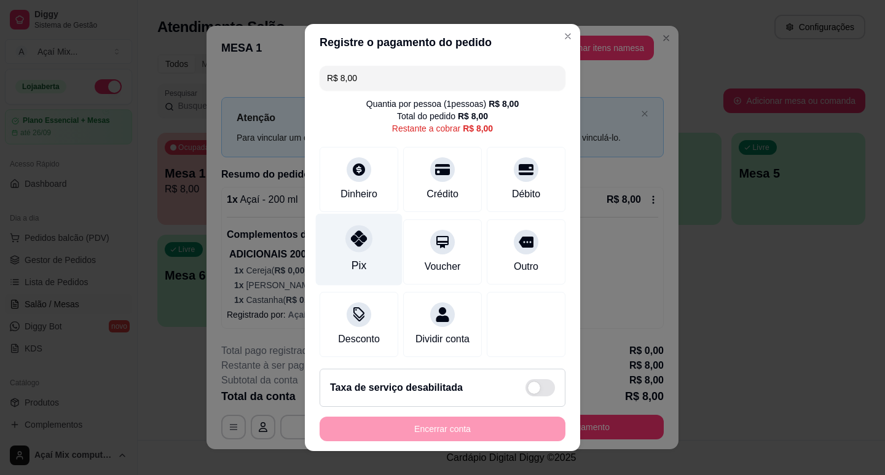
click at [360, 251] on div "Pix" at bounding box center [359, 249] width 87 height 72
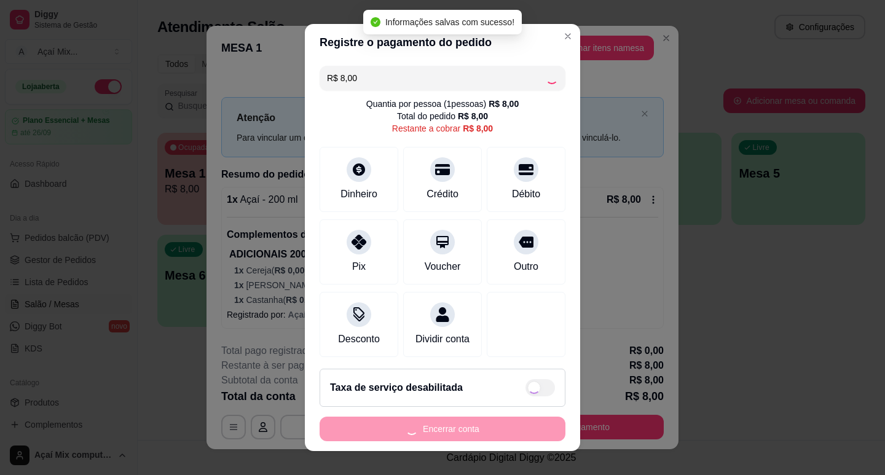
type input "R$ 0,00"
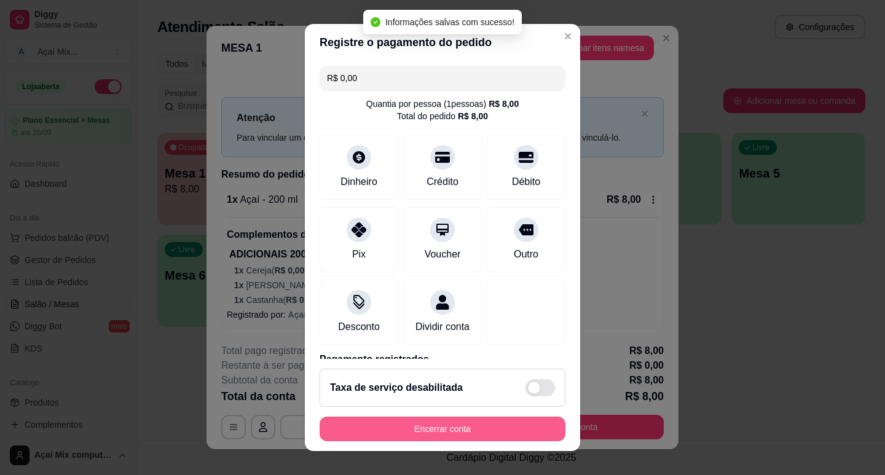
click at [455, 435] on button "Encerrar conta" at bounding box center [443, 429] width 246 height 25
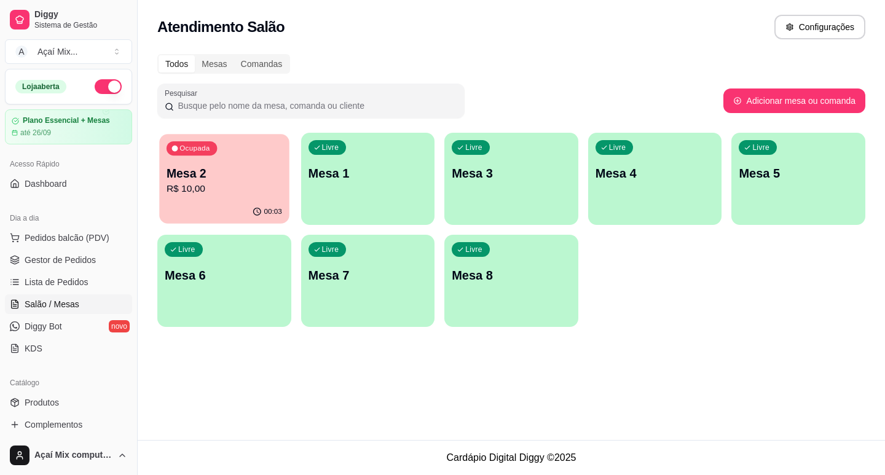
click at [245, 192] on p "R$ 10,00" at bounding box center [225, 189] width 116 height 14
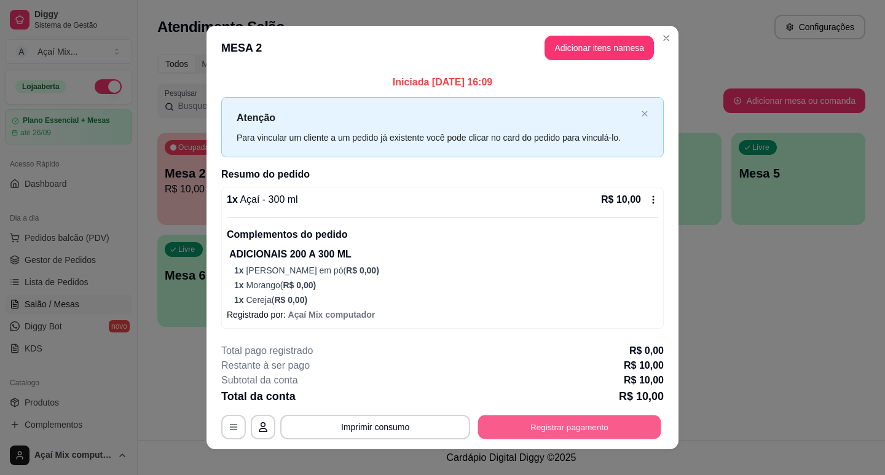
click at [513, 437] on button "Registrar pagamento" at bounding box center [569, 427] width 183 height 24
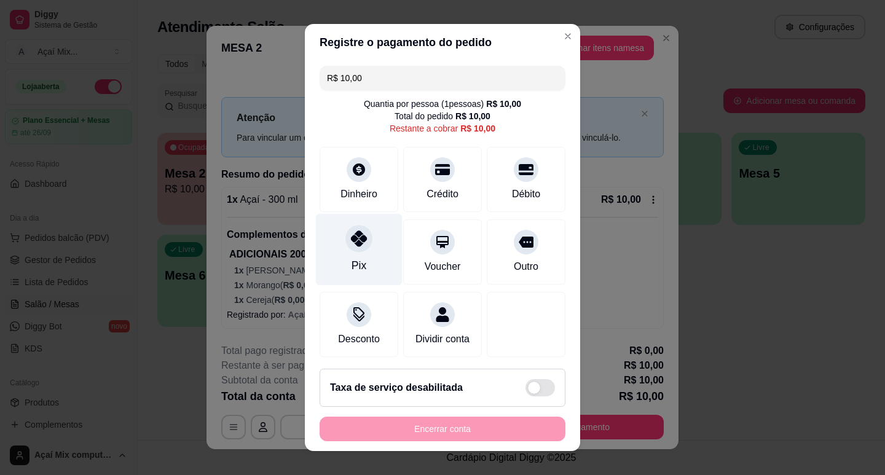
drag, startPoint x: 362, startPoint y: 264, endPoint x: 389, endPoint y: 280, distance: 31.7
click at [375, 271] on div "Pix" at bounding box center [359, 249] width 87 height 72
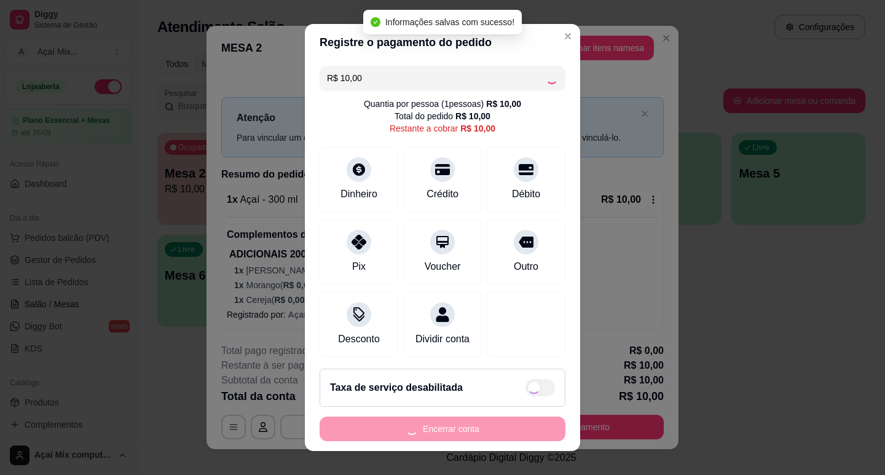
type input "R$ 0,00"
click at [490, 428] on button "Encerrar conta" at bounding box center [443, 429] width 246 height 25
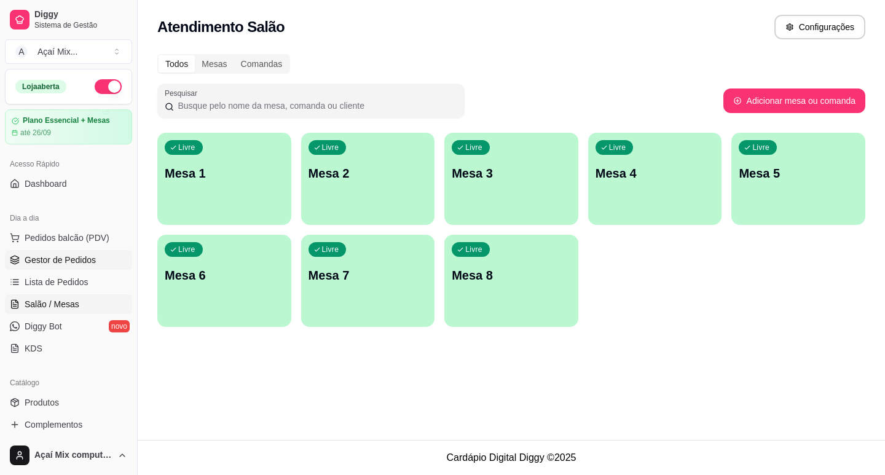
click at [115, 266] on link "Gestor de Pedidos" at bounding box center [68, 260] width 127 height 20
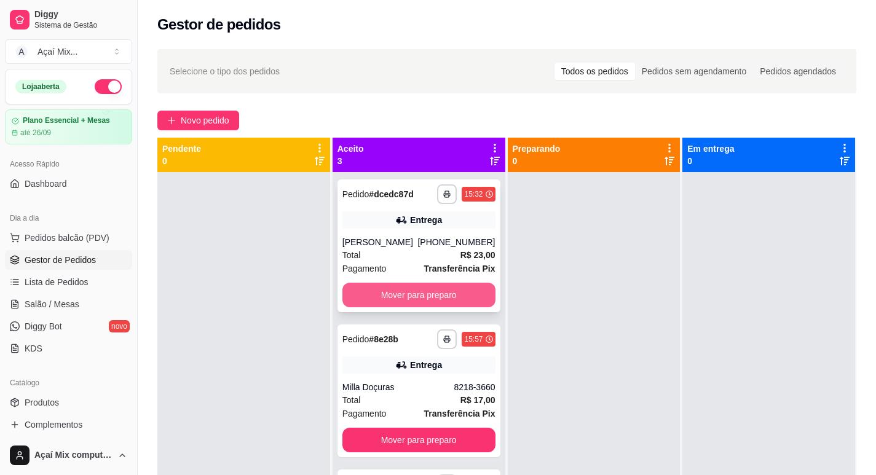
click at [439, 288] on button "Mover para preparo" at bounding box center [419, 295] width 153 height 25
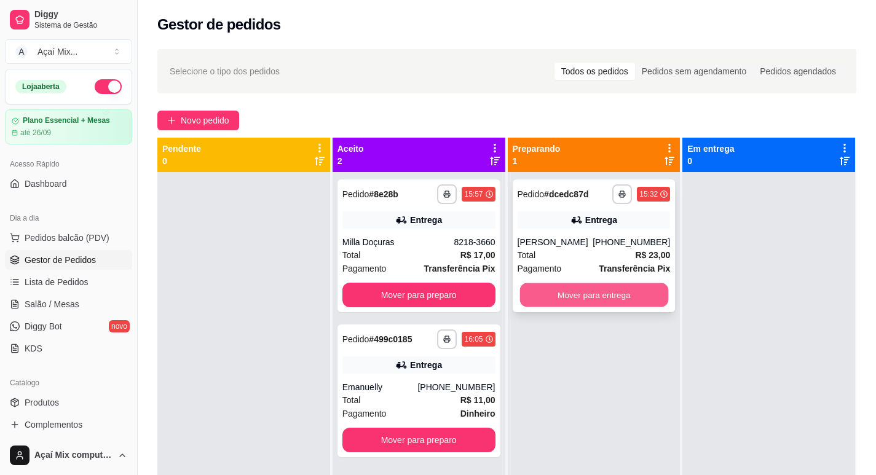
click at [576, 289] on button "Mover para entrega" at bounding box center [594, 295] width 148 height 24
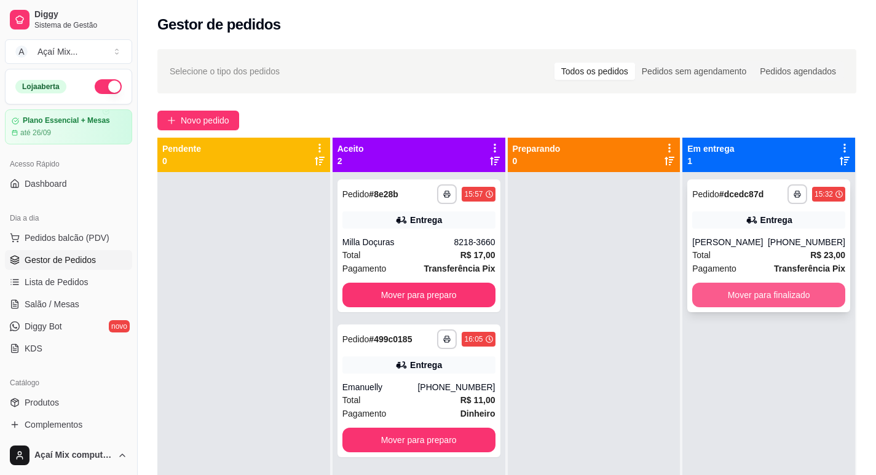
click at [713, 298] on button "Mover para finalizado" at bounding box center [768, 295] width 153 height 25
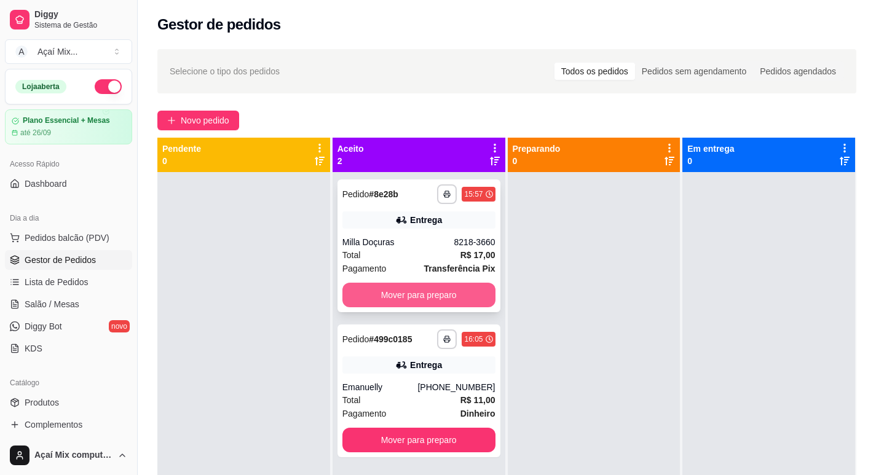
click at [437, 302] on button "Mover para preparo" at bounding box center [419, 295] width 153 height 25
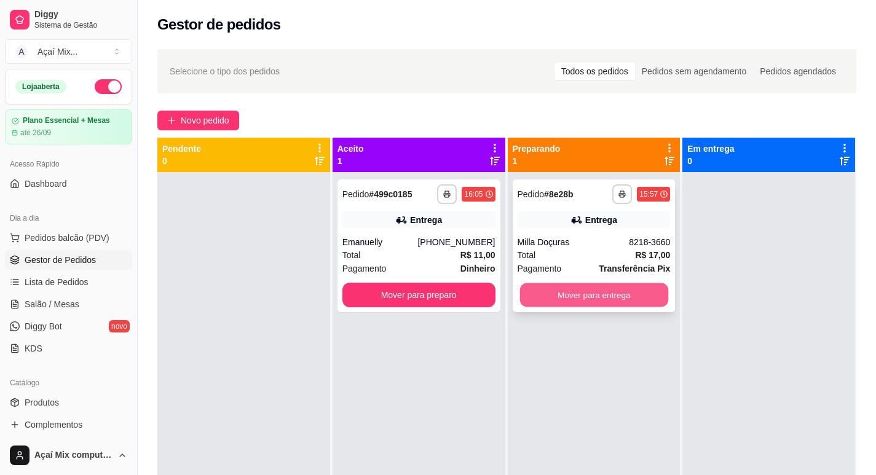
click at [568, 295] on button "Mover para entrega" at bounding box center [594, 295] width 148 height 24
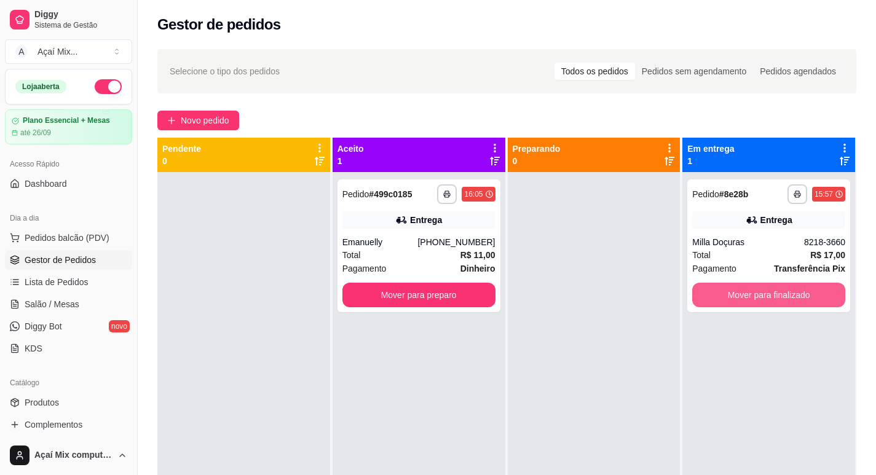
click at [750, 294] on button "Mover para finalizado" at bounding box center [768, 295] width 153 height 25
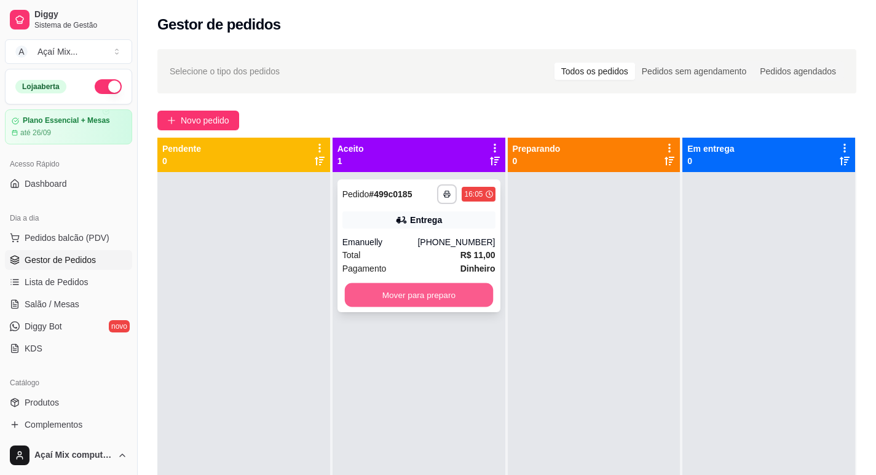
click at [447, 295] on button "Mover para preparo" at bounding box center [418, 295] width 148 height 24
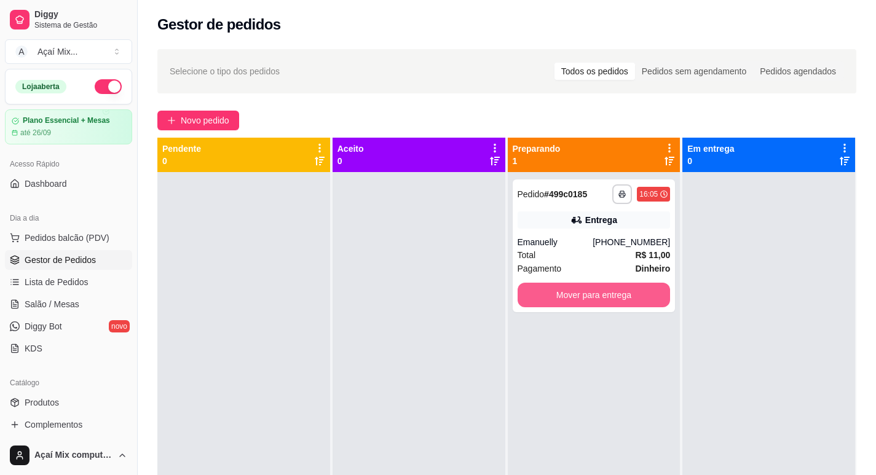
click at [636, 301] on button "Mover para entrega" at bounding box center [594, 295] width 153 height 25
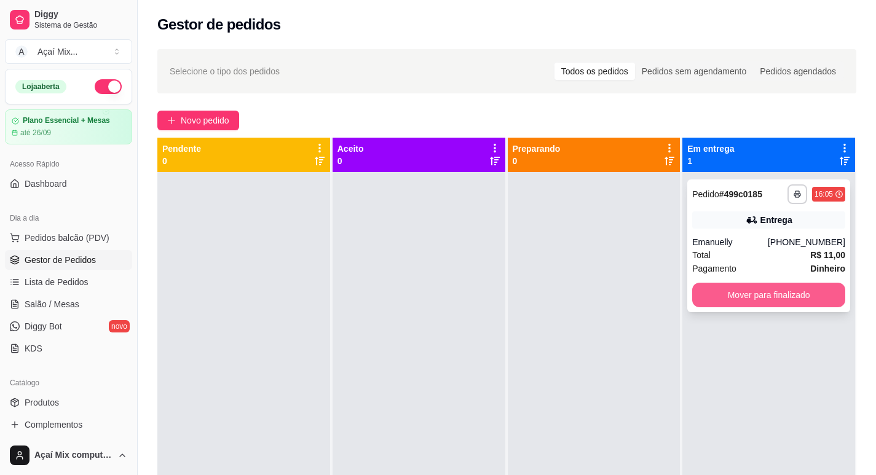
click at [719, 295] on button "Mover para finalizado" at bounding box center [768, 295] width 153 height 25
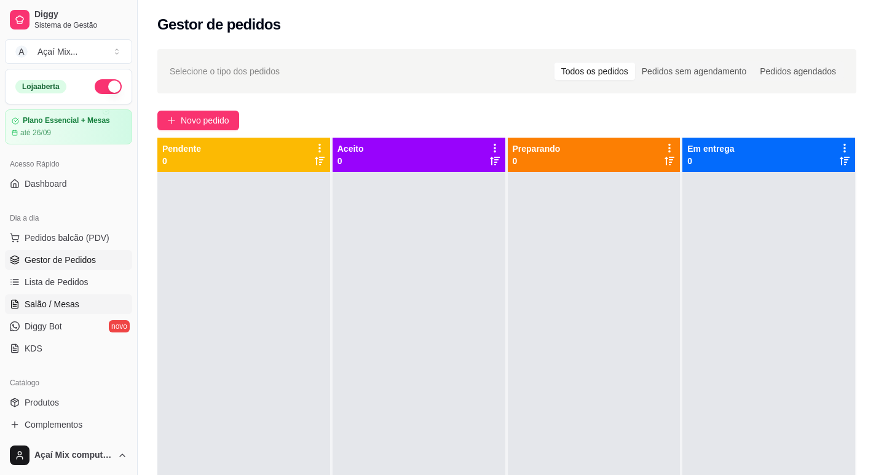
click at [56, 311] on link "Salão / Mesas" at bounding box center [68, 305] width 127 height 20
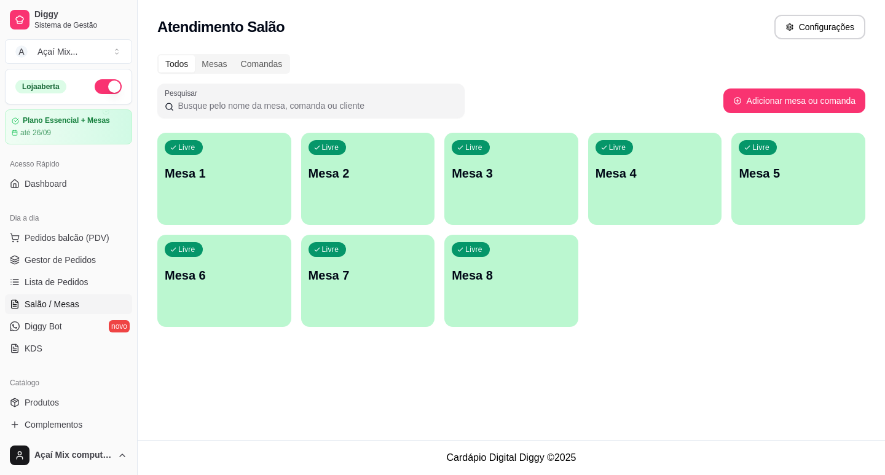
click at [199, 190] on div "Livre Mesa 1" at bounding box center [224, 171] width 134 height 77
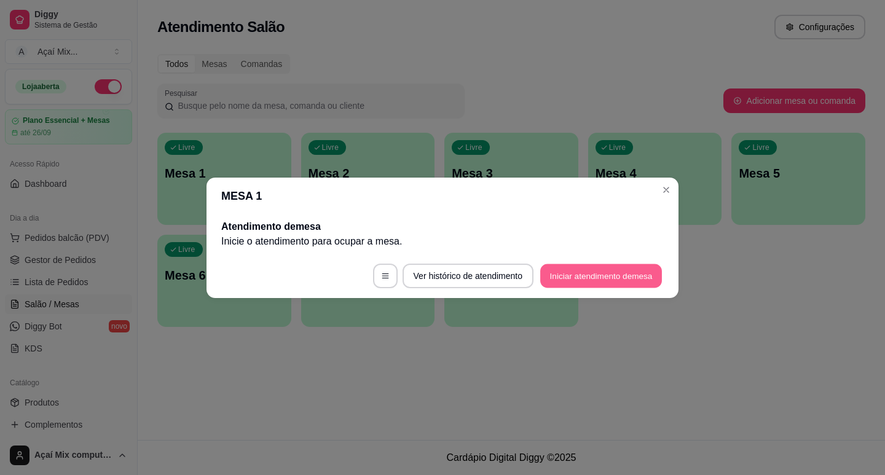
click at [592, 278] on button "Iniciar atendimento de mesa" at bounding box center [602, 276] width 122 height 24
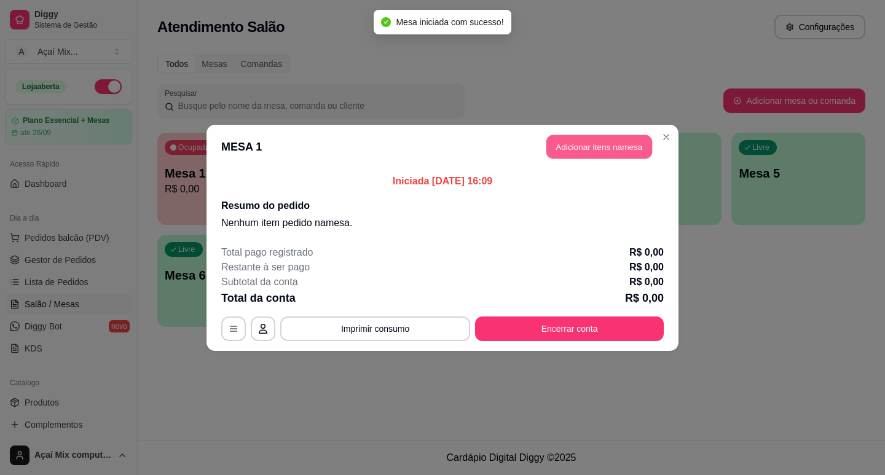
click at [588, 142] on button "Adicionar itens na mesa" at bounding box center [600, 147] width 106 height 24
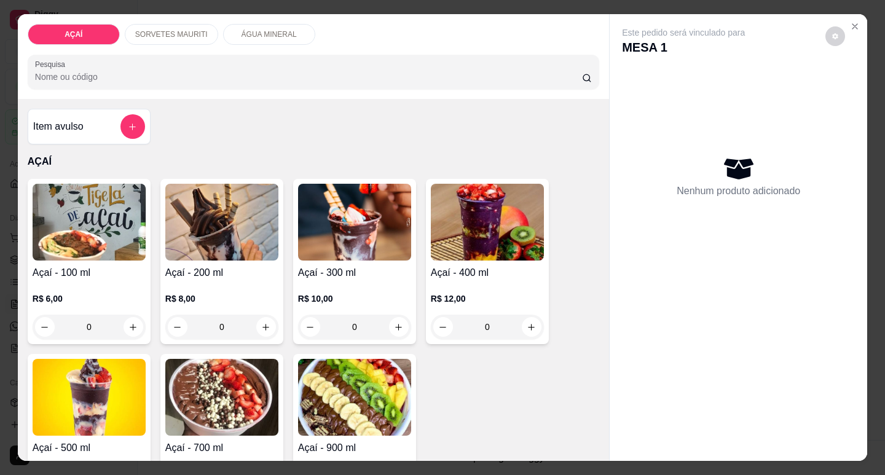
click at [236, 301] on div "R$ 8,00 0" at bounding box center [221, 316] width 113 height 47
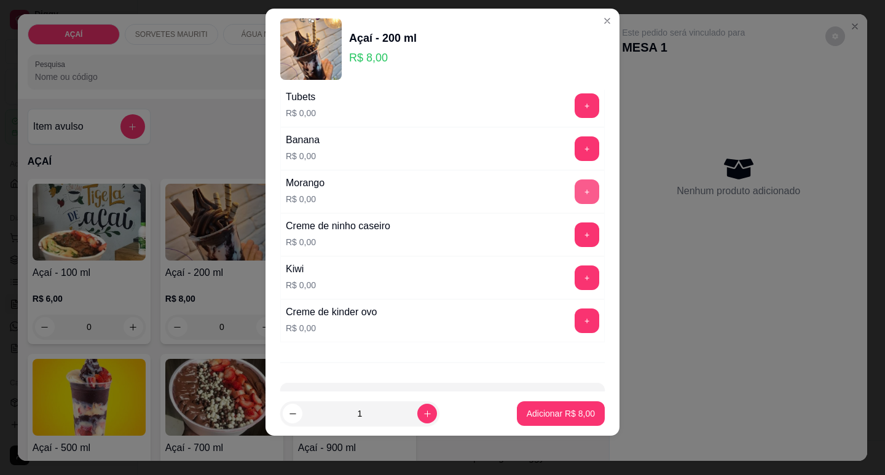
scroll to position [1582, 0]
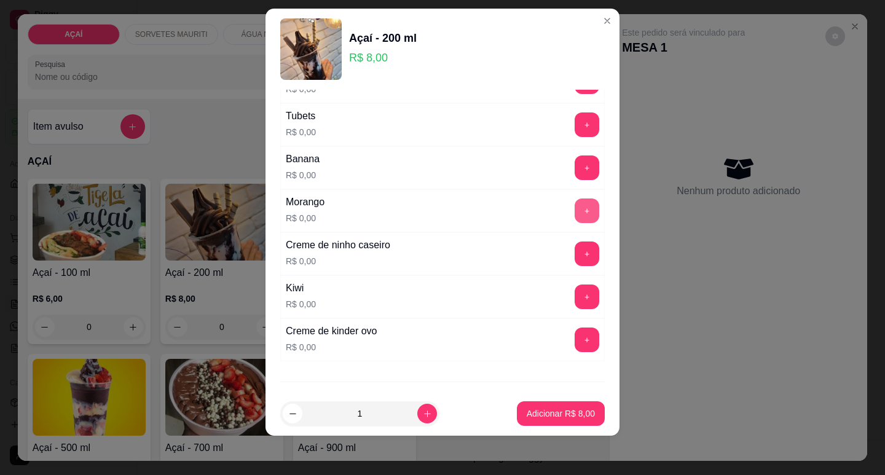
click at [575, 217] on button "+" at bounding box center [587, 211] width 25 height 25
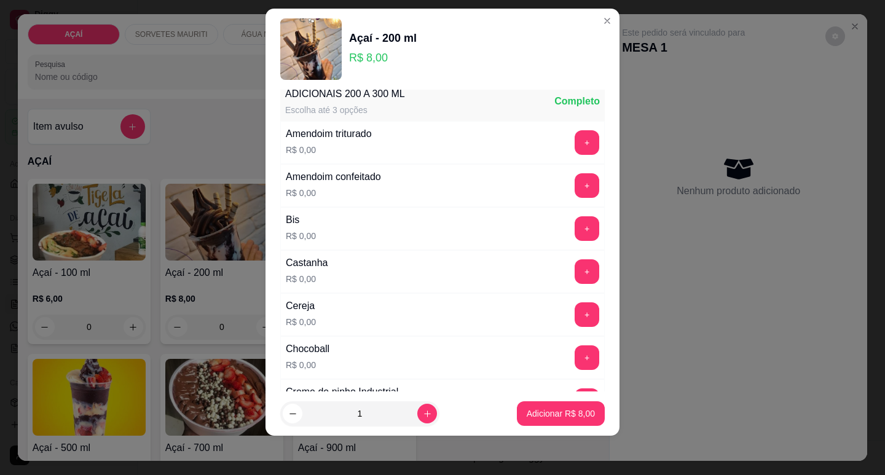
scroll to position [0, 0]
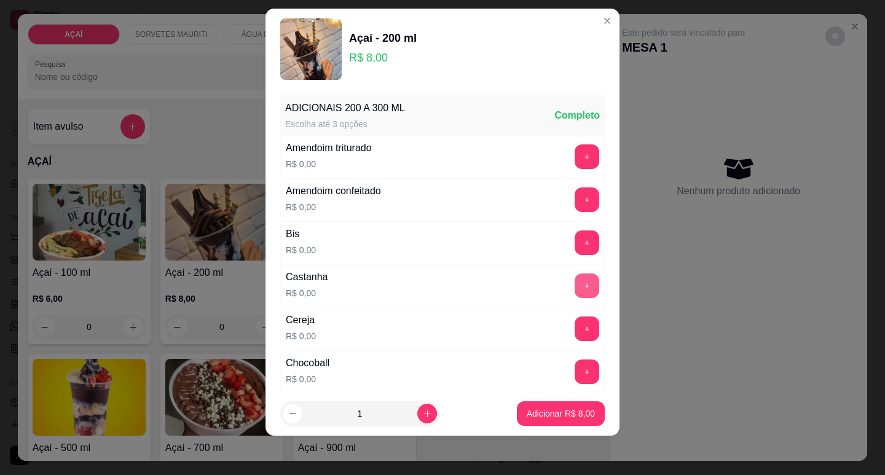
click at [575, 283] on button "+" at bounding box center [587, 286] width 25 height 25
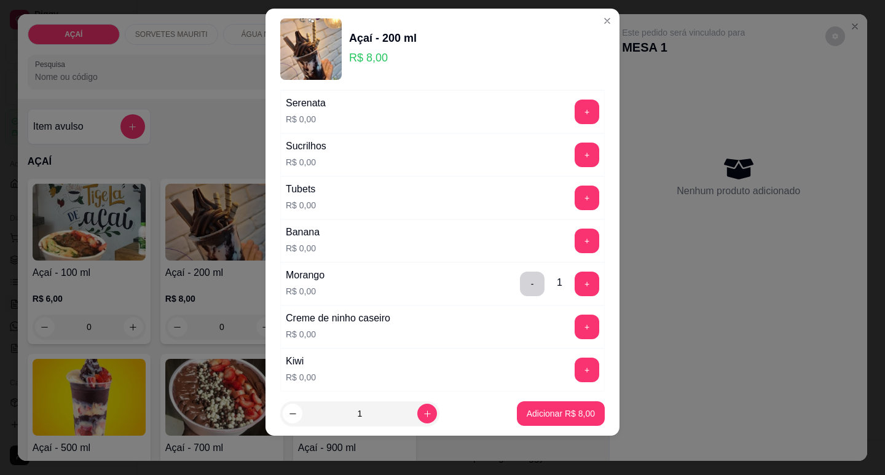
scroll to position [1537, 0]
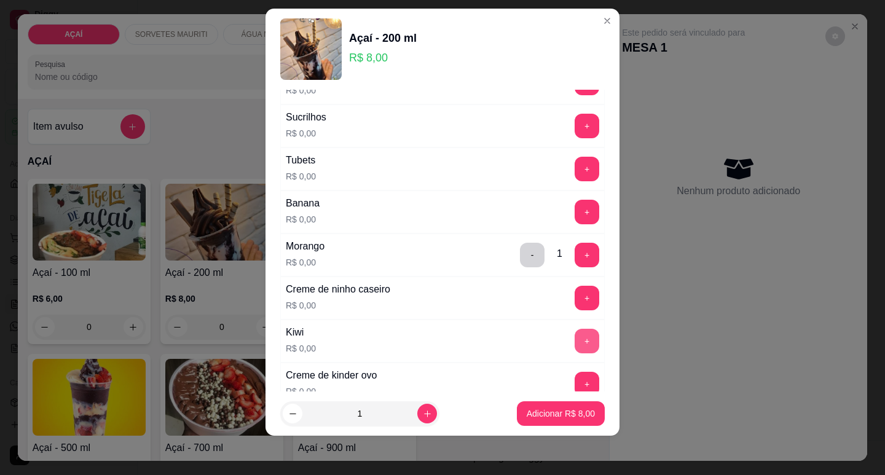
click at [575, 341] on button "+" at bounding box center [587, 341] width 25 height 25
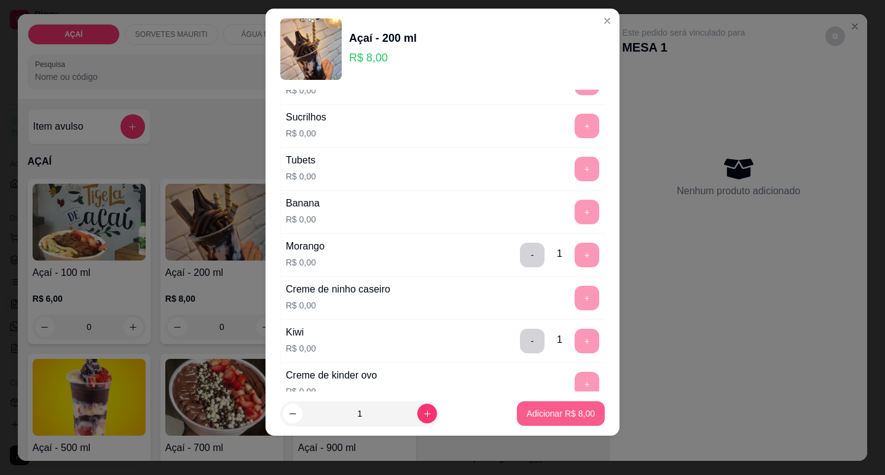
click at [543, 419] on p "Adicionar R$ 8,00" at bounding box center [561, 414] width 68 height 12
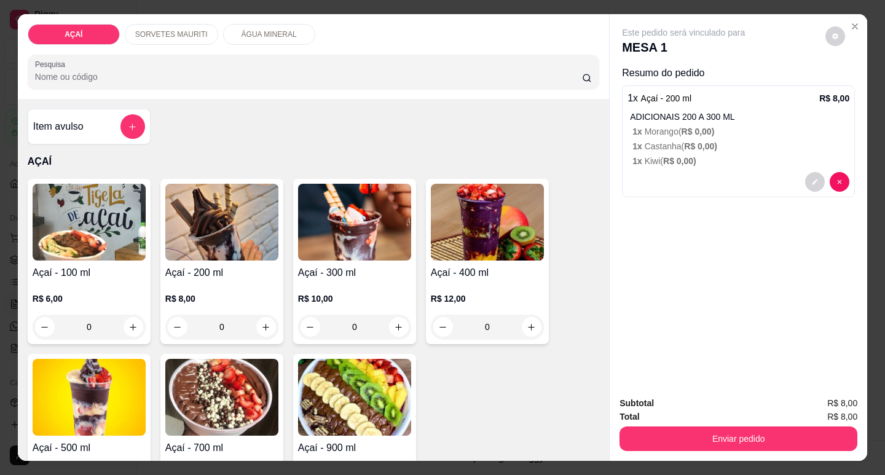
click at [210, 287] on div "R$ 8,00 0" at bounding box center [221, 309] width 113 height 59
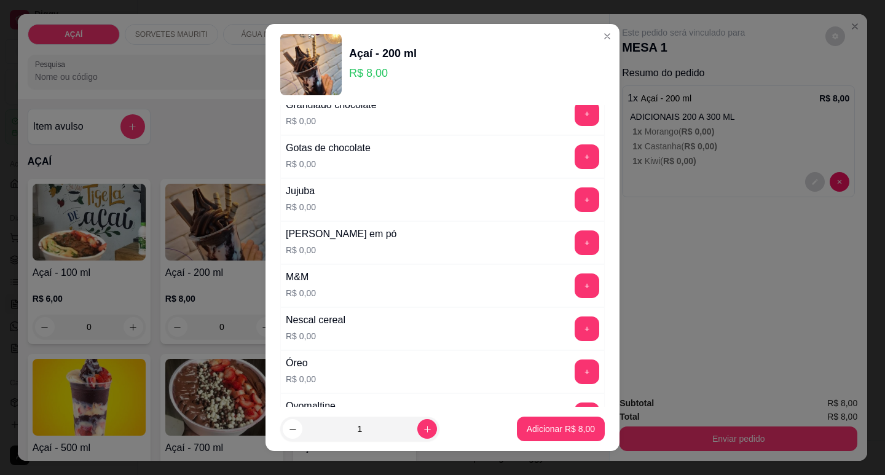
scroll to position [1168, 0]
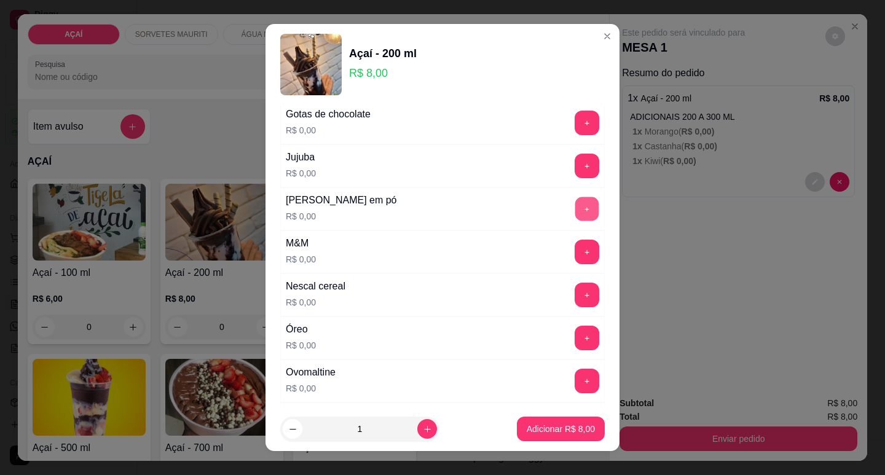
click at [576, 208] on button "+" at bounding box center [588, 209] width 24 height 24
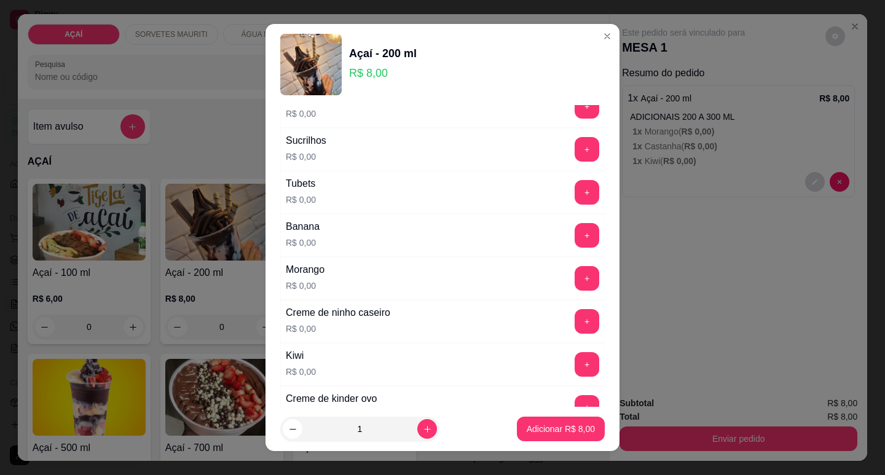
scroll to position [1537, 0]
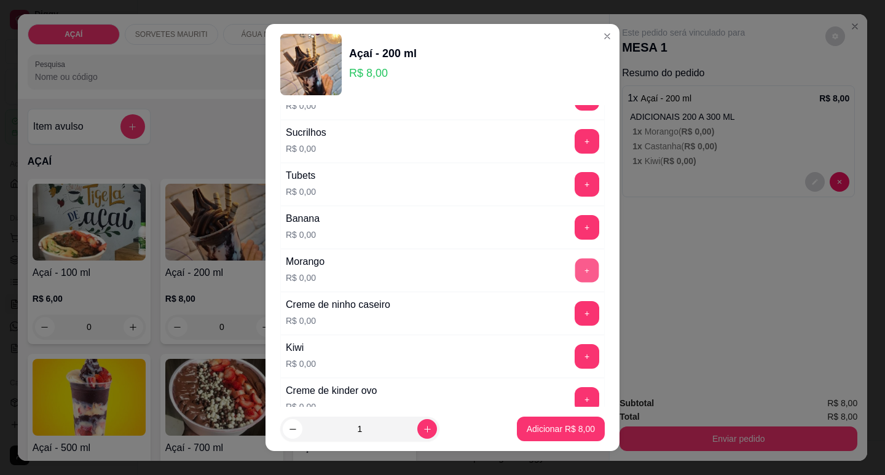
click at [576, 268] on button "+" at bounding box center [588, 270] width 24 height 24
click at [576, 209] on div "Banana R$ 0,00 +" at bounding box center [442, 227] width 325 height 43
click at [576, 226] on button "+" at bounding box center [588, 227] width 24 height 24
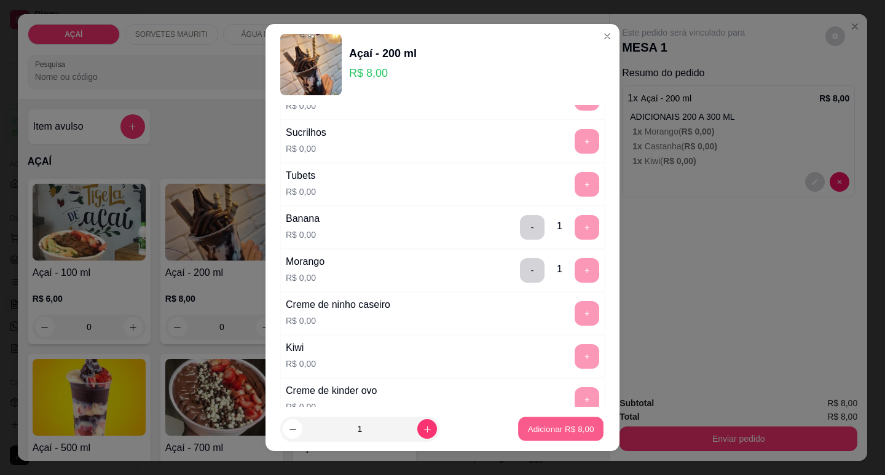
click at [545, 423] on button "Adicionar R$ 8,00" at bounding box center [560, 430] width 85 height 24
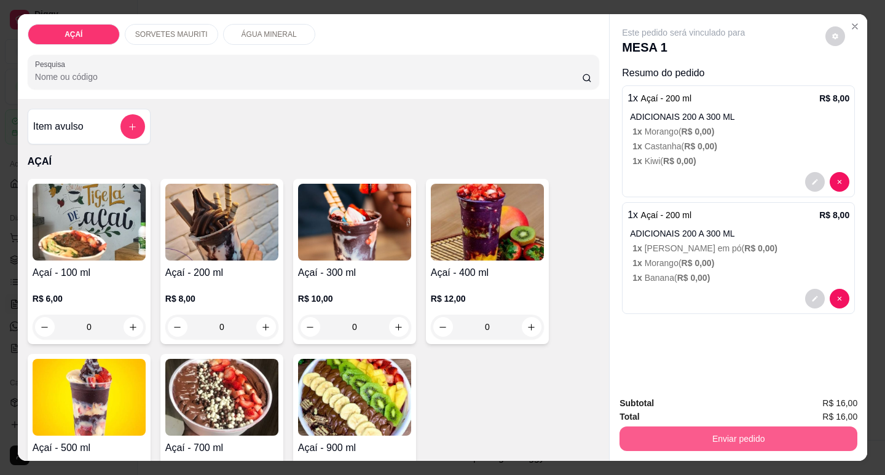
click at [687, 434] on button "Enviar pedido" at bounding box center [739, 439] width 238 height 25
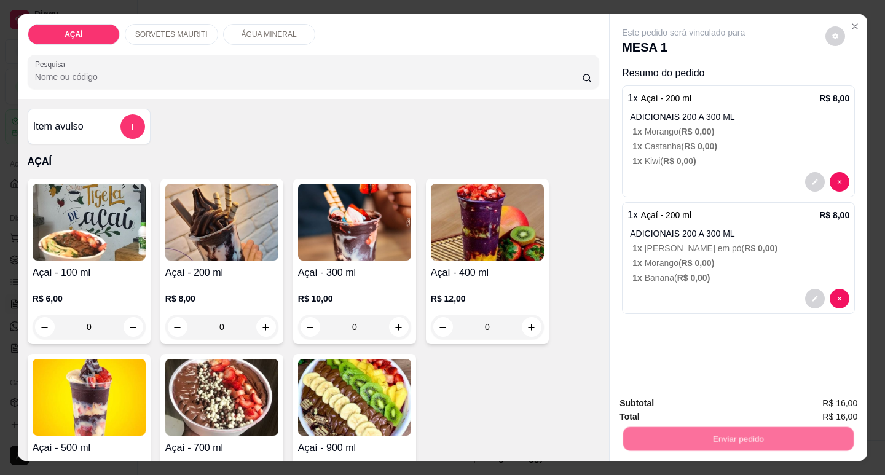
click at [683, 403] on button "Não registrar e enviar pedido" at bounding box center [698, 403] width 128 height 23
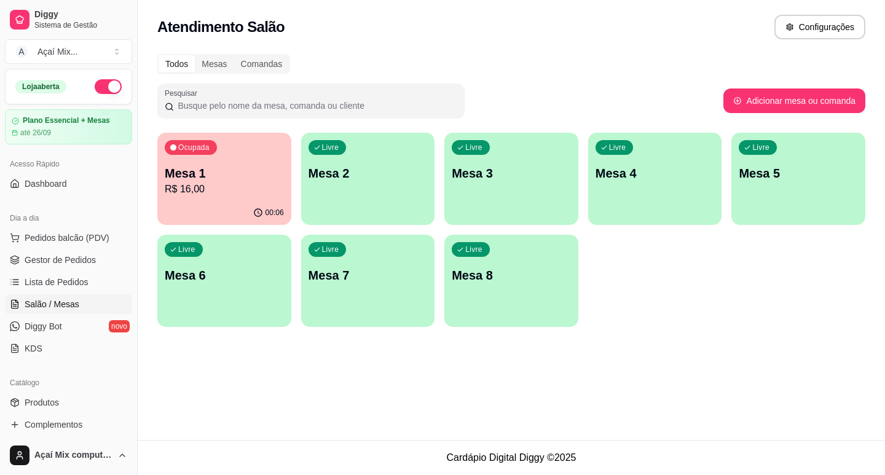
click at [328, 209] on div "Livre Mesa 2" at bounding box center [368, 171] width 134 height 77
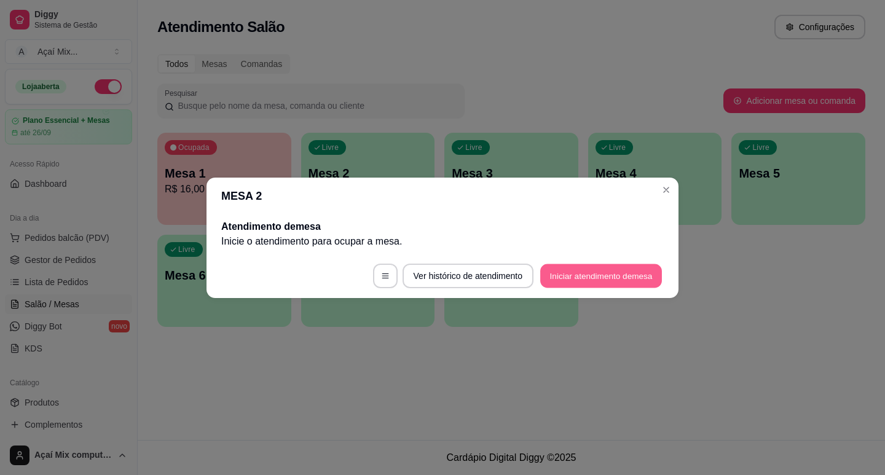
click at [558, 266] on button "Iniciar atendimento de mesa" at bounding box center [602, 276] width 122 height 24
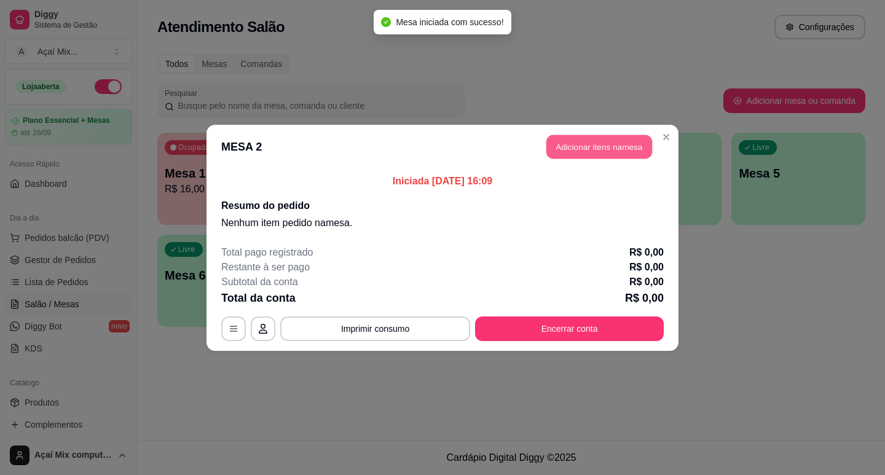
click at [595, 149] on button "Adicionar itens na mesa" at bounding box center [600, 147] width 106 height 24
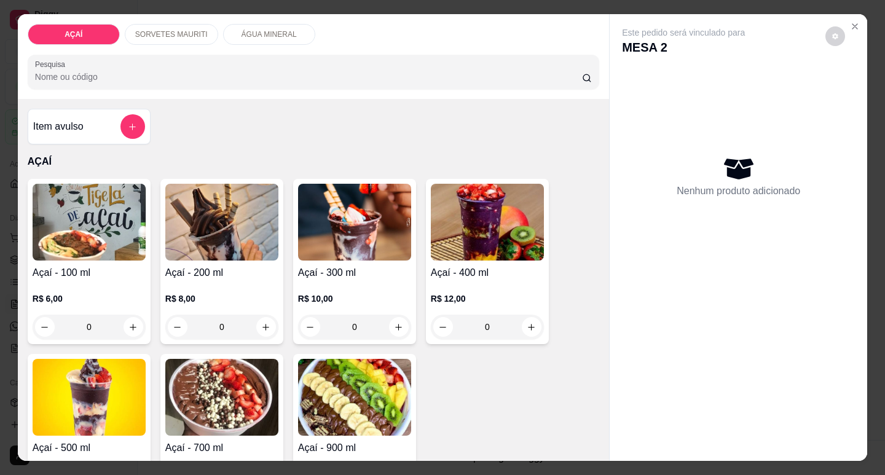
click at [243, 237] on img at bounding box center [221, 222] width 113 height 77
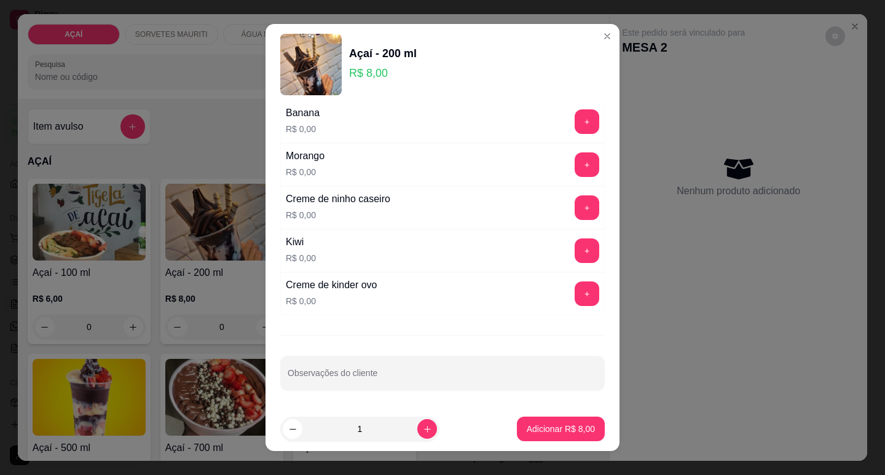
scroll to position [15, 0]
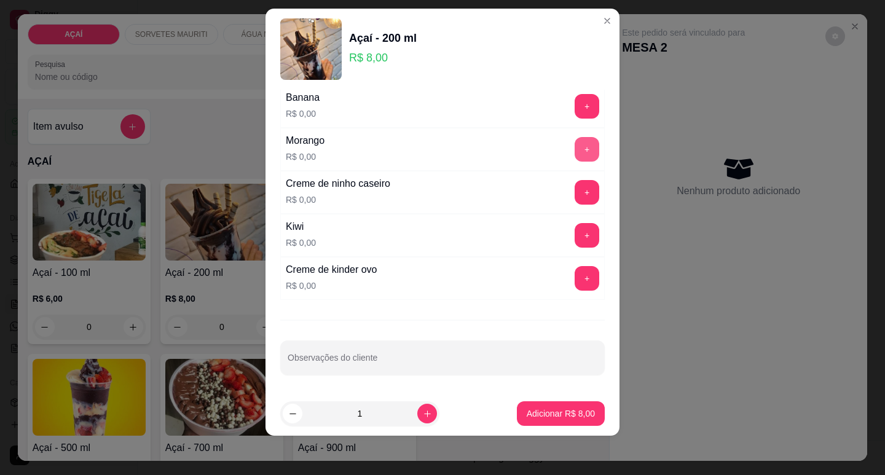
click at [575, 140] on button "+" at bounding box center [587, 149] width 25 height 25
click at [575, 105] on button "+" at bounding box center [587, 106] width 25 height 25
click at [575, 235] on button "+" at bounding box center [587, 235] width 25 height 25
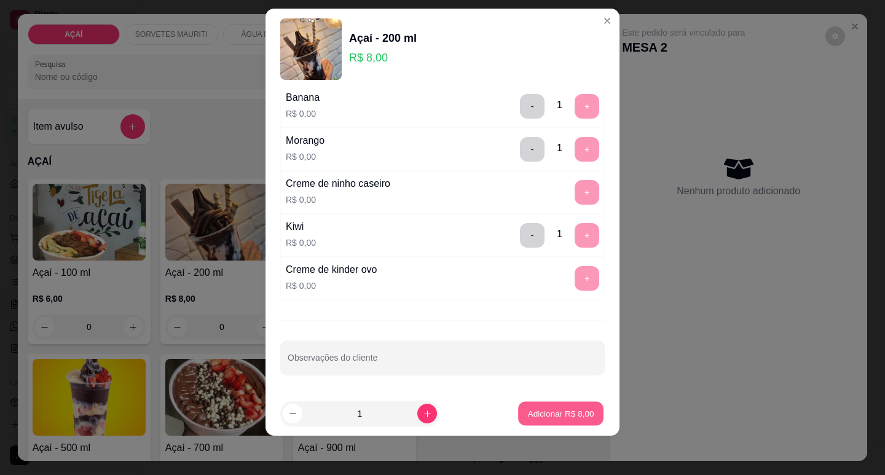
click at [572, 407] on button "Adicionar R$ 8,00" at bounding box center [560, 414] width 85 height 24
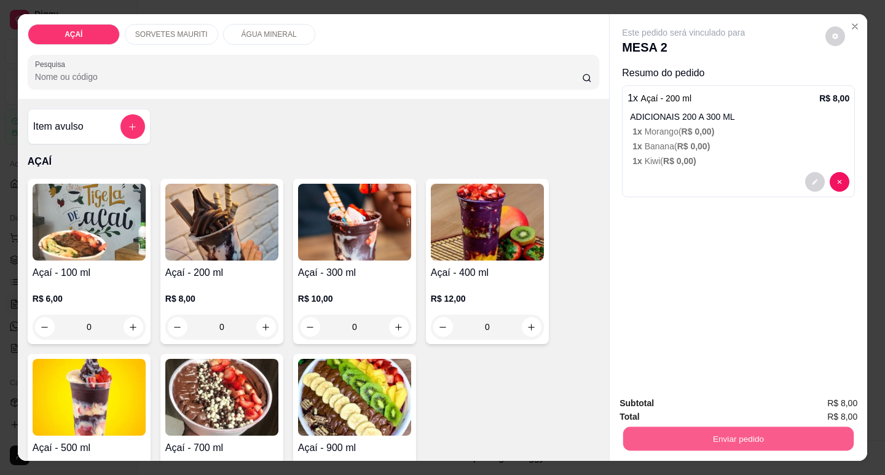
click at [633, 427] on button "Enviar pedido" at bounding box center [739, 439] width 231 height 24
click at [662, 394] on button "Não registrar e enviar pedido" at bounding box center [698, 403] width 124 height 23
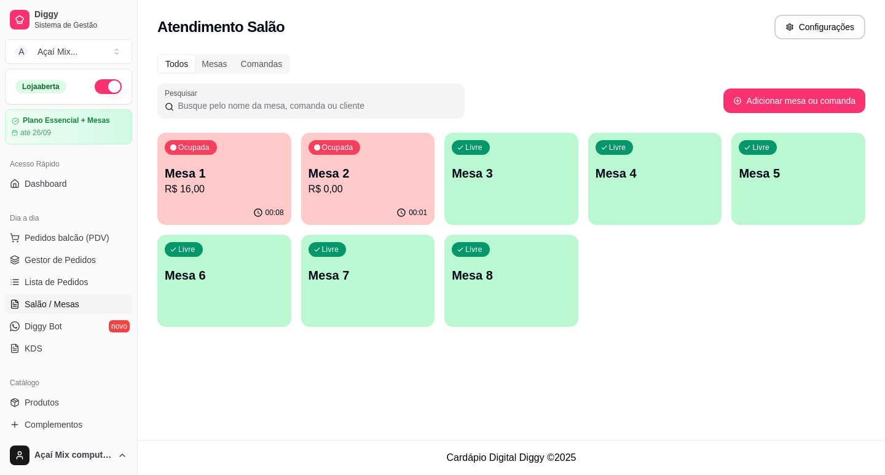
click at [205, 175] on p "Mesa 1" at bounding box center [224, 173] width 119 height 17
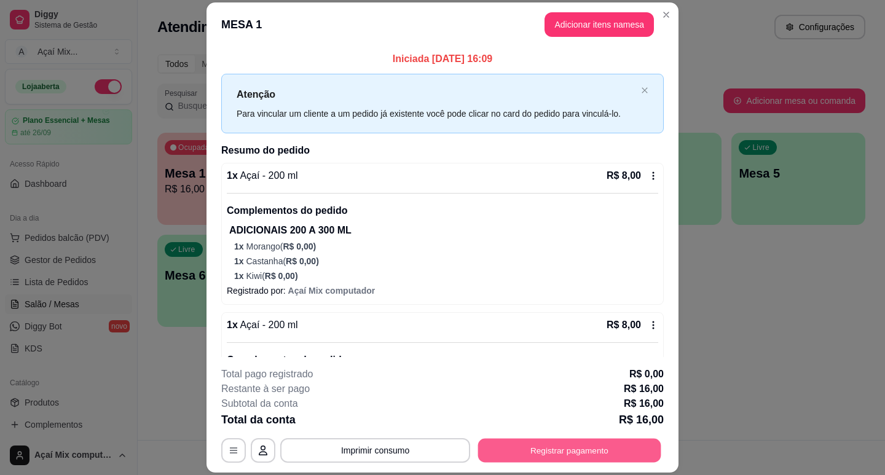
click at [544, 453] on button "Registrar pagamento" at bounding box center [569, 451] width 183 height 24
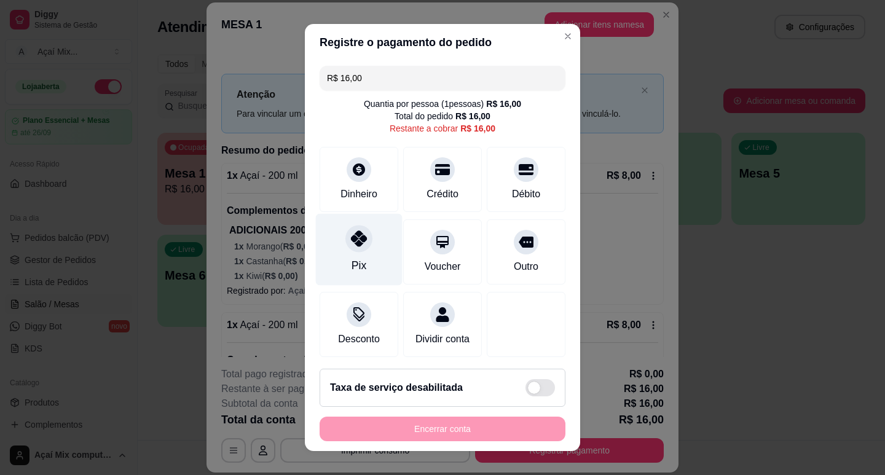
click at [364, 244] on div at bounding box center [359, 238] width 27 height 27
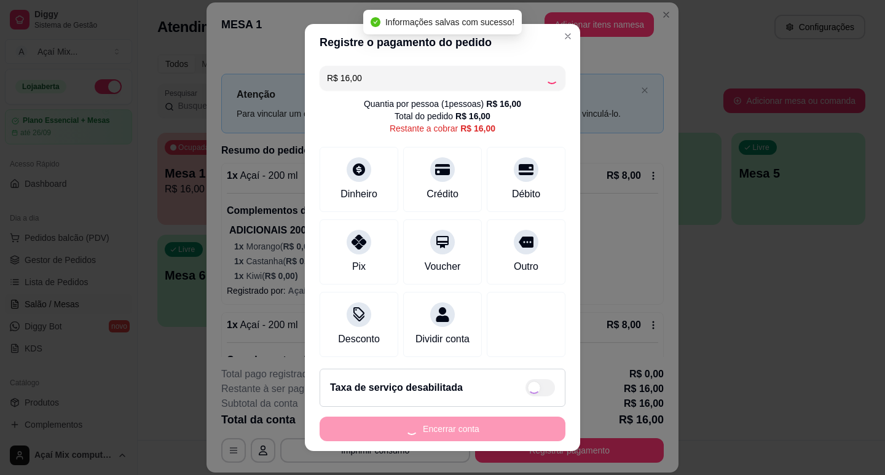
type input "R$ 0,00"
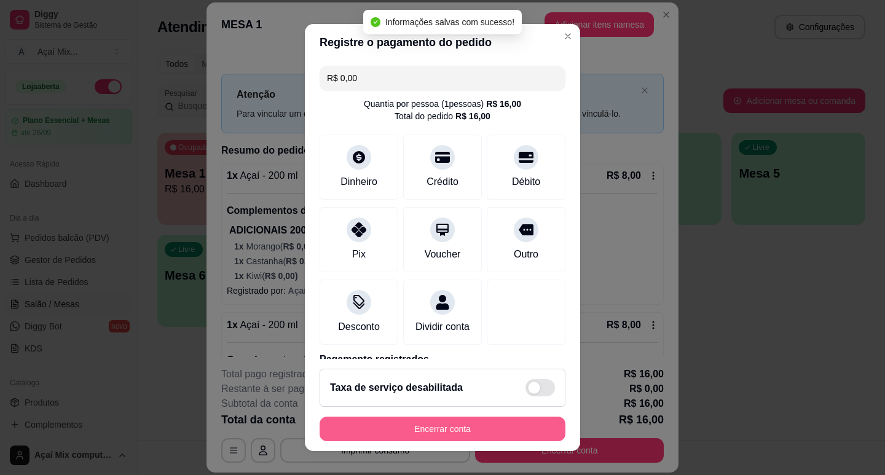
click at [468, 433] on button "Encerrar conta" at bounding box center [443, 429] width 246 height 25
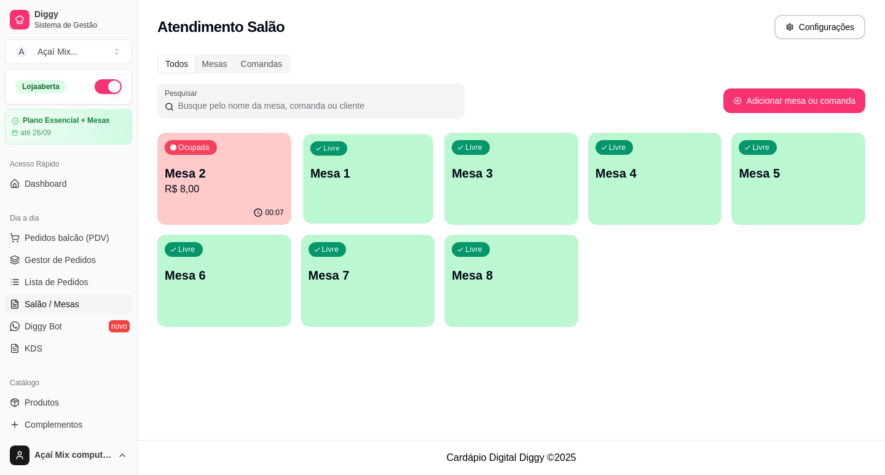
click at [351, 218] on div "button" at bounding box center [368, 216] width 130 height 14
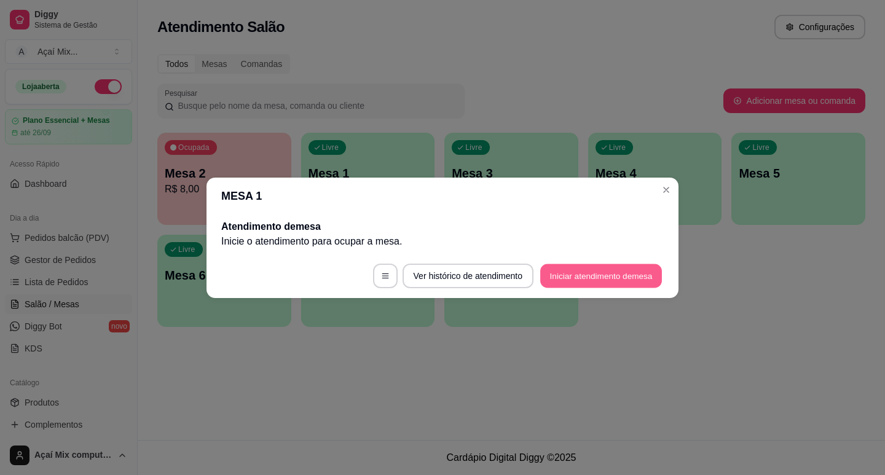
click at [607, 277] on button "Iniciar atendimento de mesa" at bounding box center [602, 276] width 122 height 24
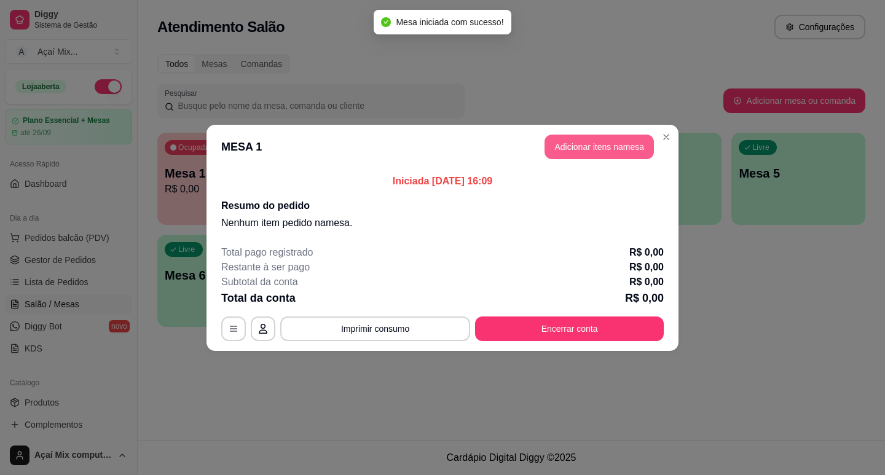
click at [579, 139] on button "Adicionar itens na mesa" at bounding box center [599, 147] width 109 height 25
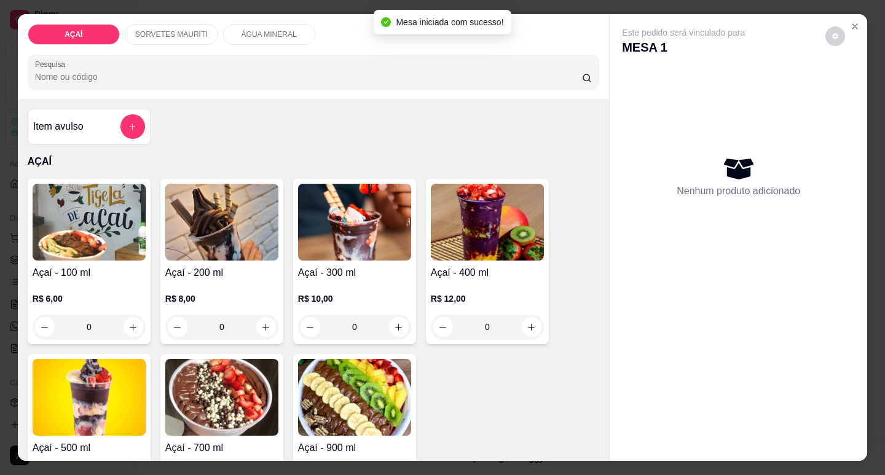
click at [165, 36] on div "SORVETES MAURITI" at bounding box center [171, 34] width 93 height 21
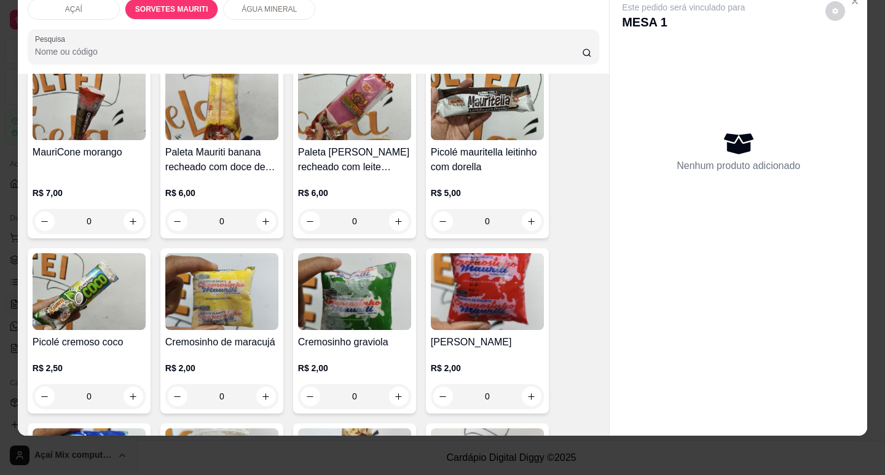
scroll to position [492, 0]
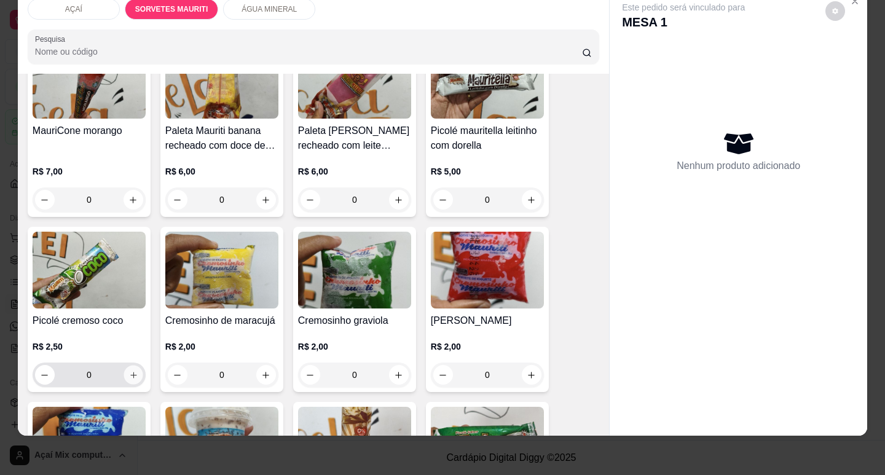
click at [129, 371] on icon "increase-product-quantity" at bounding box center [133, 375] width 9 height 9
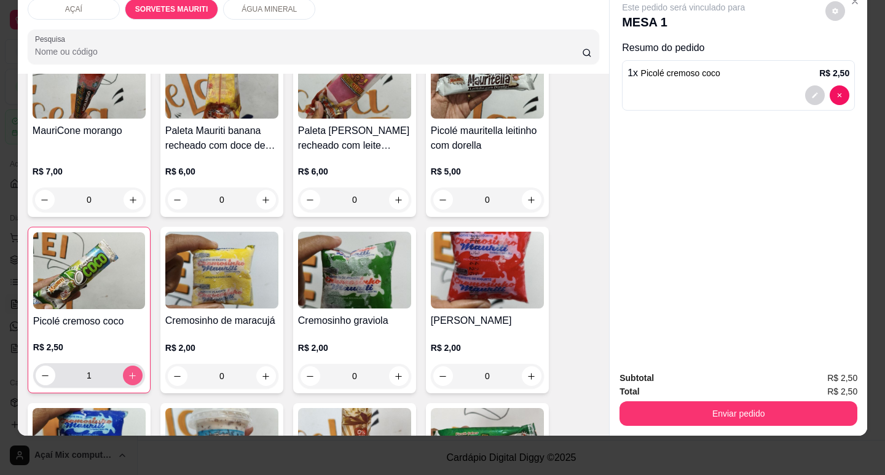
click at [128, 371] on icon "increase-product-quantity" at bounding box center [132, 375] width 9 height 9
type input "2"
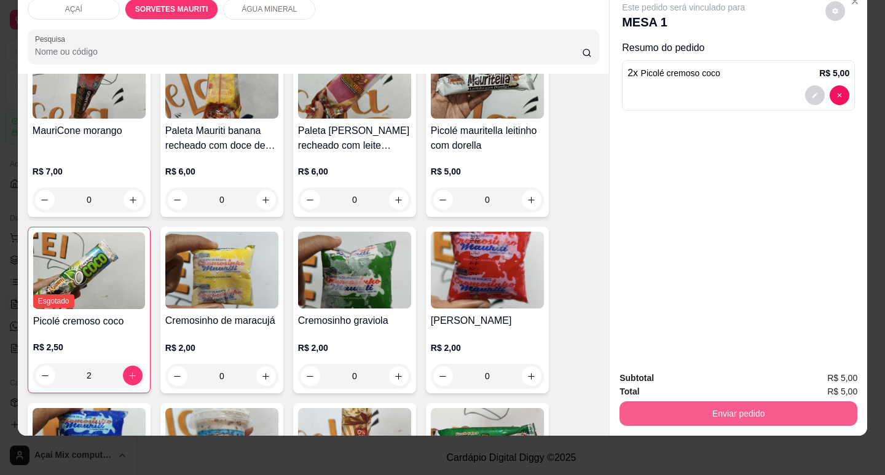
click at [651, 402] on button "Enviar pedido" at bounding box center [739, 414] width 238 height 25
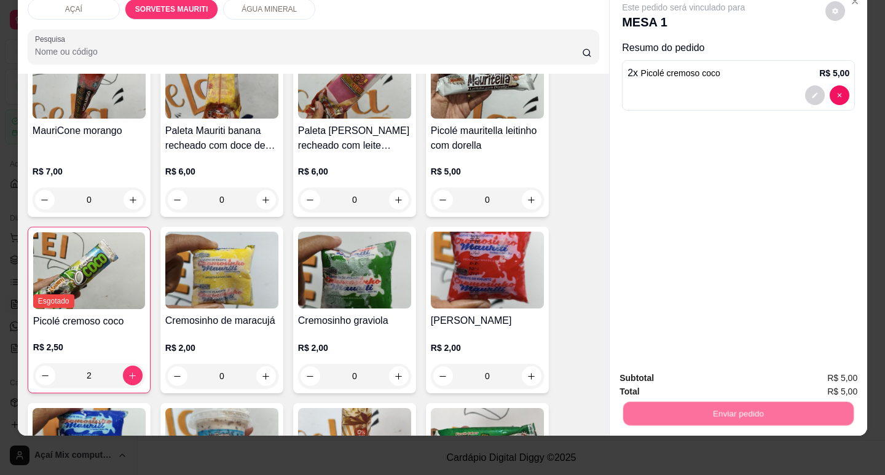
click at [686, 375] on button "Não registrar e enviar pedido" at bounding box center [698, 374] width 128 height 23
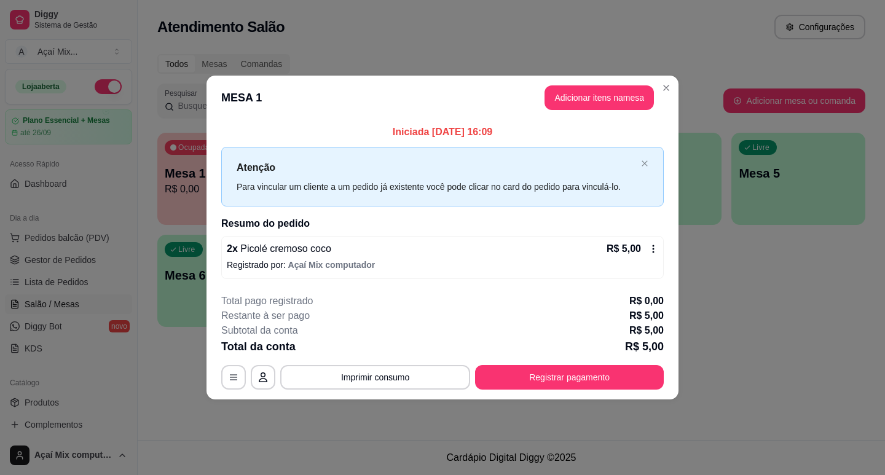
click at [646, 369] on div "**********" at bounding box center [442, 342] width 443 height 96
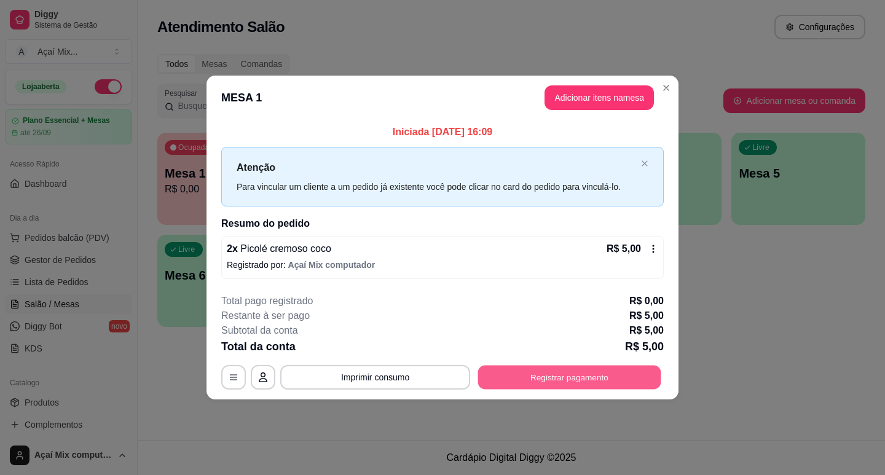
click at [646, 369] on button "Registrar pagamento" at bounding box center [569, 378] width 183 height 24
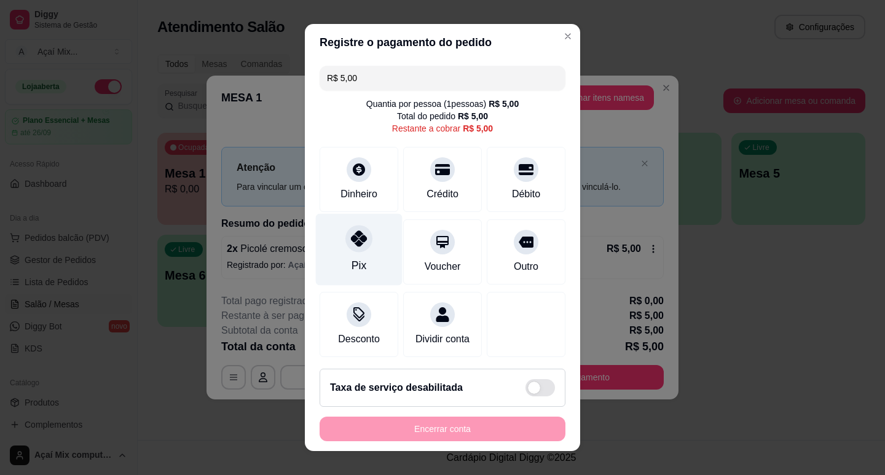
click at [359, 248] on div at bounding box center [359, 238] width 27 height 27
click at [484, 430] on div "Encerrar conta" at bounding box center [443, 429] width 246 height 25
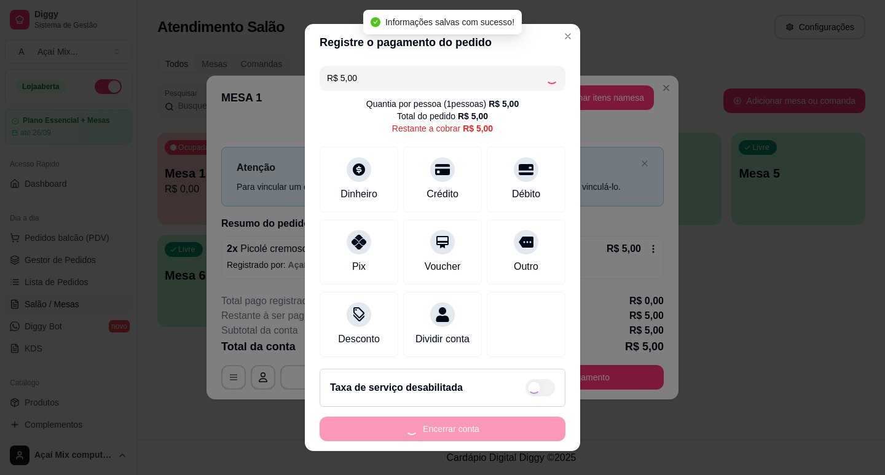
type input "R$ 0,00"
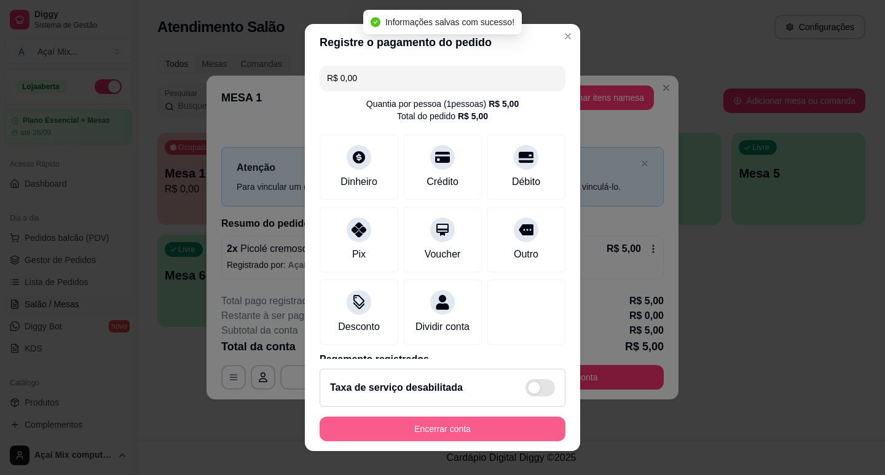
click at [484, 430] on button "Encerrar conta" at bounding box center [443, 429] width 246 height 25
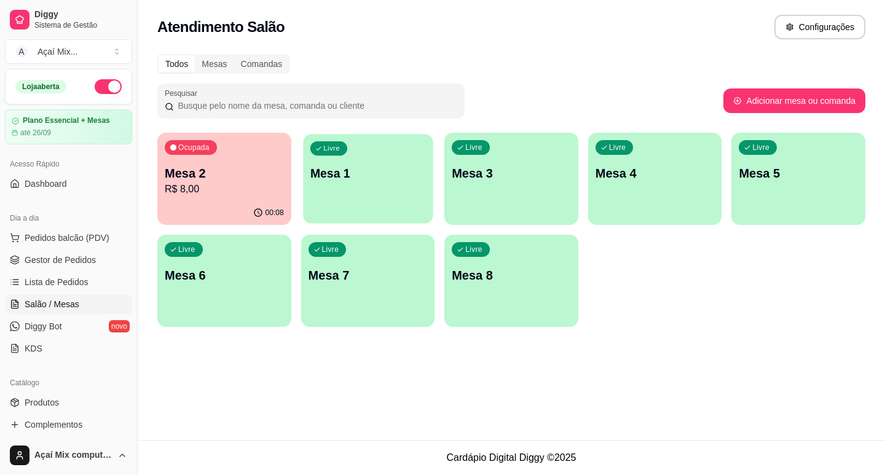
click at [360, 200] on div "Livre Mesa 1" at bounding box center [368, 171] width 130 height 75
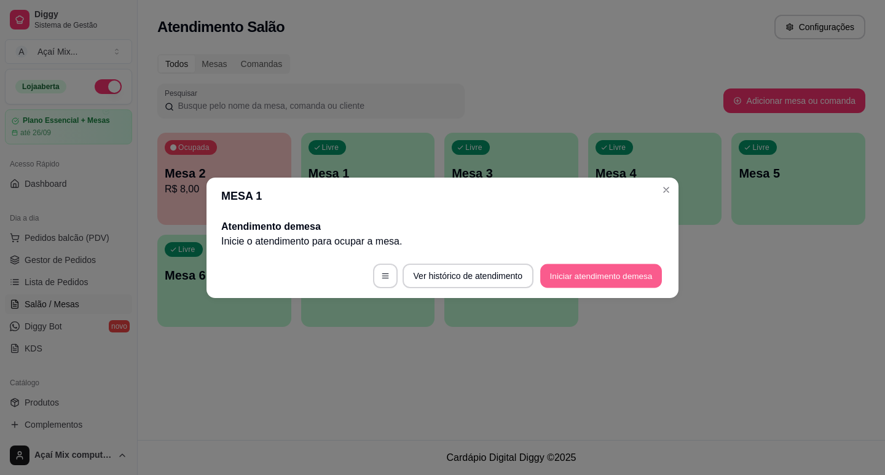
click at [579, 269] on button "Iniciar atendimento de mesa" at bounding box center [602, 276] width 122 height 24
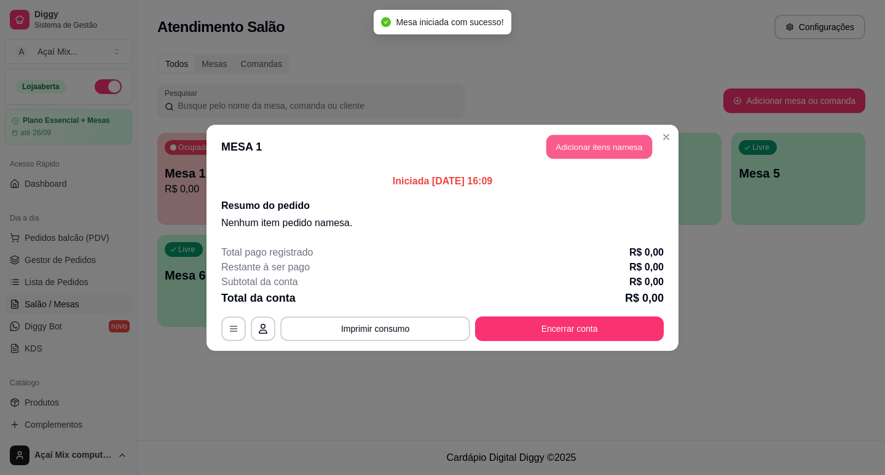
click at [598, 157] on button "Adicionar itens na mesa" at bounding box center [600, 147] width 106 height 24
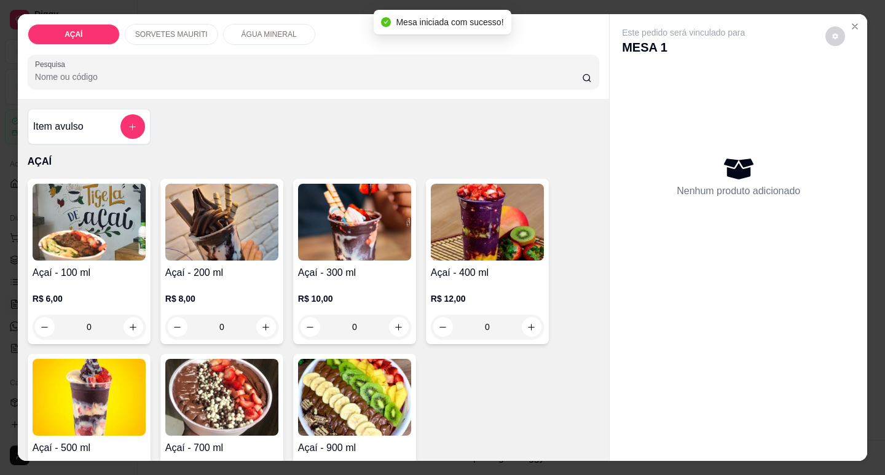
click at [224, 272] on h4 "Açaí - 200 ml" at bounding box center [221, 273] width 113 height 15
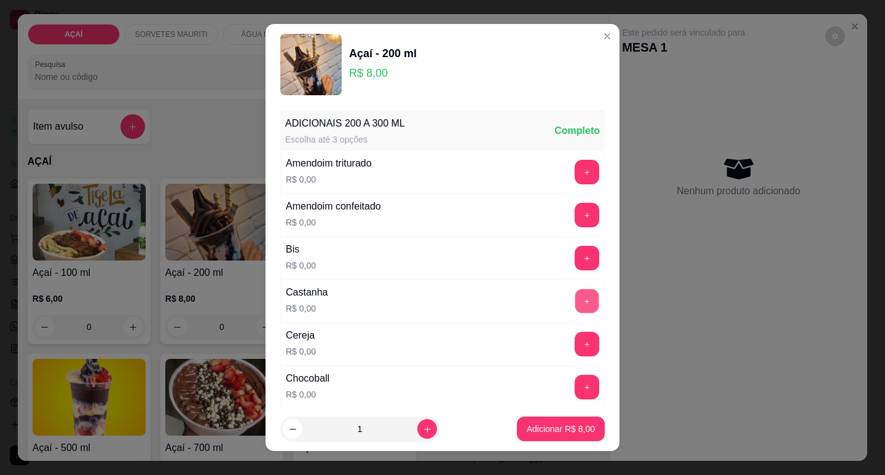
click at [576, 300] on button "+" at bounding box center [588, 301] width 24 height 24
click at [576, 341] on button "+" at bounding box center [588, 344] width 24 height 24
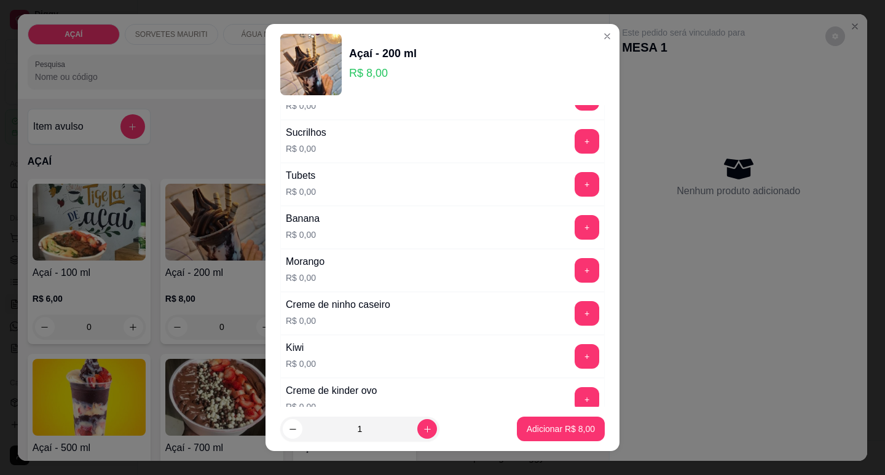
scroll to position [1643, 0]
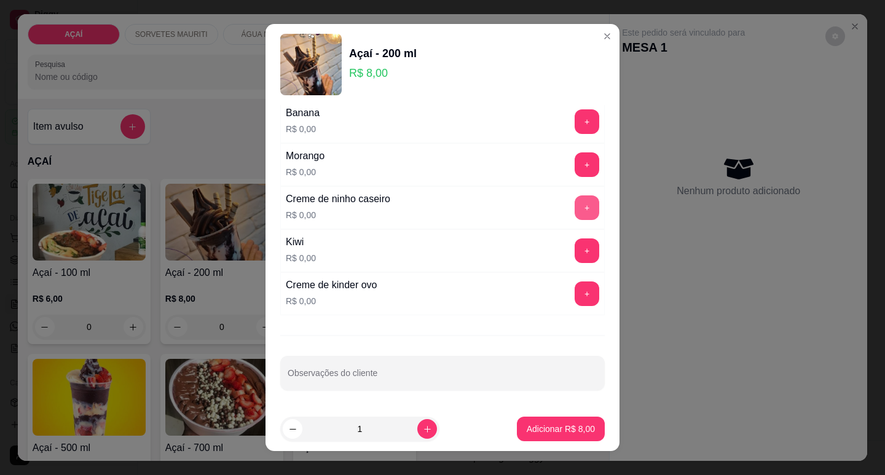
click at [575, 210] on button "+" at bounding box center [587, 208] width 25 height 25
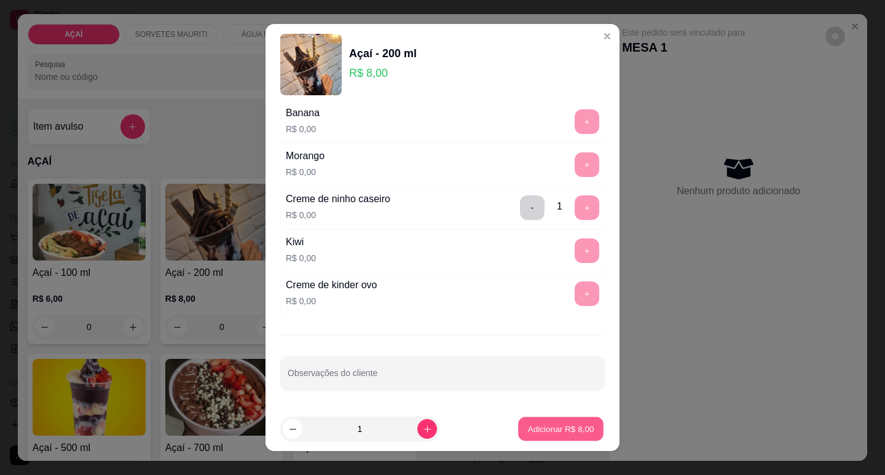
click at [558, 421] on button "Adicionar R$ 8,00" at bounding box center [560, 430] width 85 height 24
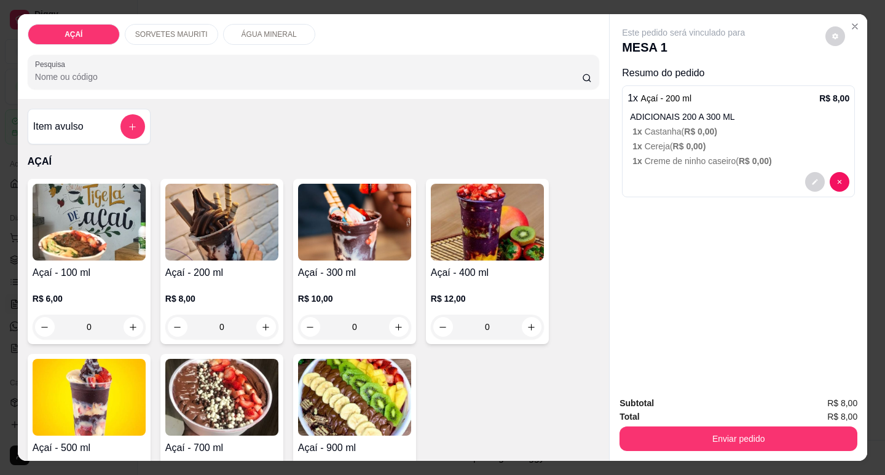
click at [242, 267] on h4 "Açaí - 200 ml" at bounding box center [221, 273] width 113 height 15
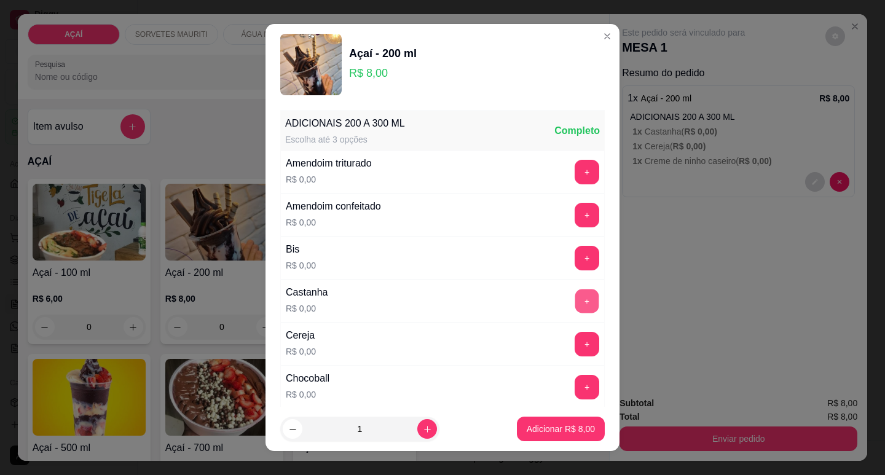
click at [576, 298] on button "+" at bounding box center [588, 301] width 24 height 24
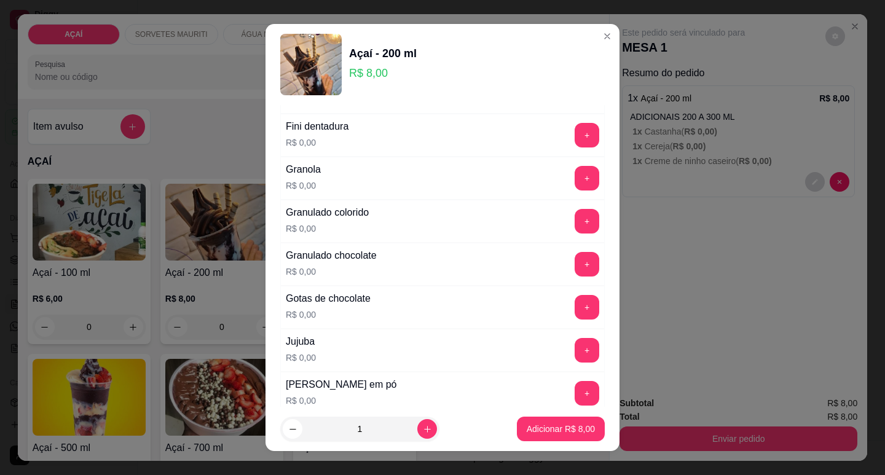
scroll to position [1107, 0]
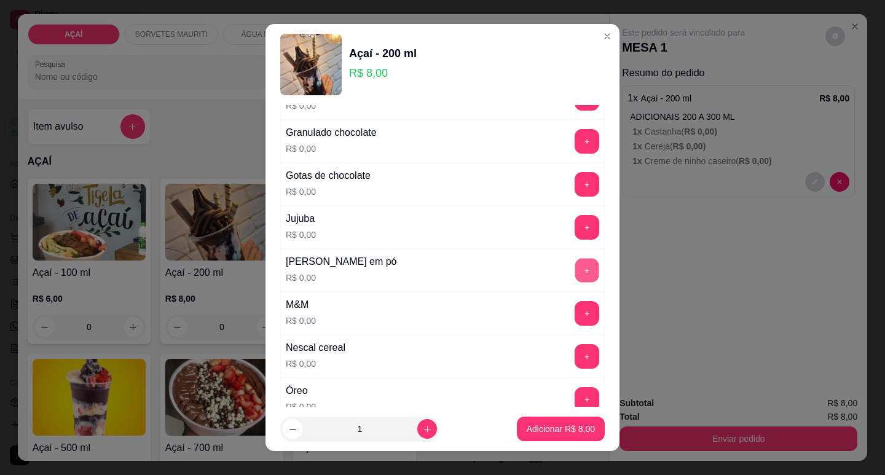
click at [576, 266] on button "+" at bounding box center [588, 270] width 24 height 24
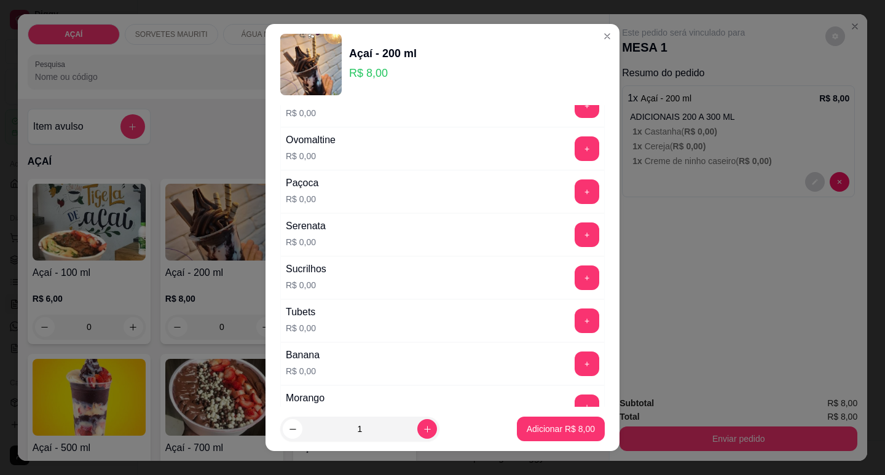
scroll to position [1476, 0]
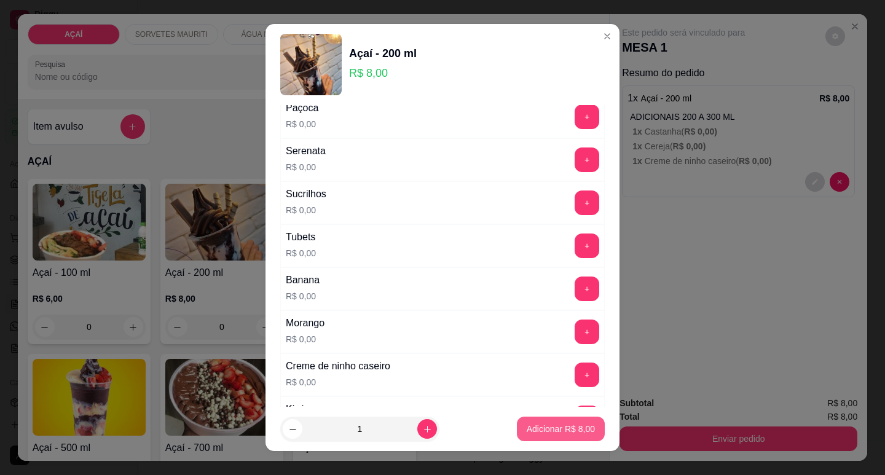
click at [537, 437] on button "Adicionar R$ 8,00" at bounding box center [561, 429] width 88 height 25
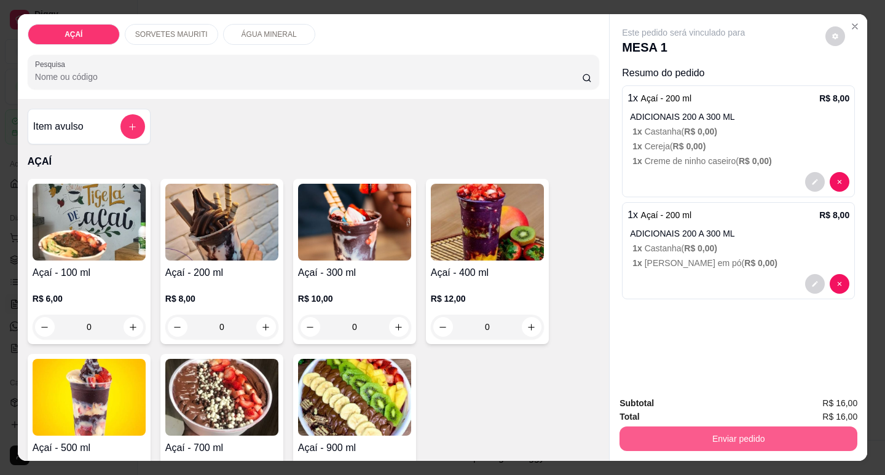
click at [713, 432] on button "Enviar pedido" at bounding box center [739, 439] width 238 height 25
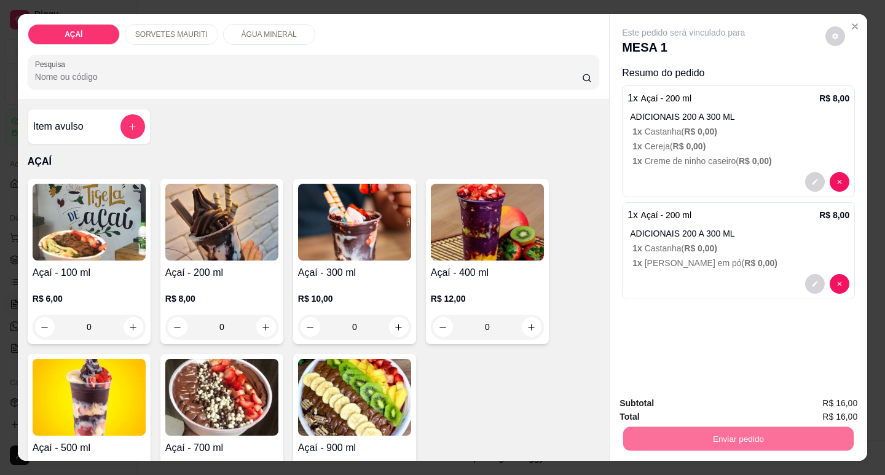
click at [708, 403] on button "Não registrar e enviar pedido" at bounding box center [698, 403] width 128 height 23
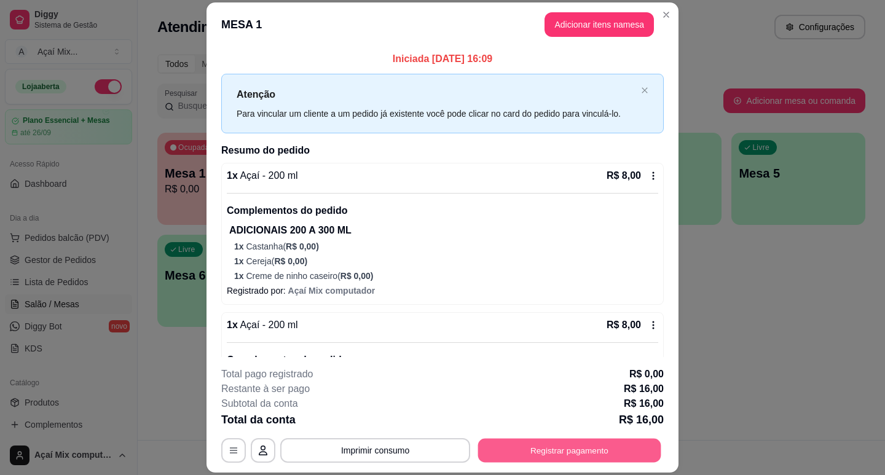
click at [631, 443] on button "Registrar pagamento" at bounding box center [569, 451] width 183 height 24
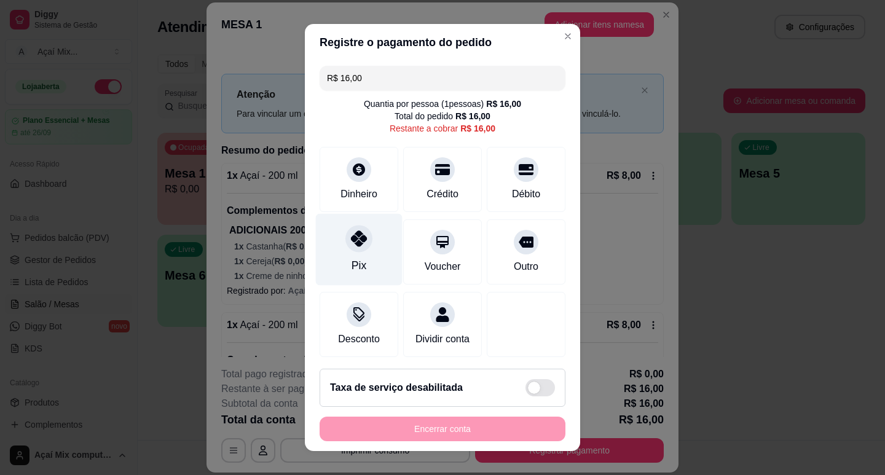
click at [351, 236] on icon at bounding box center [359, 239] width 16 height 16
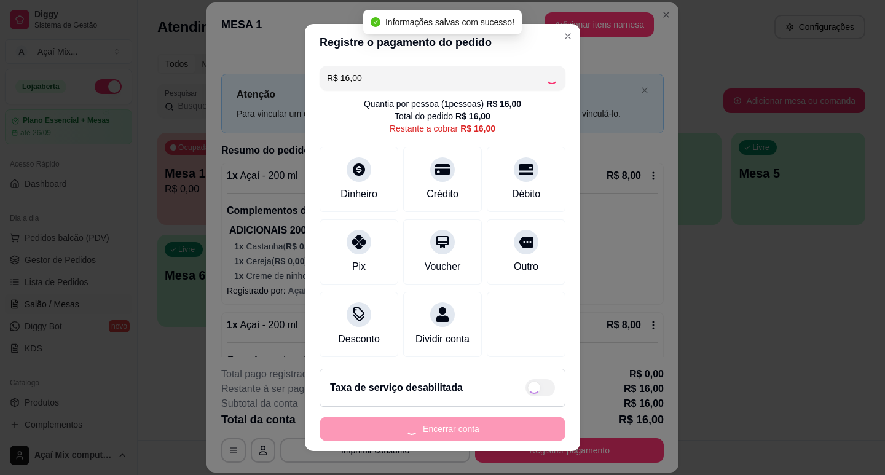
type input "R$ 0,00"
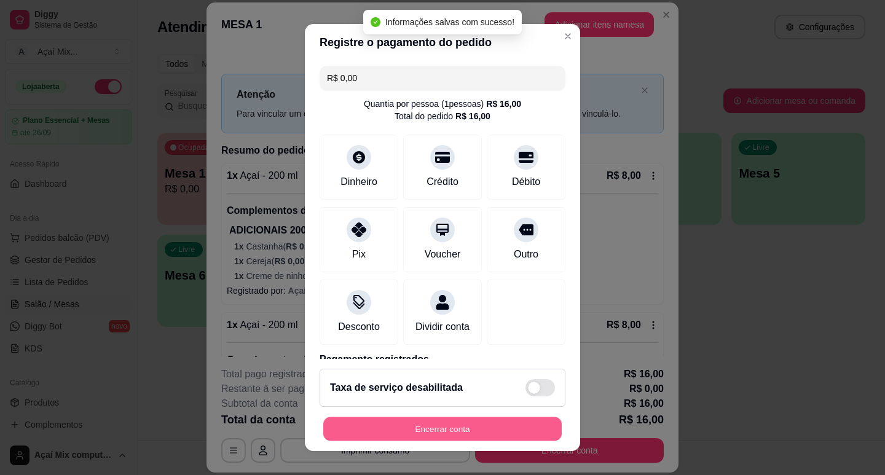
click at [450, 434] on button "Encerrar conta" at bounding box center [442, 430] width 239 height 24
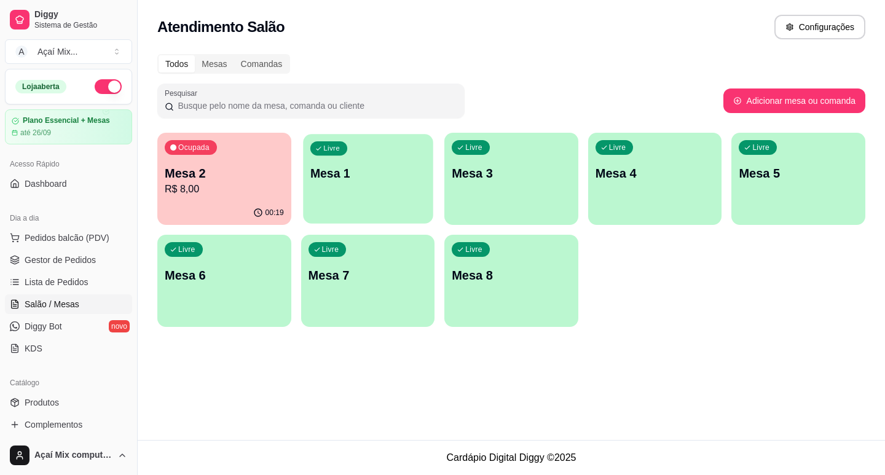
click at [397, 206] on div "Livre Mesa 1" at bounding box center [368, 171] width 130 height 75
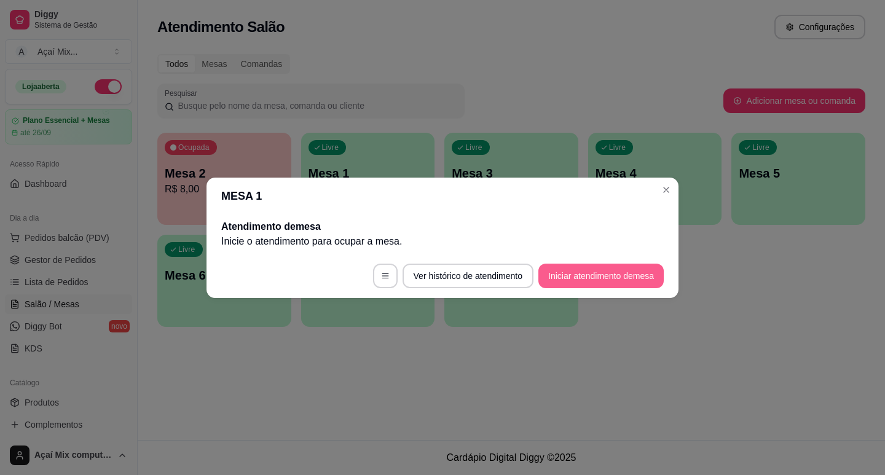
click at [613, 283] on button "Iniciar atendimento de mesa" at bounding box center [601, 276] width 125 height 25
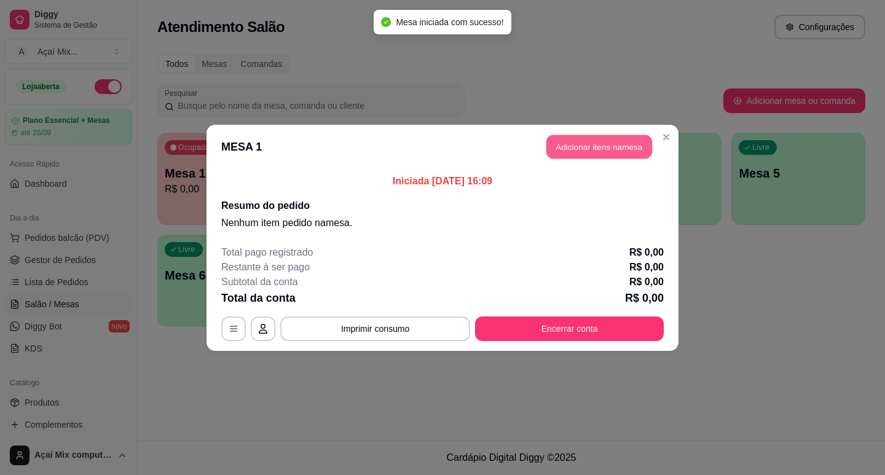
click at [614, 148] on button "Adicionar itens na mesa" at bounding box center [600, 147] width 106 height 24
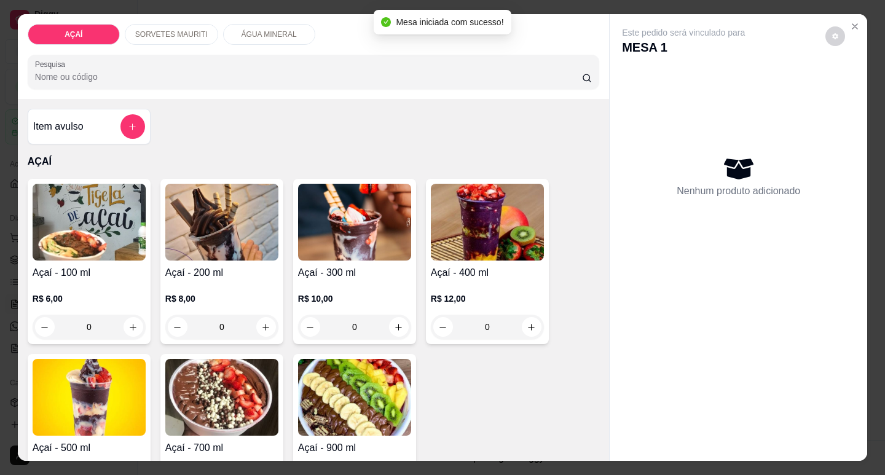
click at [461, 282] on div "R$ 12,00 0" at bounding box center [487, 309] width 113 height 59
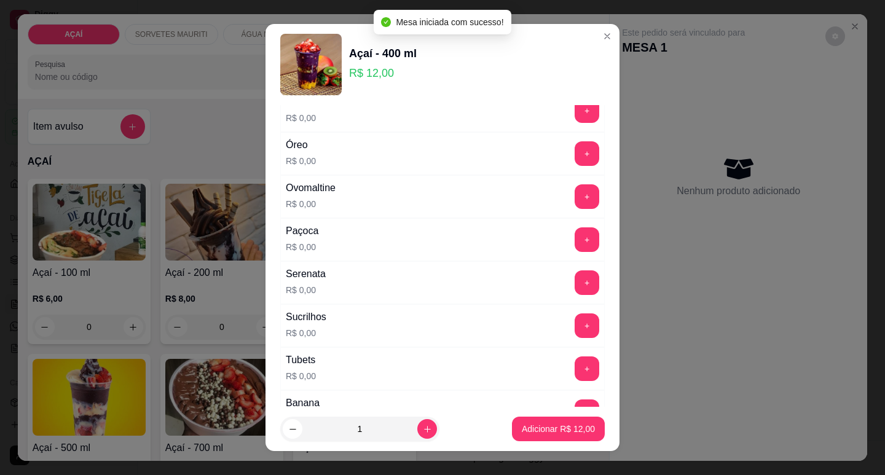
scroll to position [1643, 0]
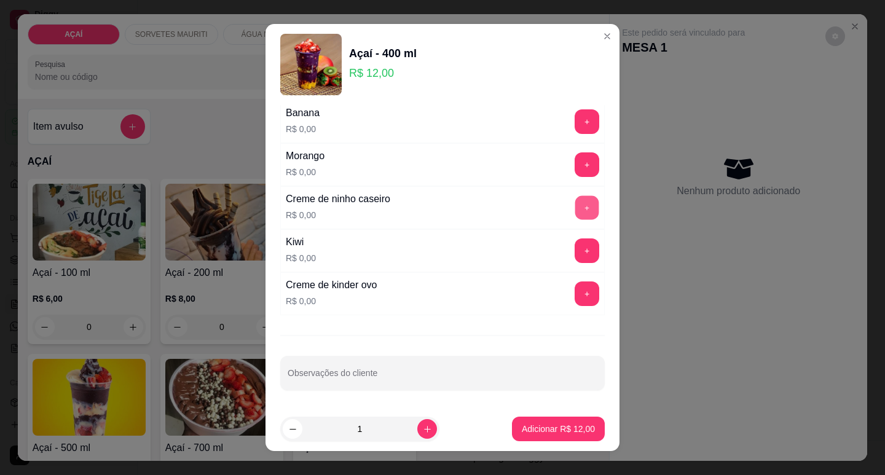
click at [576, 200] on button "+" at bounding box center [588, 208] width 24 height 24
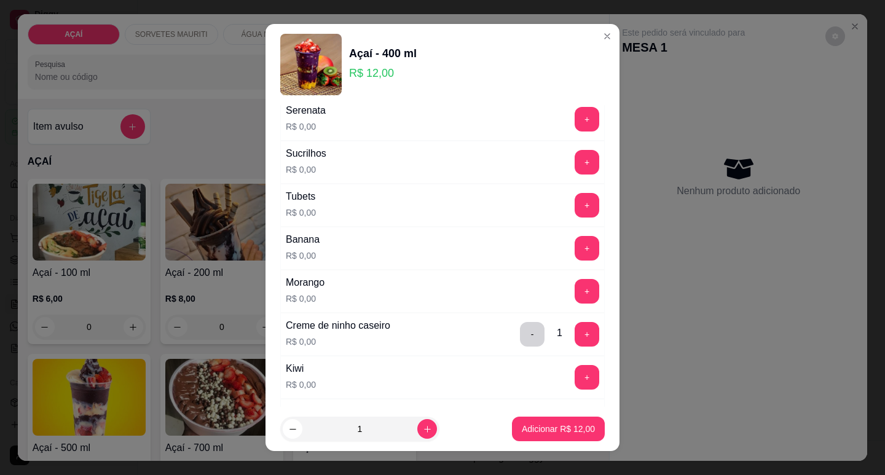
scroll to position [1582, 0]
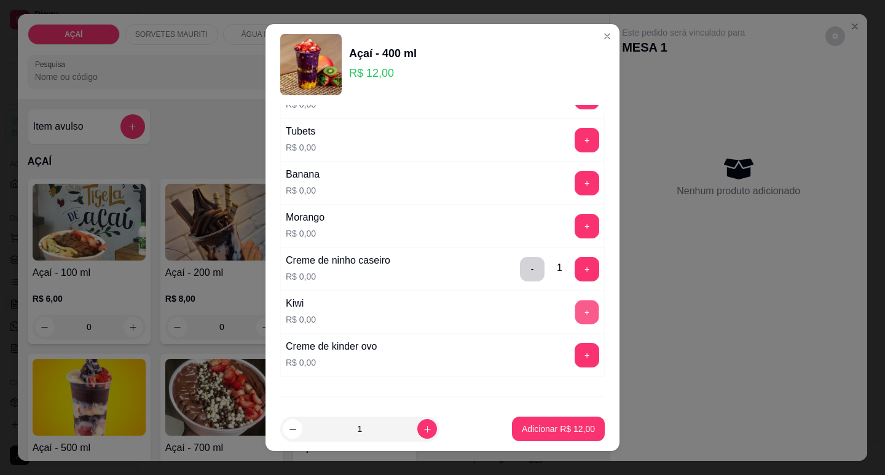
click at [576, 307] on button "+" at bounding box center [588, 312] width 24 height 24
click at [576, 222] on button "+" at bounding box center [588, 226] width 24 height 24
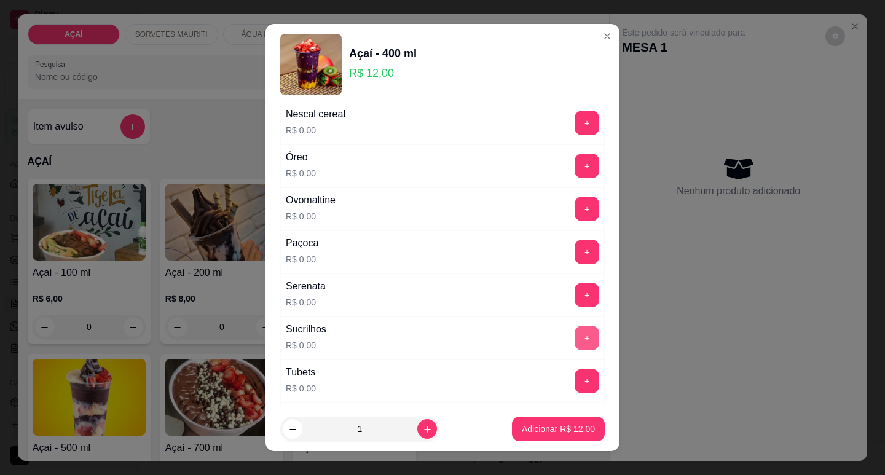
scroll to position [1336, 0]
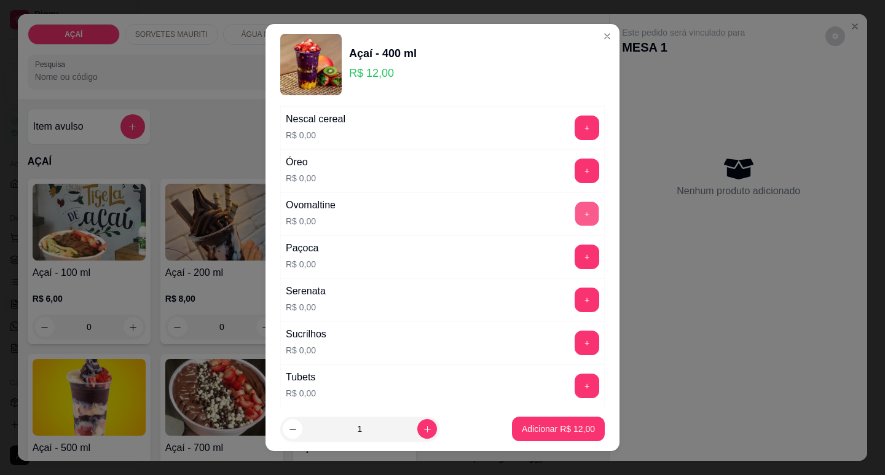
click at [576, 213] on button "+" at bounding box center [588, 214] width 24 height 24
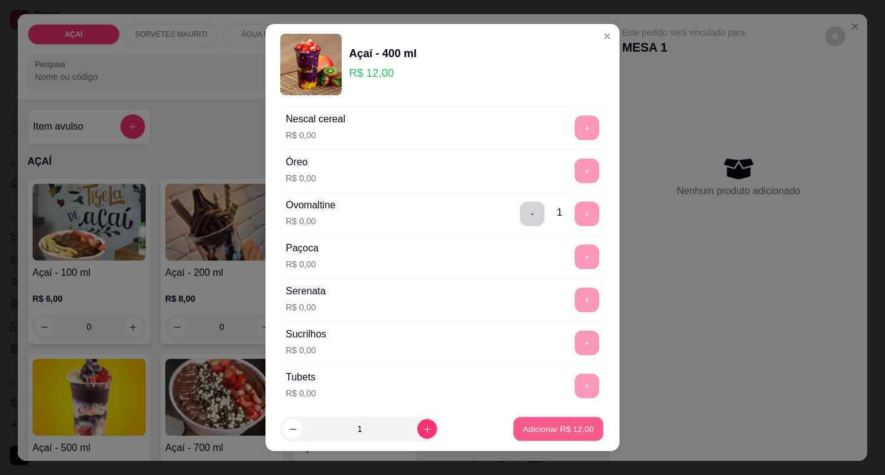
click at [563, 427] on p "Adicionar R$ 12,00" at bounding box center [558, 430] width 71 height 12
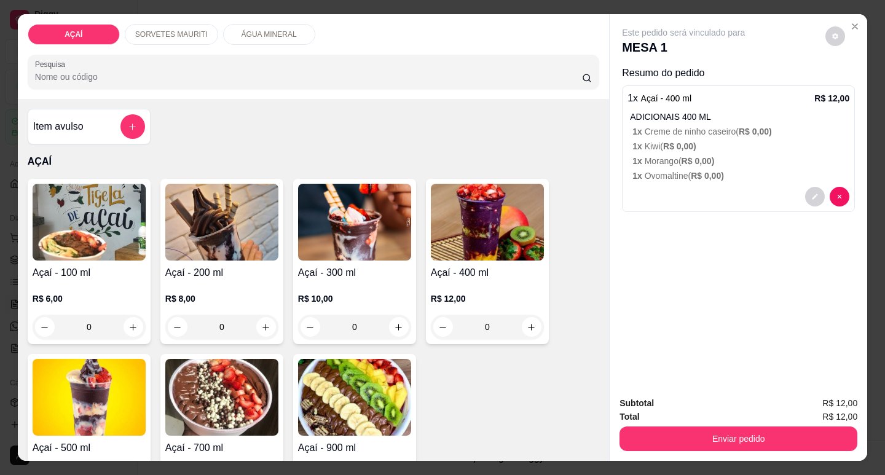
click at [516, 284] on div "R$ 12,00 0" at bounding box center [487, 309] width 113 height 59
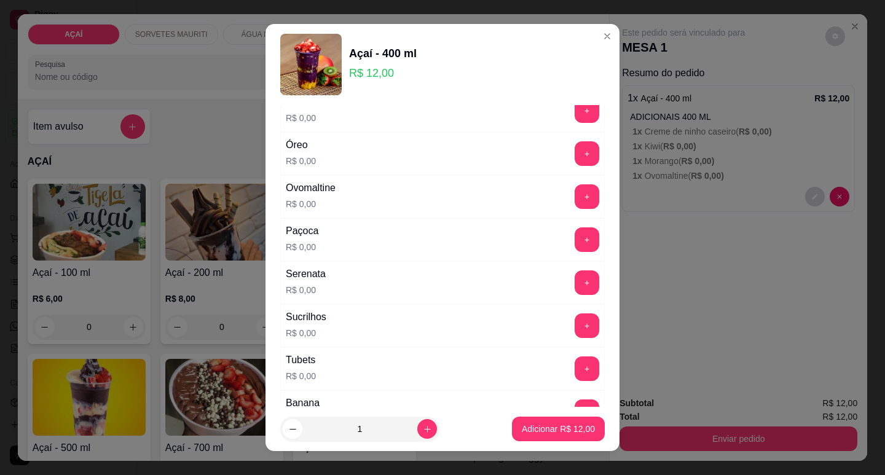
scroll to position [1643, 0]
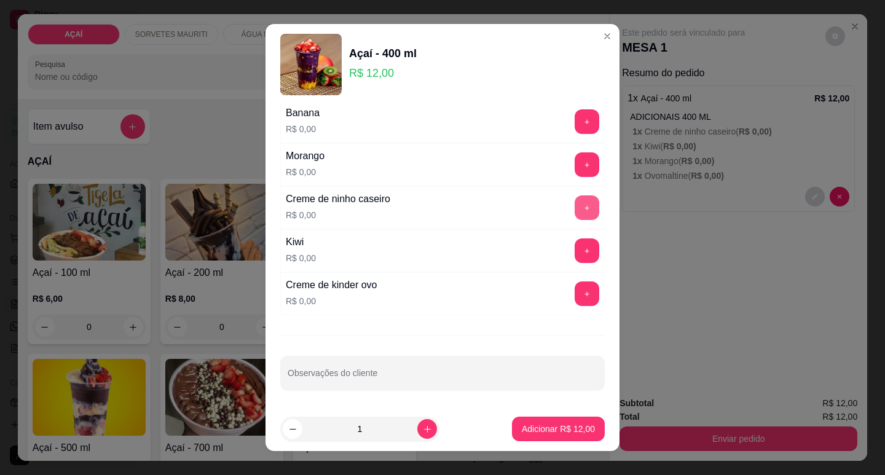
click at [575, 215] on button "+" at bounding box center [587, 208] width 25 height 25
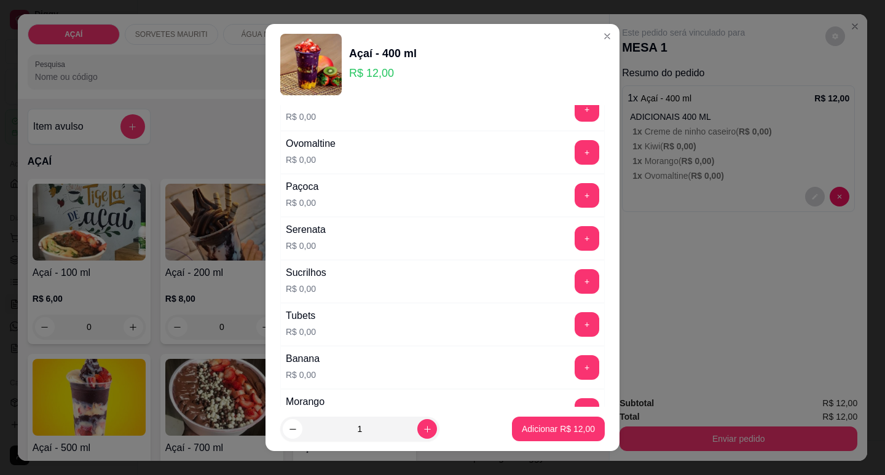
scroll to position [1336, 0]
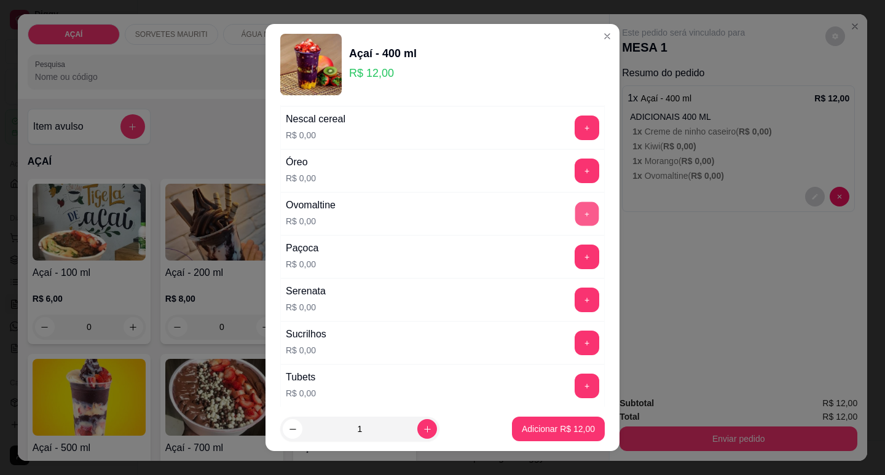
click at [576, 215] on button "+" at bounding box center [588, 214] width 24 height 24
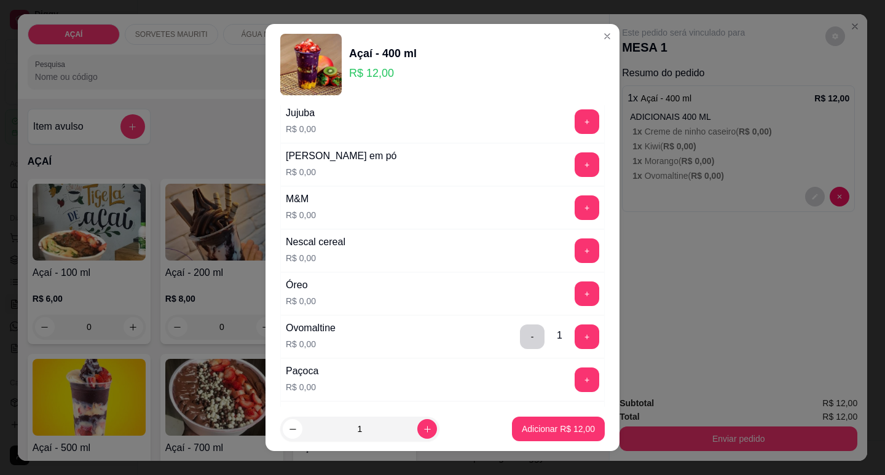
scroll to position [1151, 0]
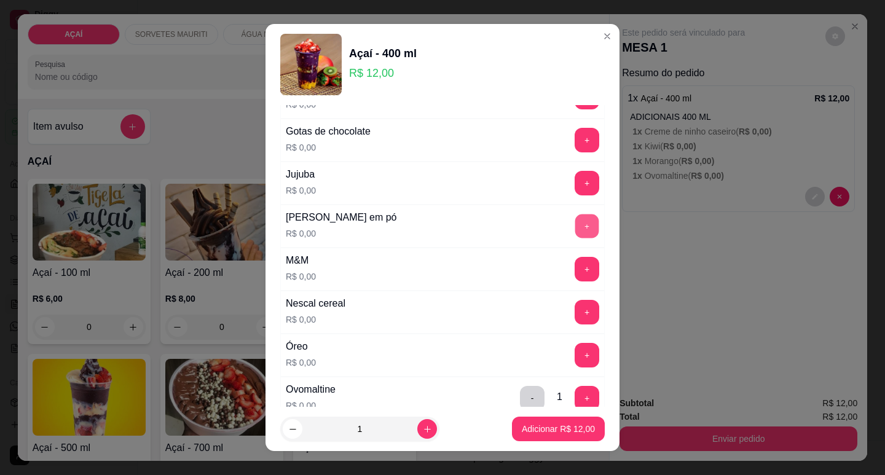
click at [570, 239] on div "Leite em pó R$ 0,00 +" at bounding box center [442, 226] width 325 height 43
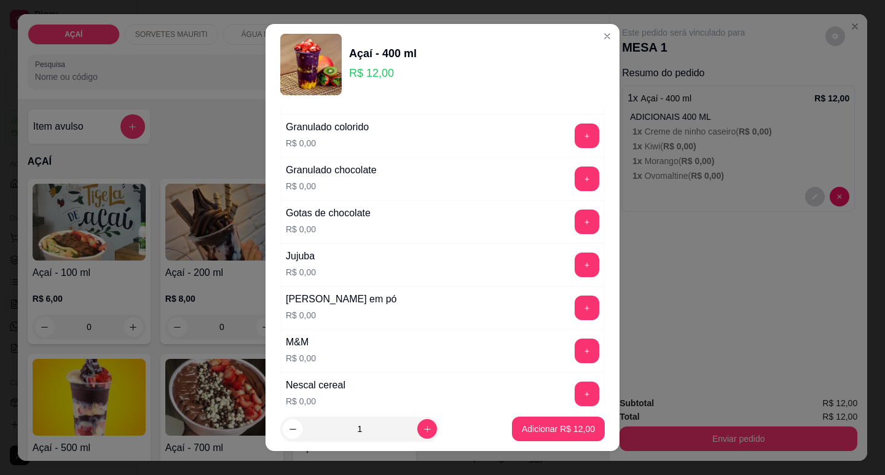
scroll to position [1090, 0]
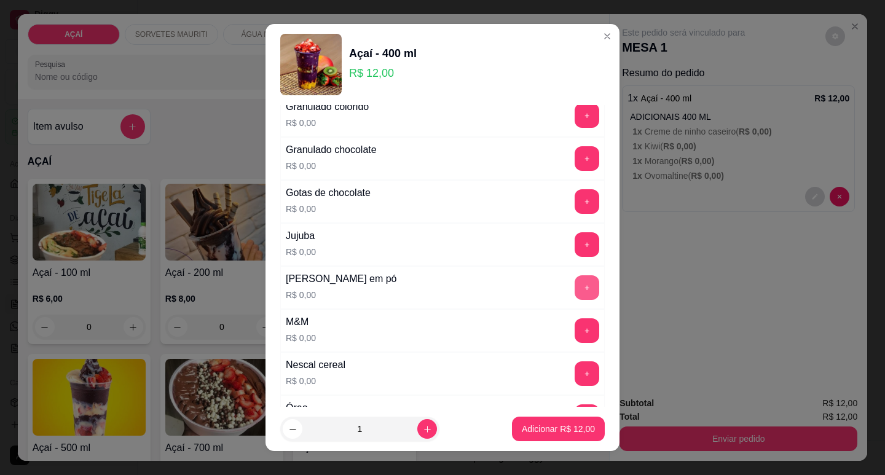
click at [575, 277] on button "+" at bounding box center [587, 287] width 25 height 25
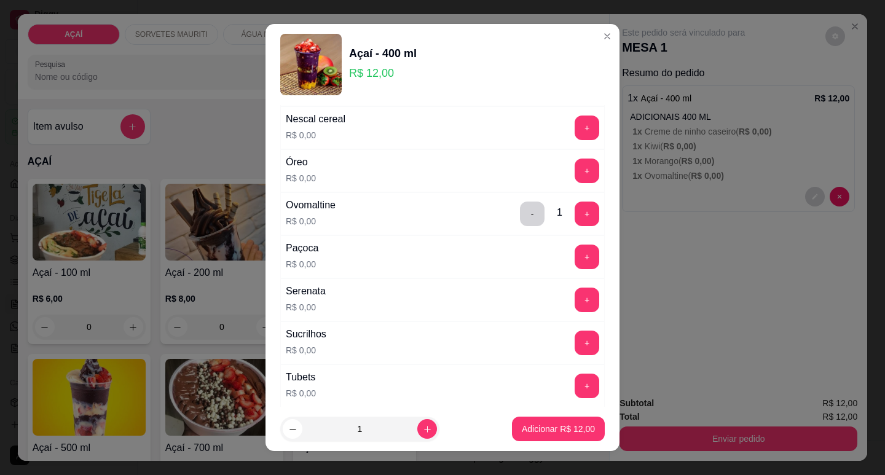
scroll to position [1397, 0]
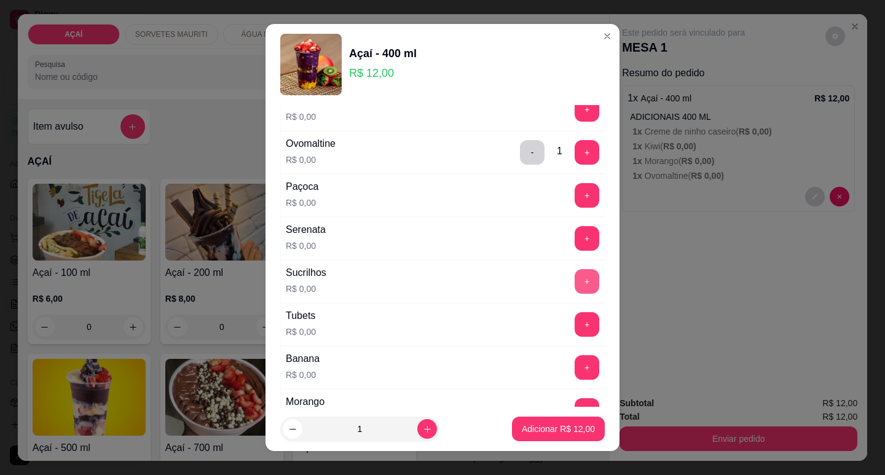
click at [575, 285] on button "+" at bounding box center [587, 281] width 25 height 25
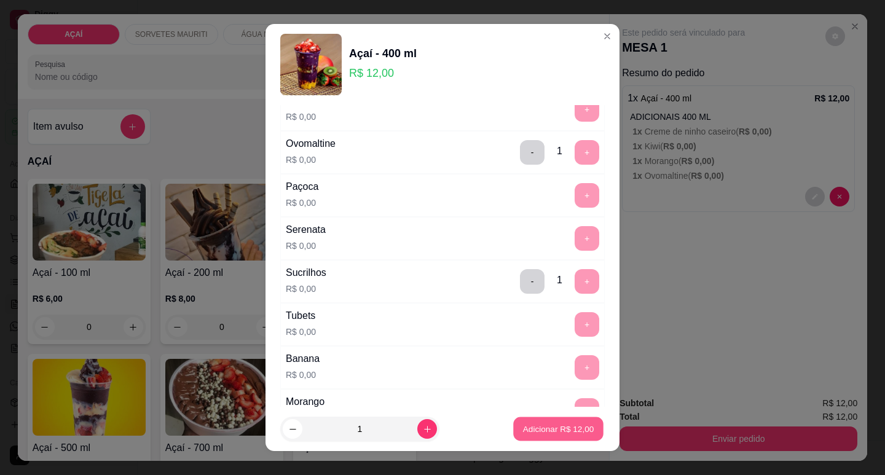
click at [572, 424] on p "Adicionar R$ 12,00" at bounding box center [558, 430] width 71 height 12
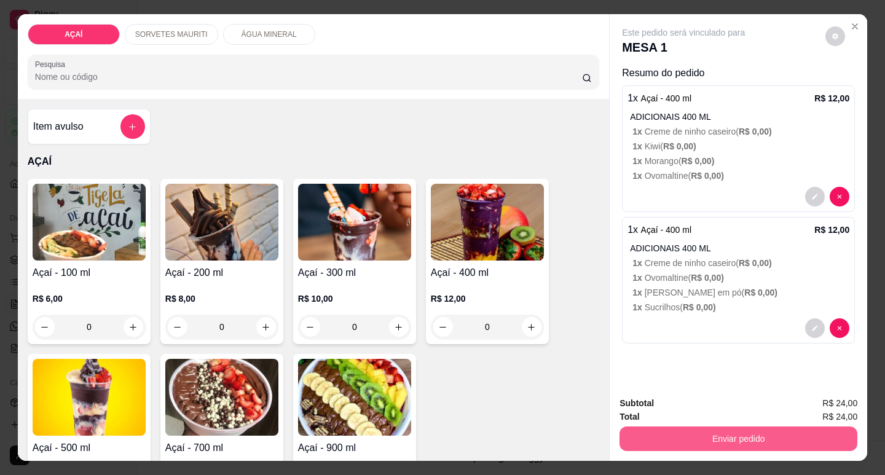
click at [660, 436] on button "Enviar pedido" at bounding box center [739, 439] width 238 height 25
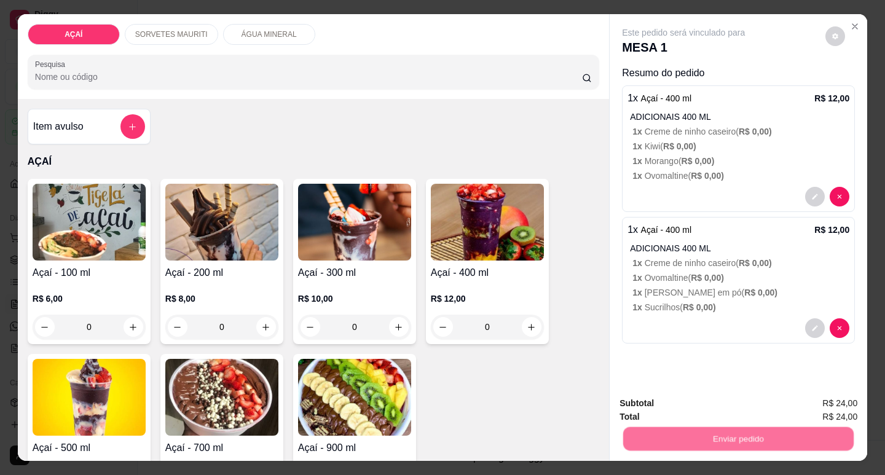
click at [670, 409] on button "Não registrar e enviar pedido" at bounding box center [698, 403] width 128 height 23
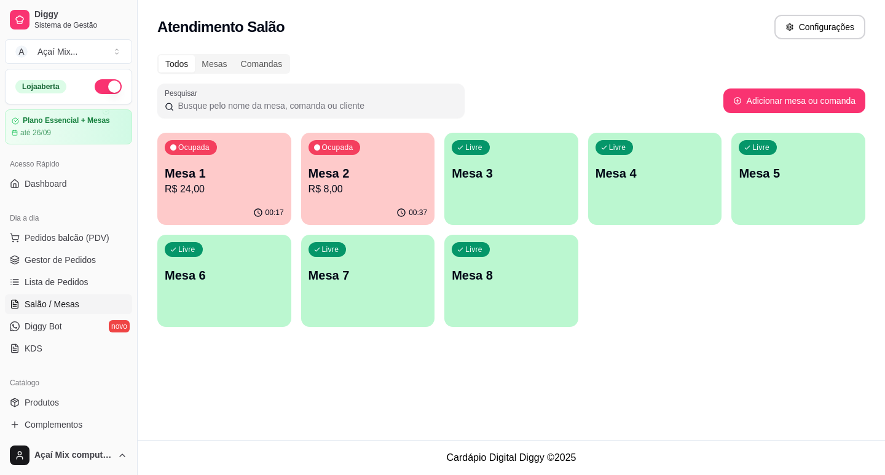
click at [164, 194] on div "Ocupada Mesa 1 R$ 24,00" at bounding box center [224, 167] width 134 height 68
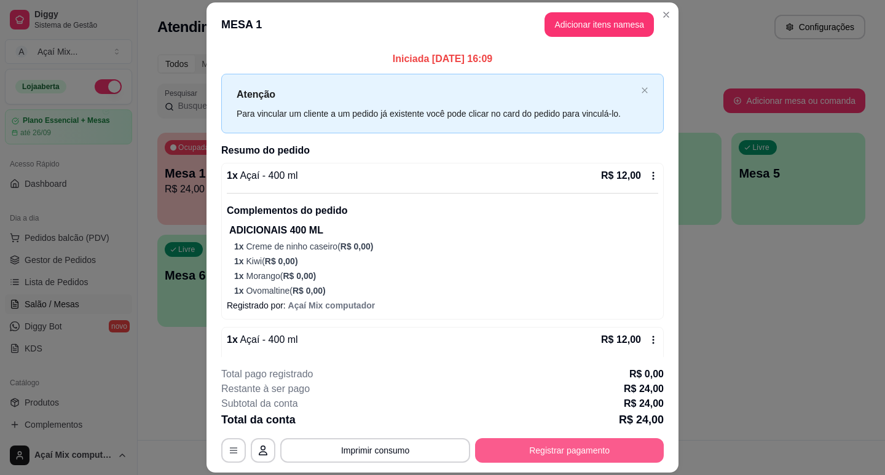
click at [574, 453] on button "Registrar pagamento" at bounding box center [569, 450] width 189 height 25
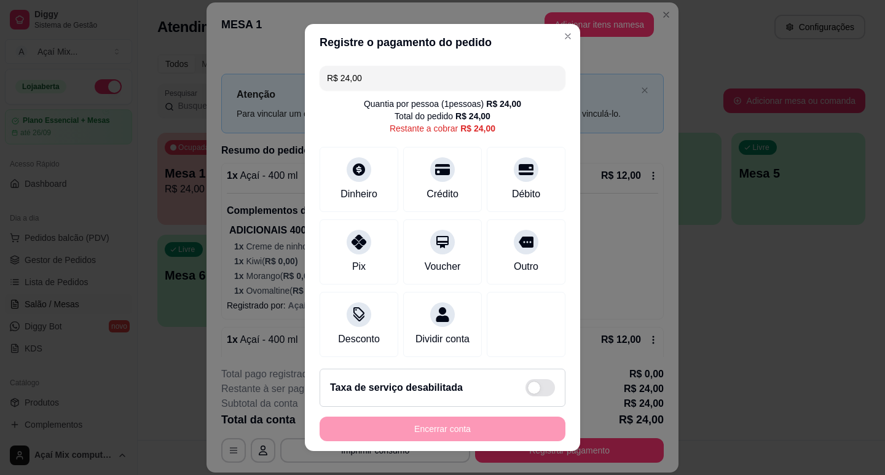
drag, startPoint x: 356, startPoint y: 258, endPoint x: 426, endPoint y: 382, distance: 141.8
click at [359, 267] on div "Pix" at bounding box center [359, 252] width 79 height 65
click at [475, 429] on div "Encerrar conta" at bounding box center [443, 429] width 246 height 25
type input "R$ 0,00"
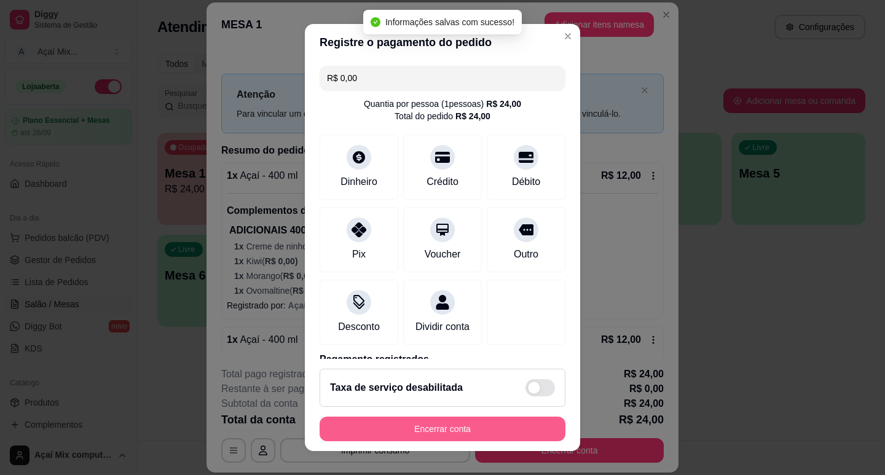
click at [475, 429] on button "Encerrar conta" at bounding box center [443, 429] width 246 height 25
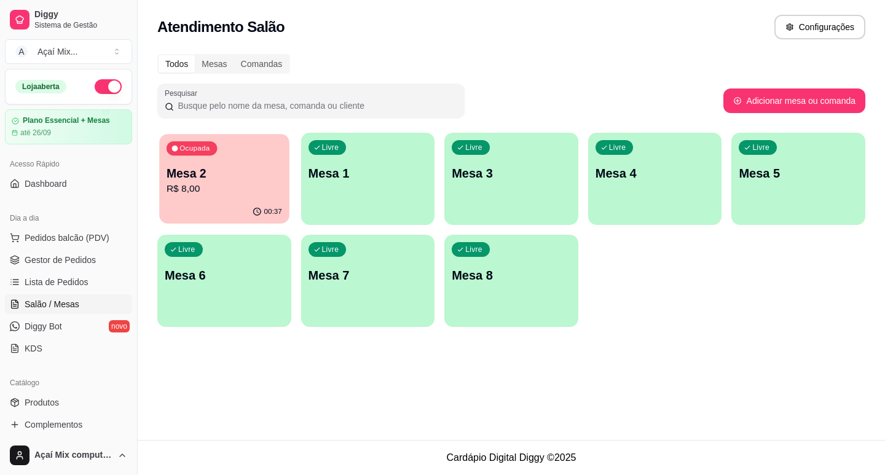
click at [270, 156] on div "Ocupada Mesa 2 R$ 8,00" at bounding box center [224, 167] width 130 height 66
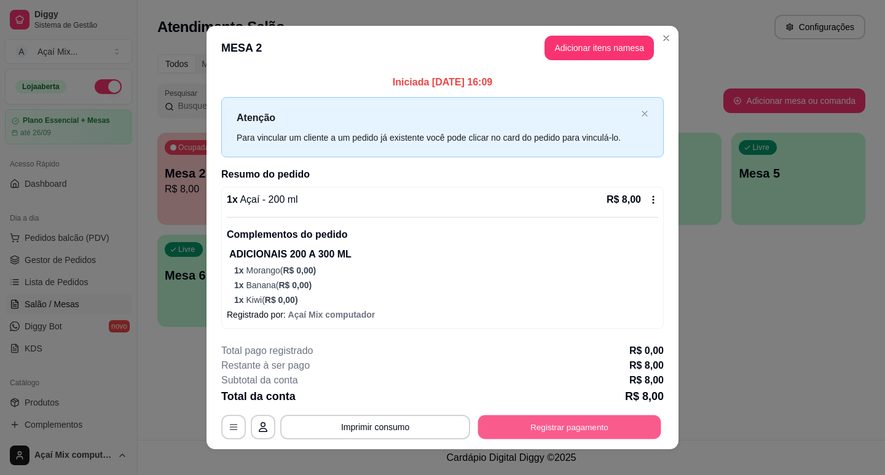
click at [545, 421] on button "Registrar pagamento" at bounding box center [569, 427] width 183 height 24
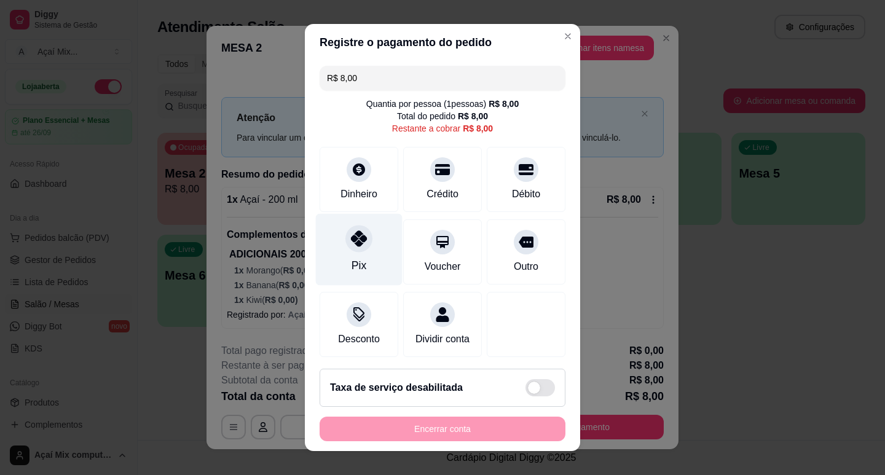
click at [352, 261] on div "Pix" at bounding box center [359, 266] width 15 height 16
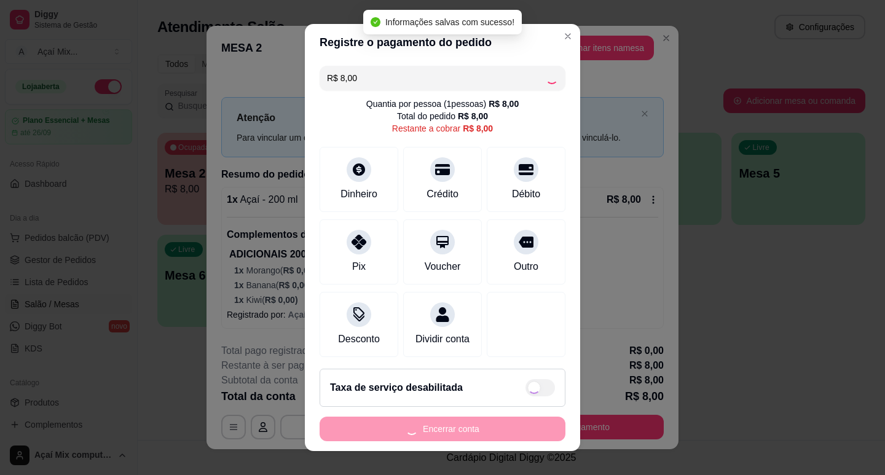
type input "R$ 0,00"
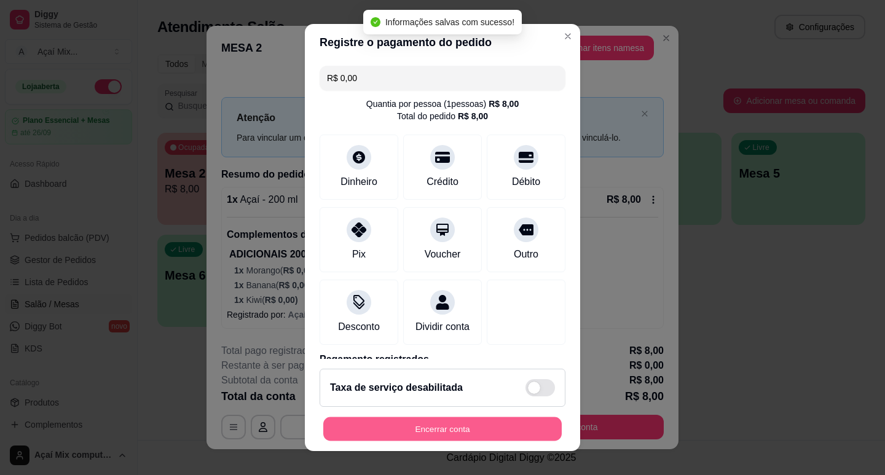
click at [441, 429] on button "Encerrar conta" at bounding box center [442, 430] width 239 height 24
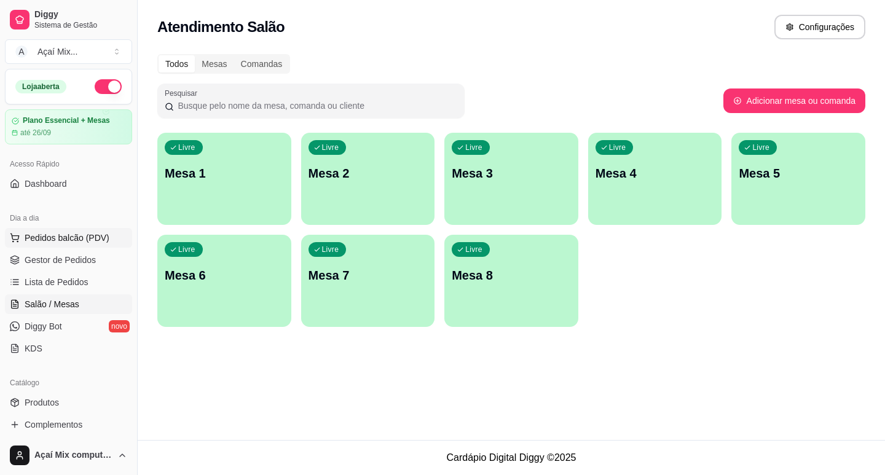
drag, startPoint x: 94, startPoint y: 244, endPoint x: 103, endPoint y: 243, distance: 9.2
click at [94, 243] on span "Pedidos balcão (PDV)" at bounding box center [67, 238] width 85 height 12
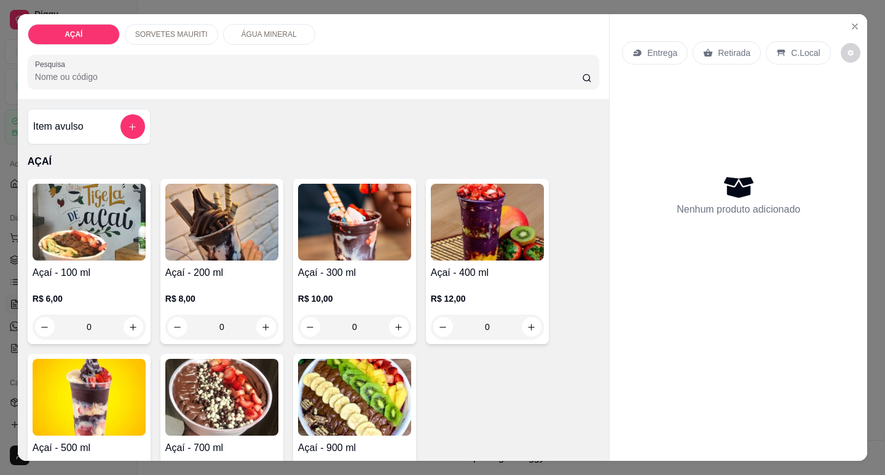
click at [230, 266] on h4 "Açaí - 200 ml" at bounding box center [221, 273] width 113 height 15
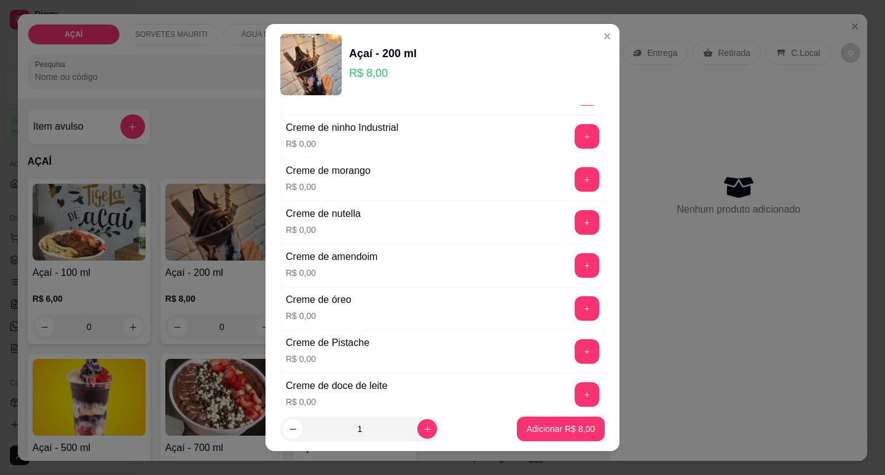
scroll to position [369, 0]
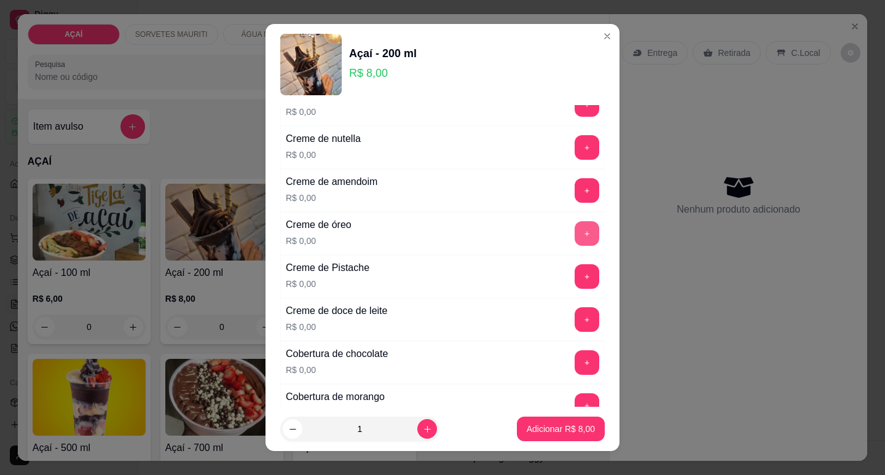
click at [575, 235] on button "+" at bounding box center [587, 233] width 25 height 25
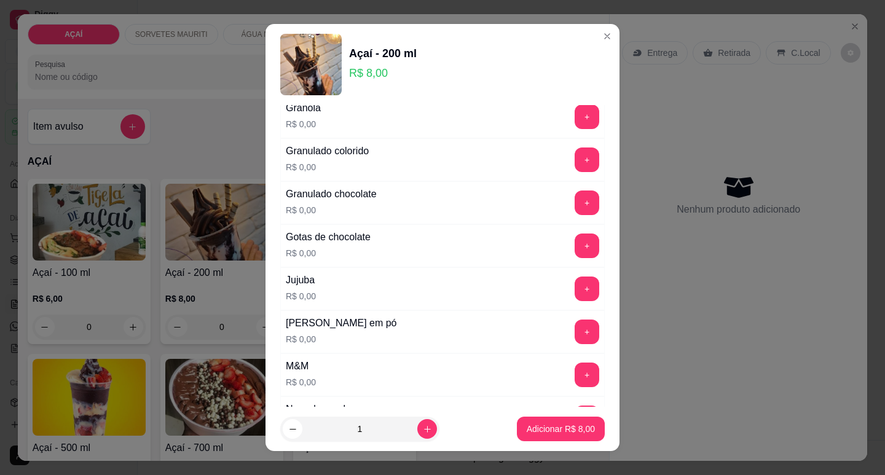
click at [565, 320] on div "Leite em pó R$ 0,00 +" at bounding box center [442, 332] width 325 height 43
click at [576, 330] on button "+" at bounding box center [588, 332] width 24 height 24
click at [575, 379] on button "+" at bounding box center [587, 375] width 25 height 25
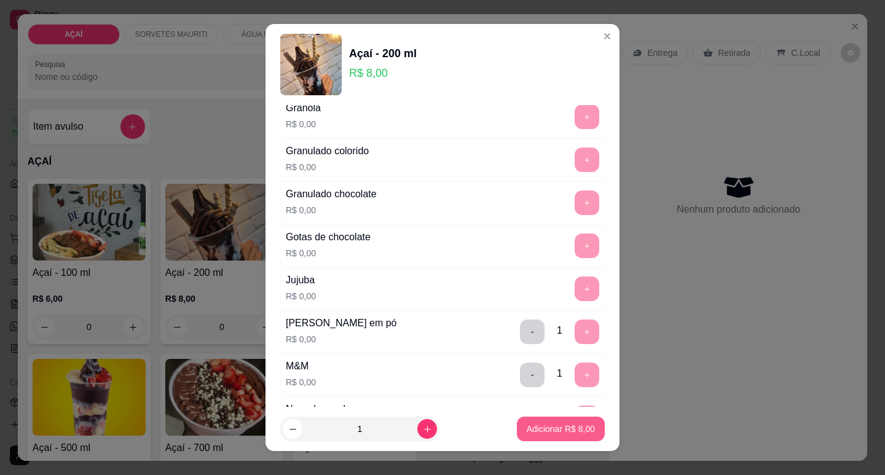
click at [558, 432] on p "Adicionar R$ 8,00" at bounding box center [561, 429] width 68 height 12
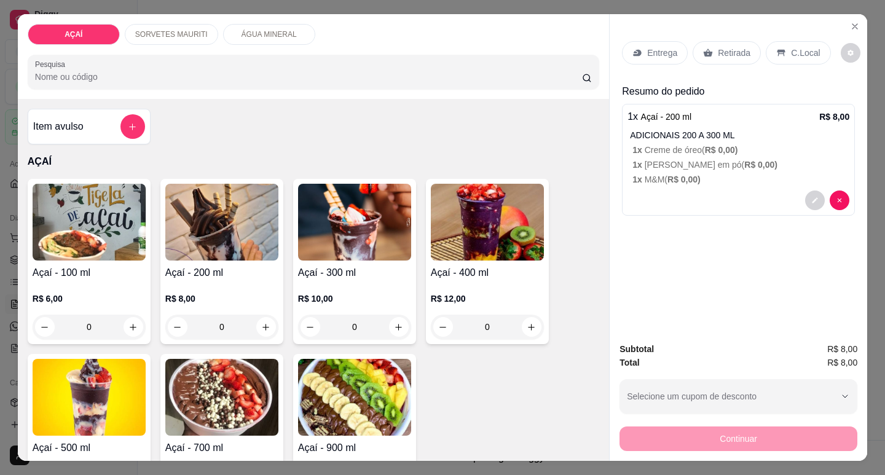
click at [657, 47] on p "Entrega" at bounding box center [662, 53] width 30 height 12
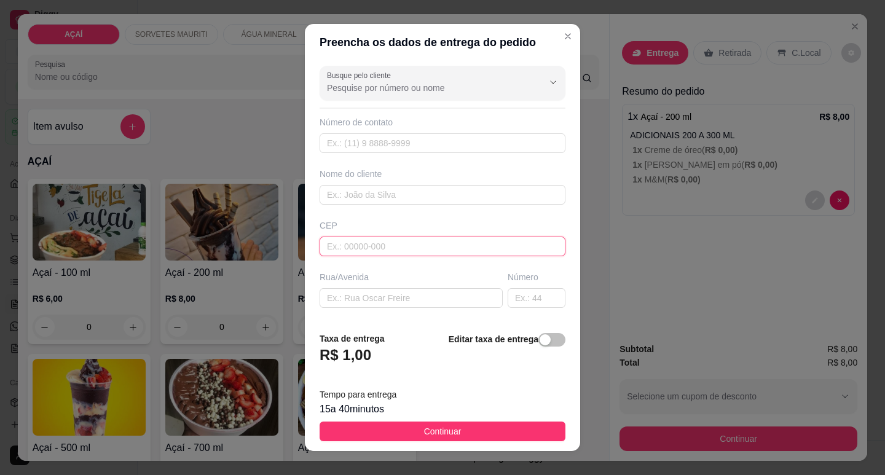
click at [484, 244] on input "text" at bounding box center [443, 247] width 246 height 20
type input "57520000"
type input "Maravilha"
type input "575200000000"
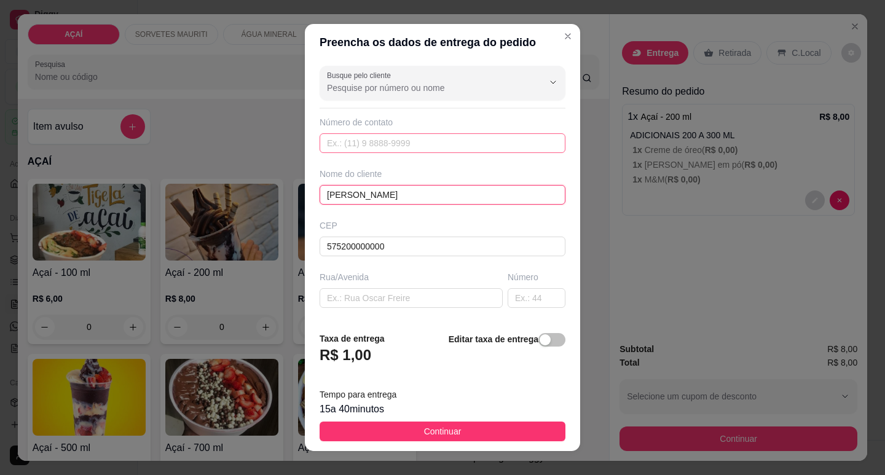
type input "Ayslane Vitoria"
click at [427, 151] on input "text" at bounding box center [443, 143] width 246 height 20
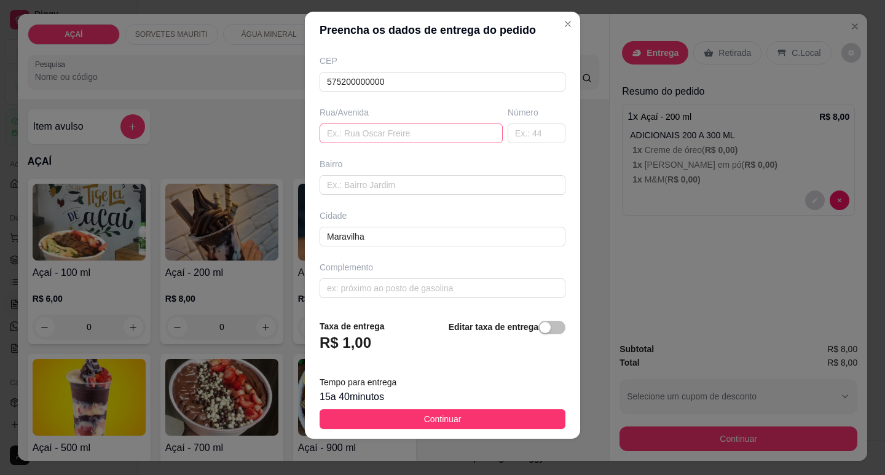
scroll to position [15, 0]
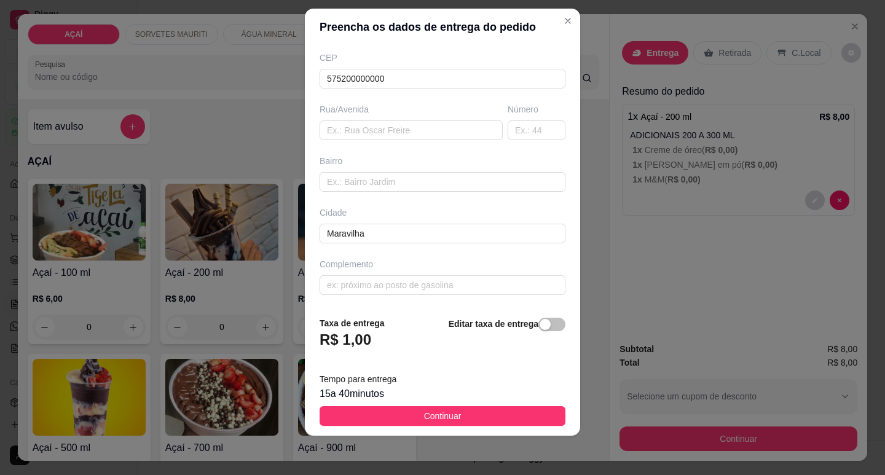
type input "(82) 8232-9171"
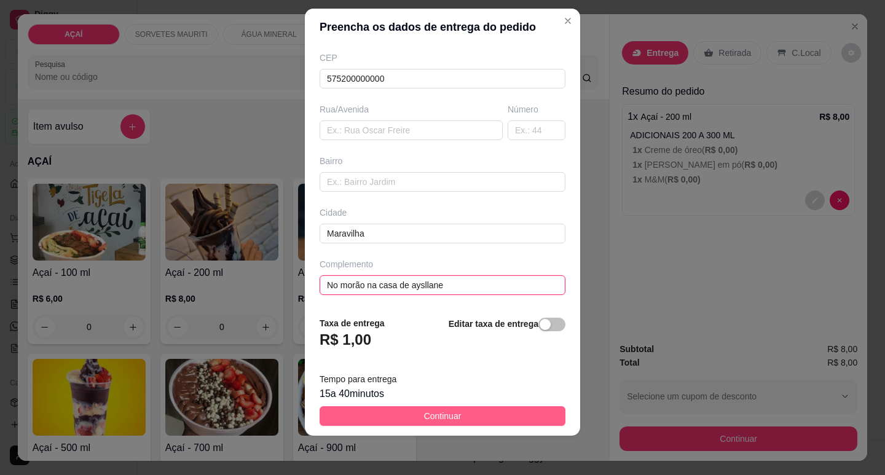
type input "No morão na casa de aysllane"
click at [499, 409] on button "Continuar" at bounding box center [443, 416] width 246 height 20
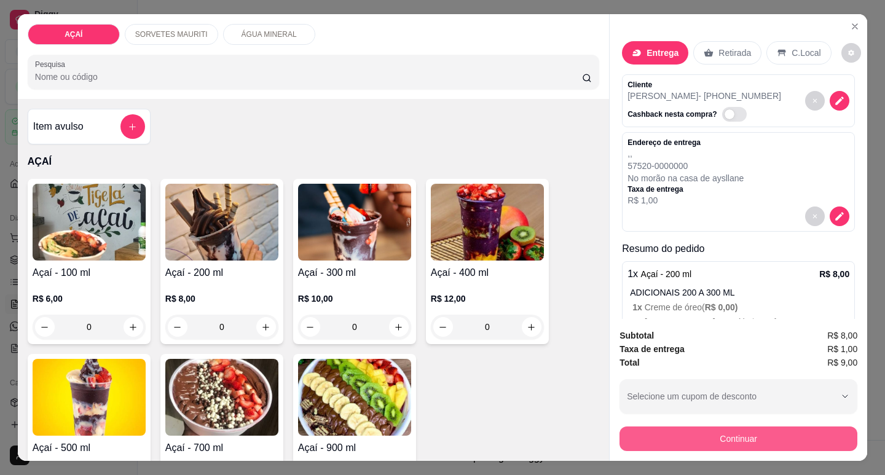
click at [651, 413] on div "Subtotal R$ 8,00 Taxa de entrega R$ 1,00 Total R$ 9,00 Selecione um cupom de de…" at bounding box center [739, 390] width 238 height 122
click at [686, 429] on button "Continuar" at bounding box center [739, 439] width 238 height 25
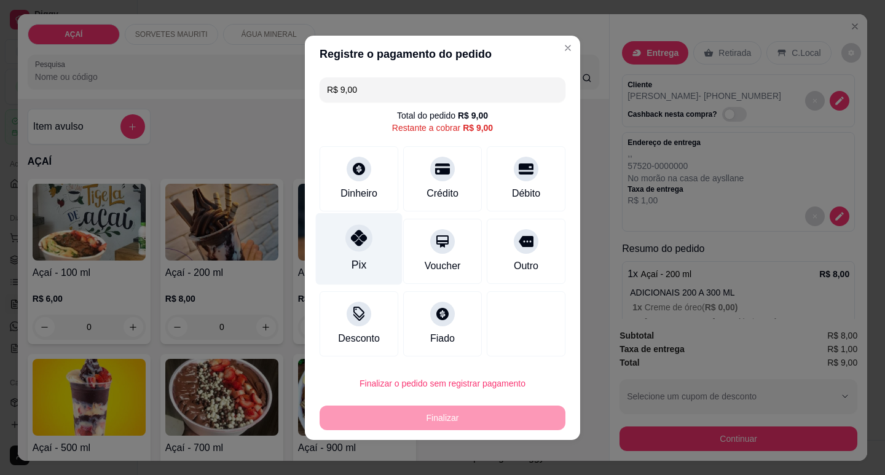
click at [365, 259] on div "Pix" at bounding box center [359, 249] width 87 height 72
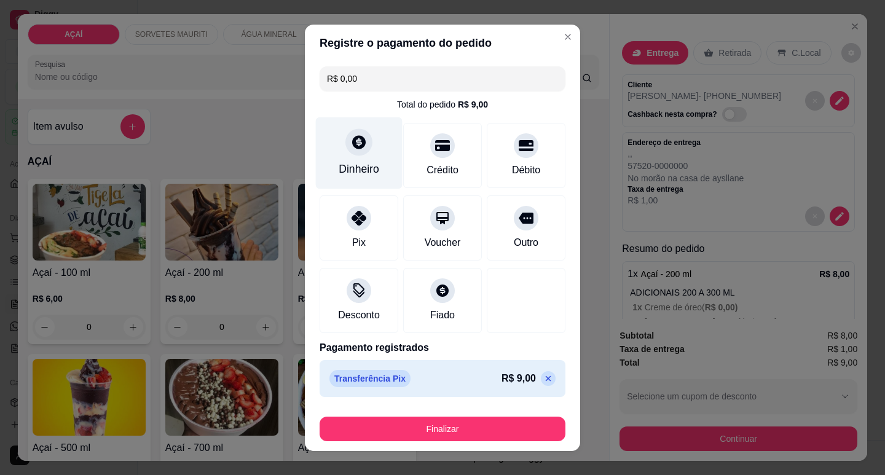
click at [355, 175] on div "Dinheiro" at bounding box center [359, 169] width 41 height 16
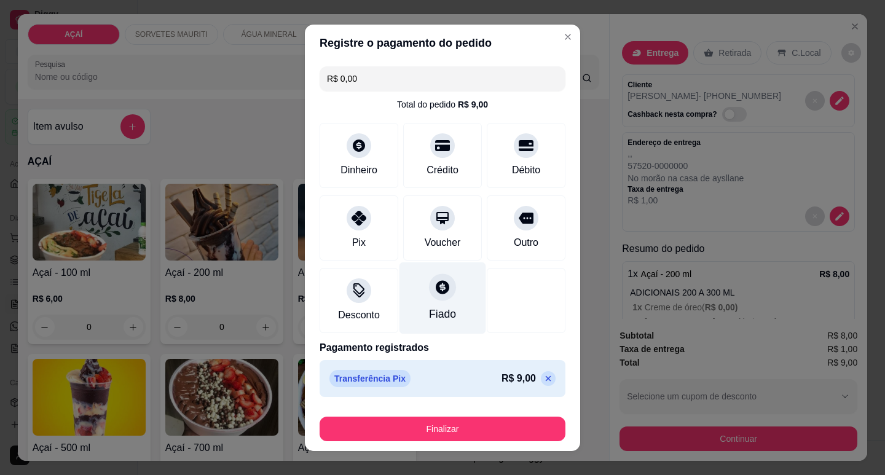
drag, startPoint x: 536, startPoint y: 378, endPoint x: 429, endPoint y: 301, distance: 132.6
click at [544, 377] on icon at bounding box center [549, 379] width 10 height 10
type input "R$ 9,00"
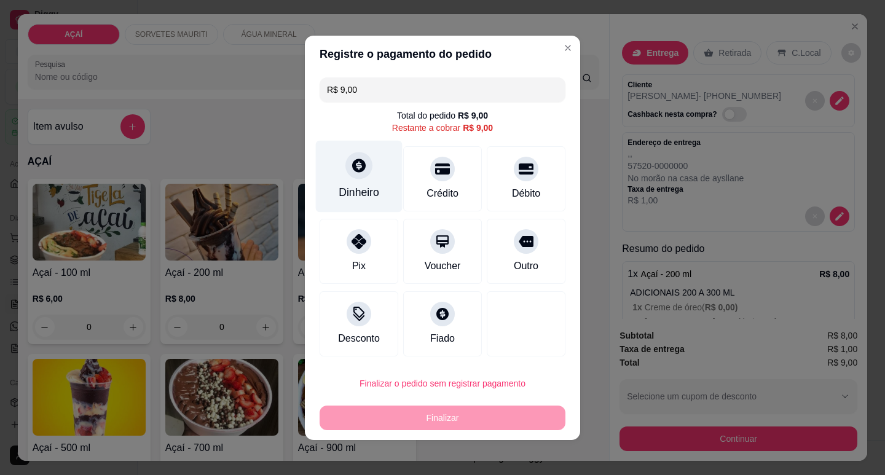
click at [371, 202] on div "Dinheiro" at bounding box center [359, 176] width 87 height 72
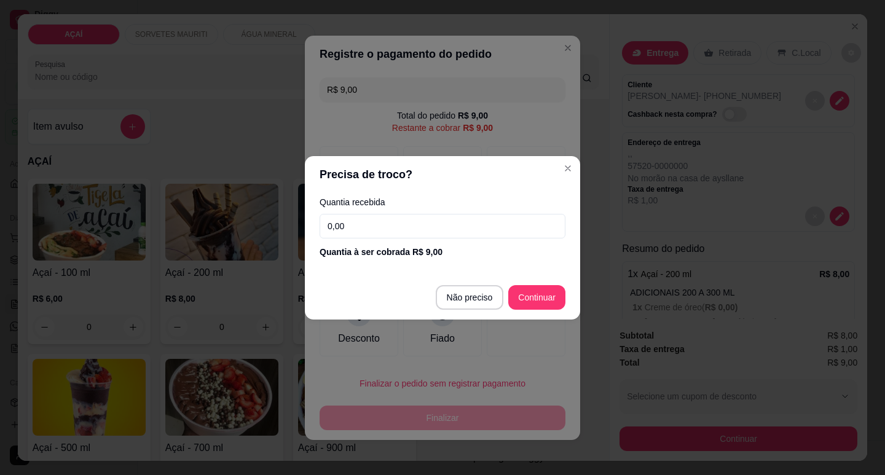
click at [462, 215] on input "0,00" at bounding box center [443, 226] width 246 height 25
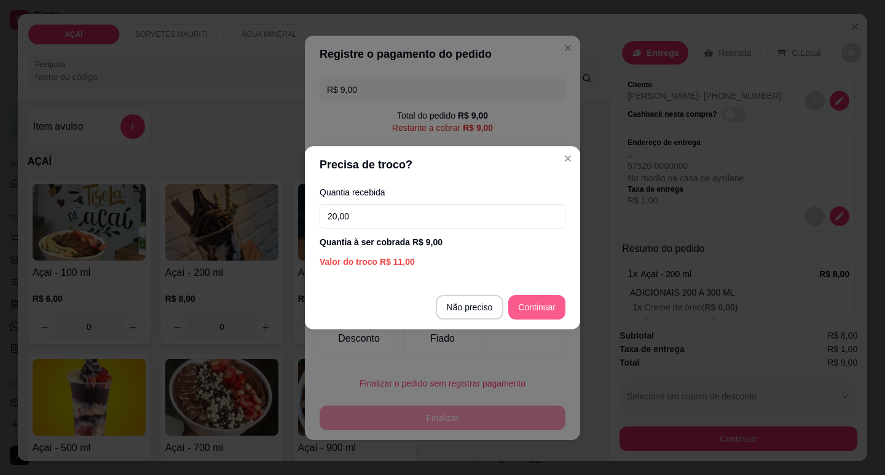
type input "20,00"
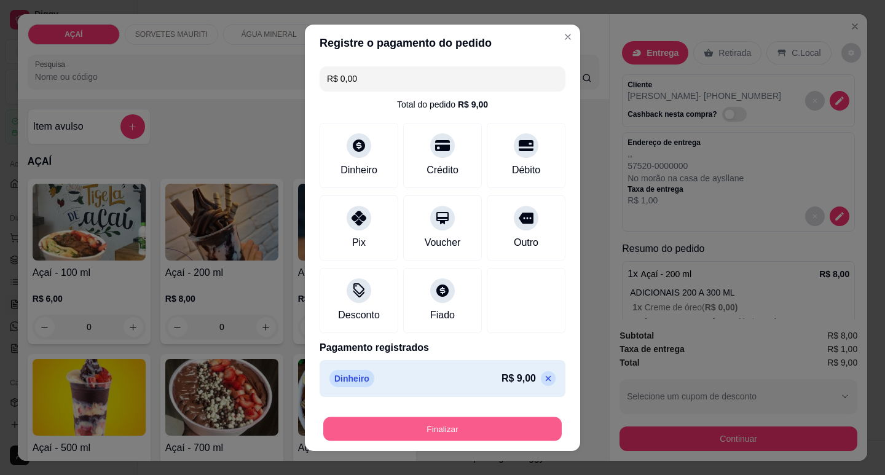
click at [513, 432] on button "Finalizar" at bounding box center [442, 429] width 239 height 24
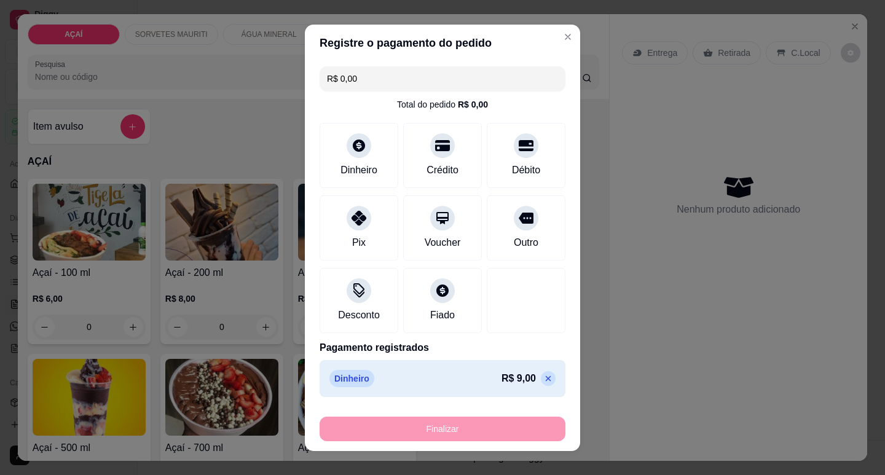
type input "-R$ 9,00"
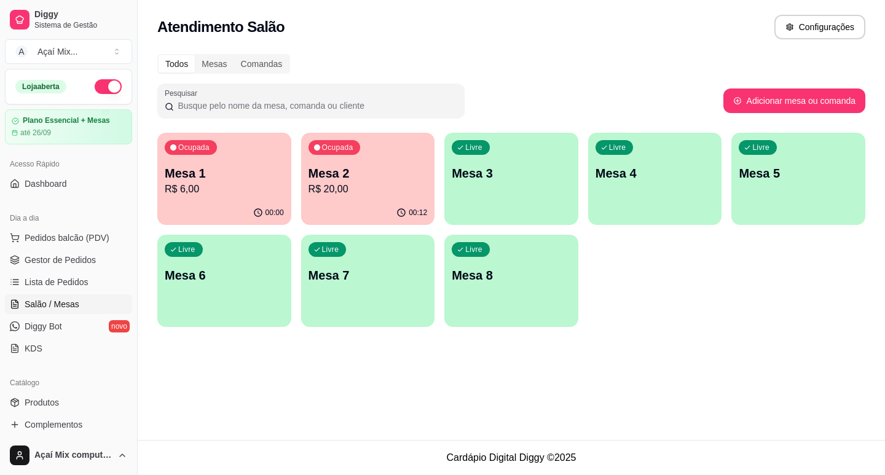
click at [236, 156] on div "Ocupada Mesa 1 R$ 6,00" at bounding box center [224, 167] width 134 height 68
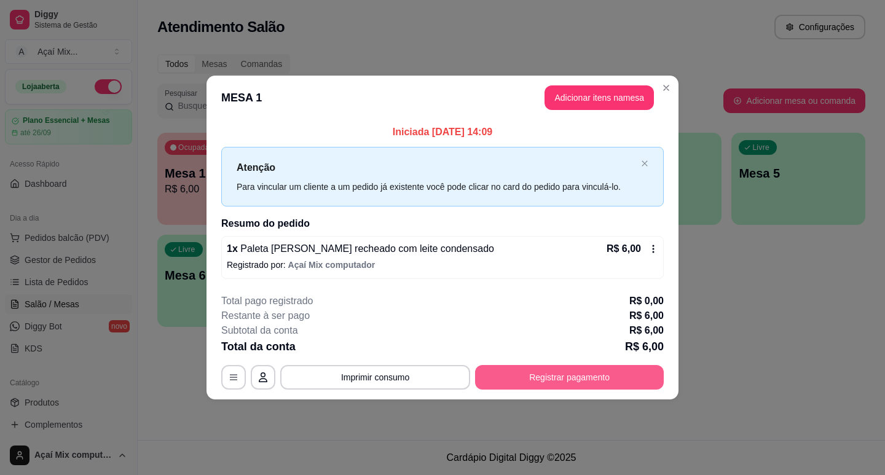
click at [524, 375] on button "Registrar pagamento" at bounding box center [569, 377] width 189 height 25
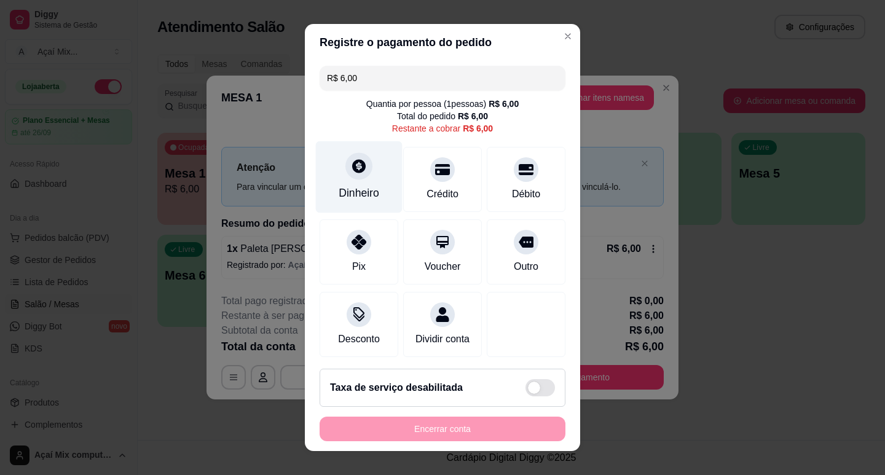
click at [353, 179] on div at bounding box center [359, 165] width 27 height 27
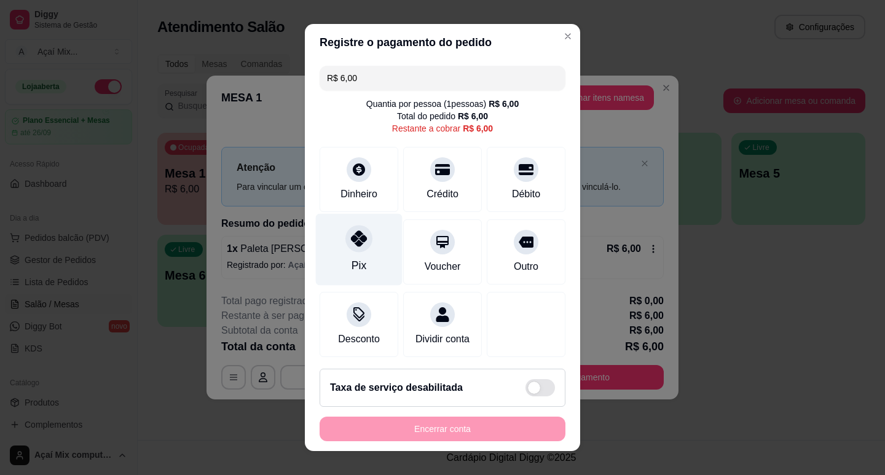
click at [352, 250] on div at bounding box center [359, 238] width 27 height 27
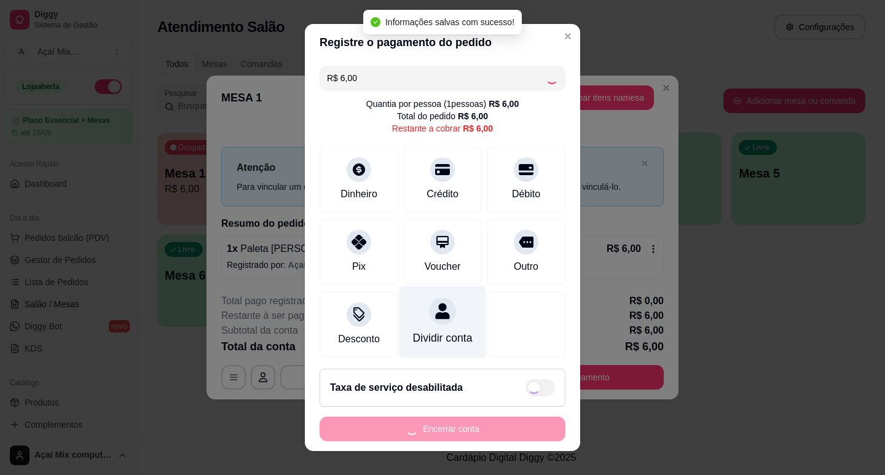
type input "R$ 0,00"
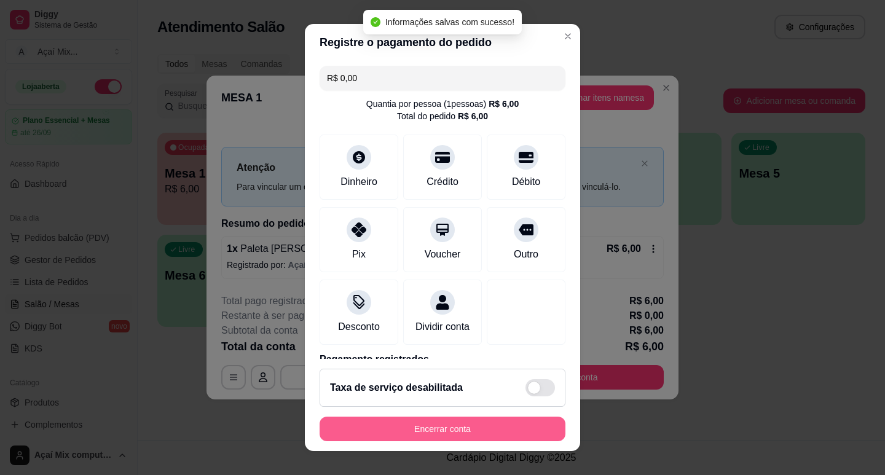
click at [438, 427] on button "Encerrar conta" at bounding box center [443, 429] width 246 height 25
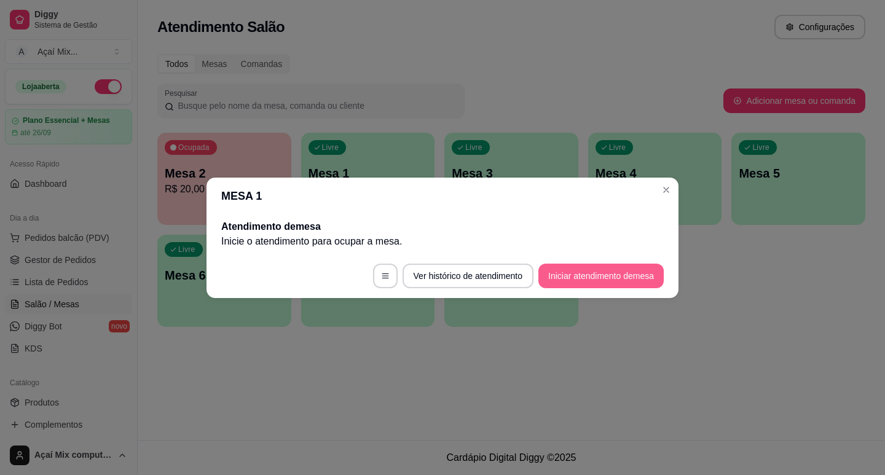
click at [575, 276] on button "Iniciar atendimento de mesa" at bounding box center [601, 276] width 125 height 25
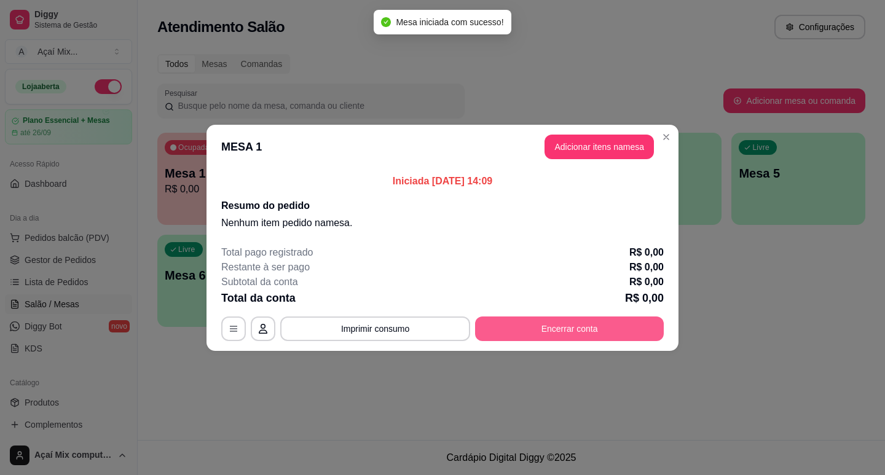
click at [548, 335] on button "Encerrar conta" at bounding box center [569, 329] width 189 height 25
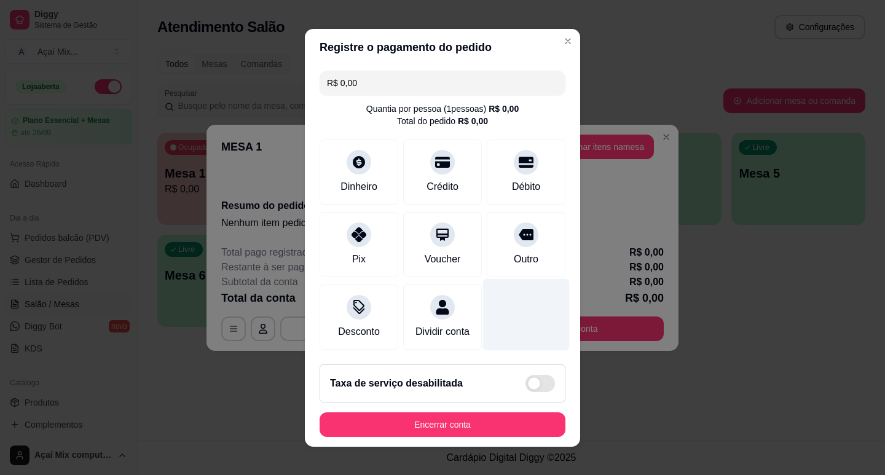
drag, startPoint x: 504, startPoint y: 230, endPoint x: 505, endPoint y: 323, distance: 93.5
click at [519, 234] on icon at bounding box center [526, 235] width 15 height 15
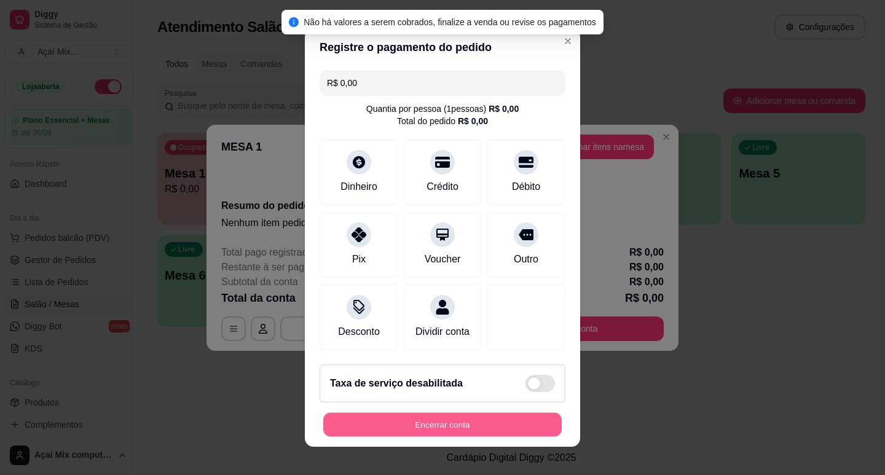
click at [429, 433] on button "Encerrar conta" at bounding box center [442, 425] width 239 height 24
